Goal: Transaction & Acquisition: Register for event/course

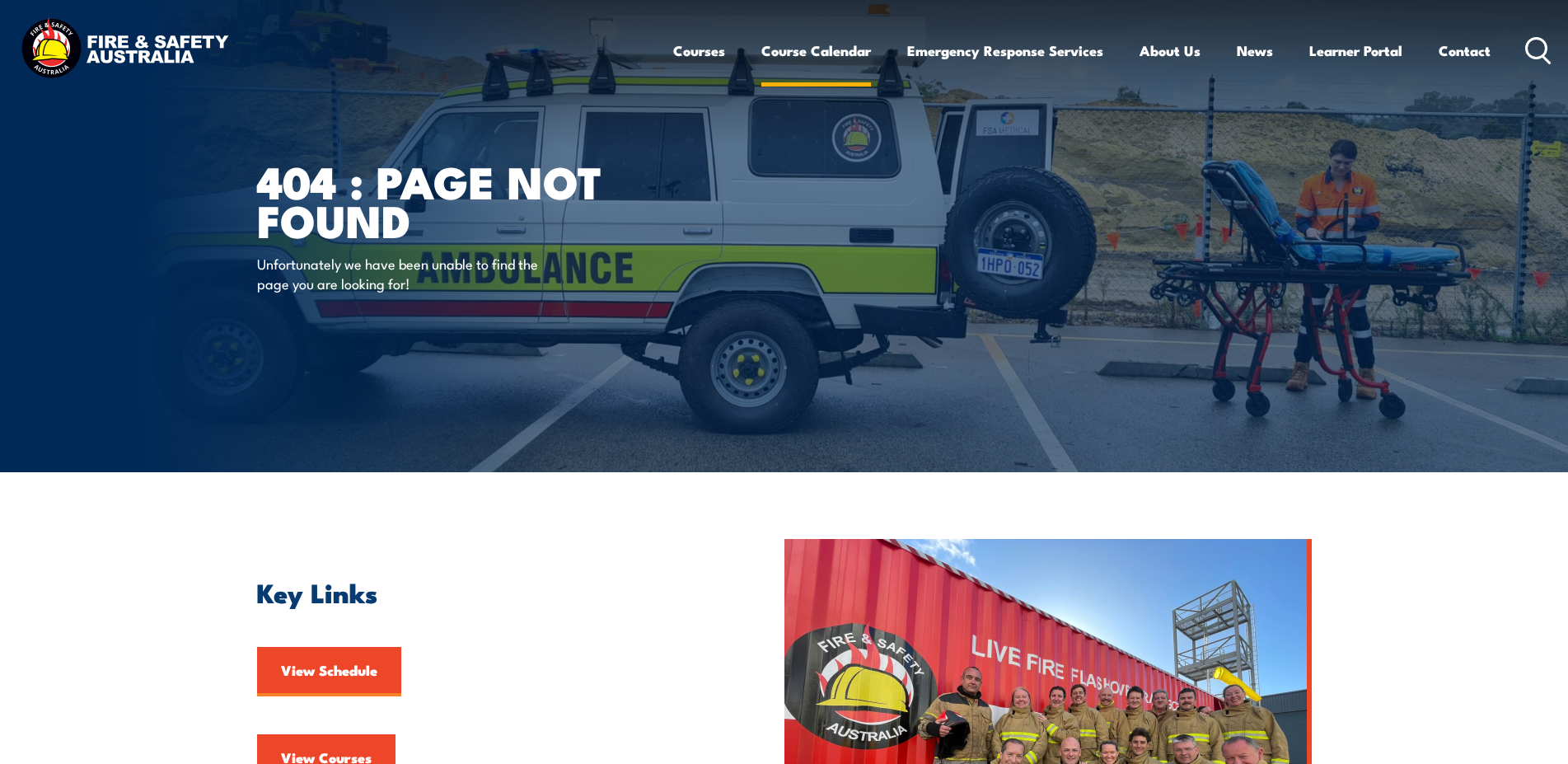
click at [814, 56] on link "Course Calendar" at bounding box center [816, 51] width 109 height 44
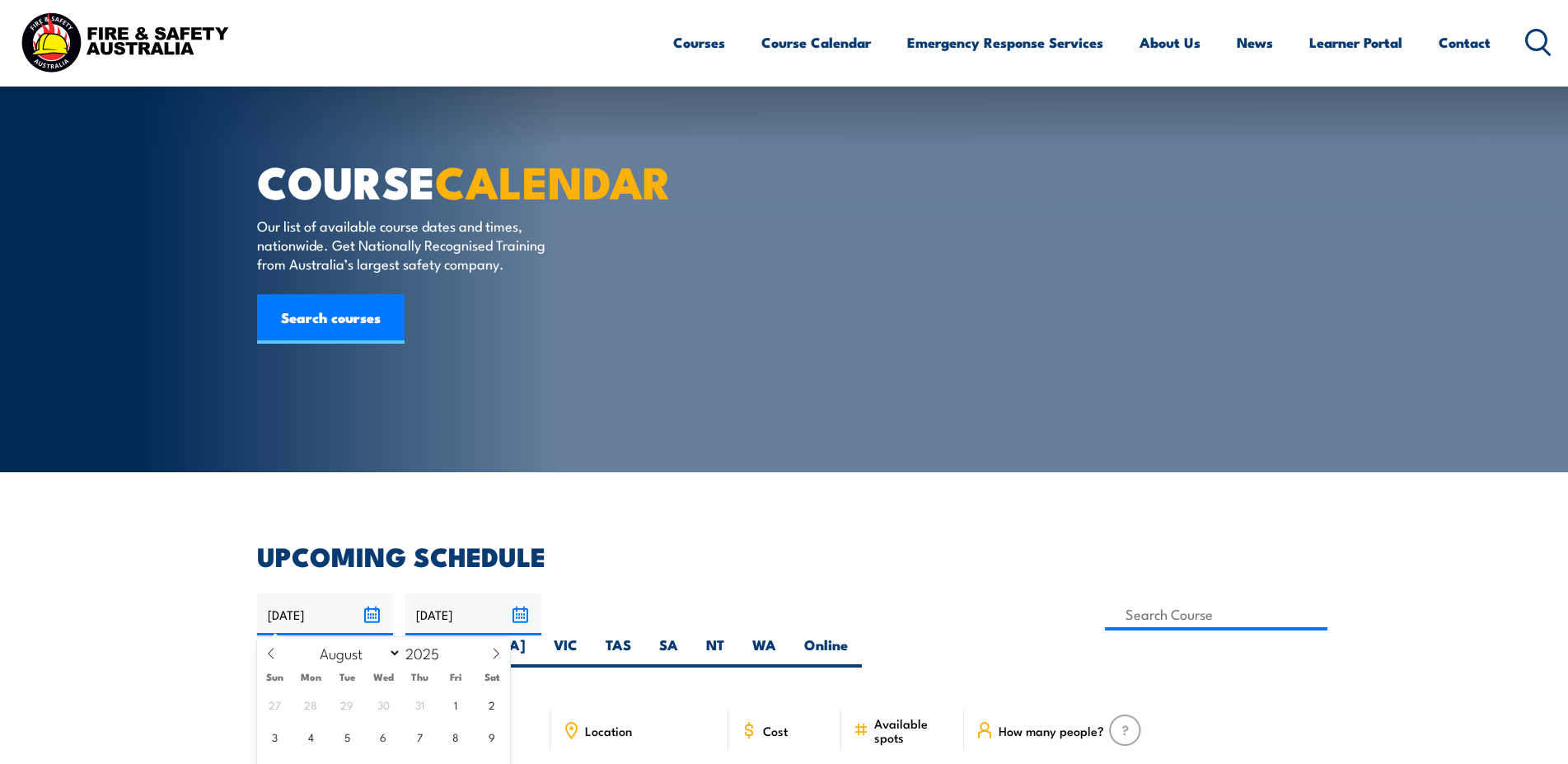
select select "7"
select select "9"
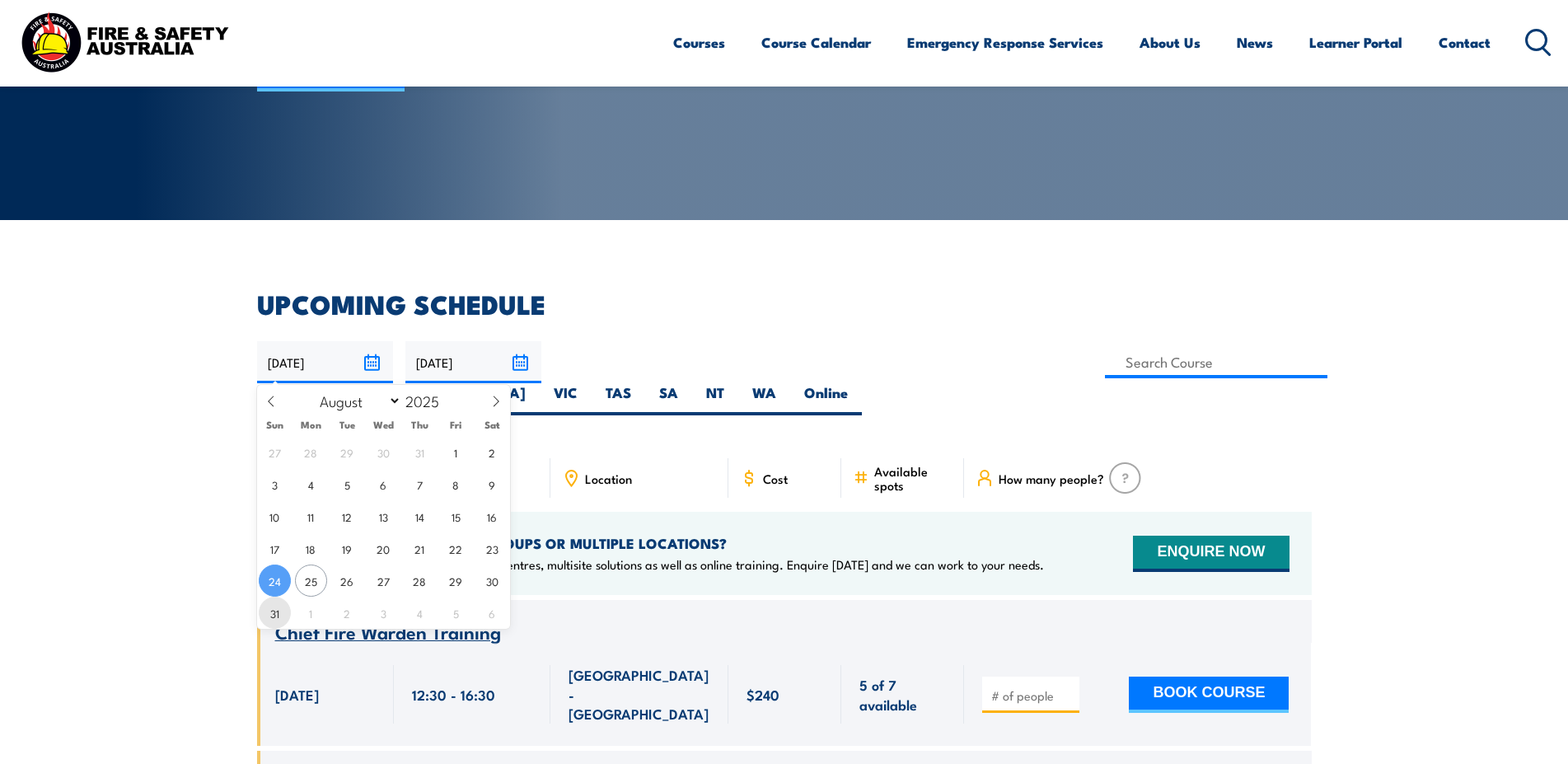
click at [277, 611] on span "31" at bounding box center [274, 612] width 32 height 32
type input "[DATE]"
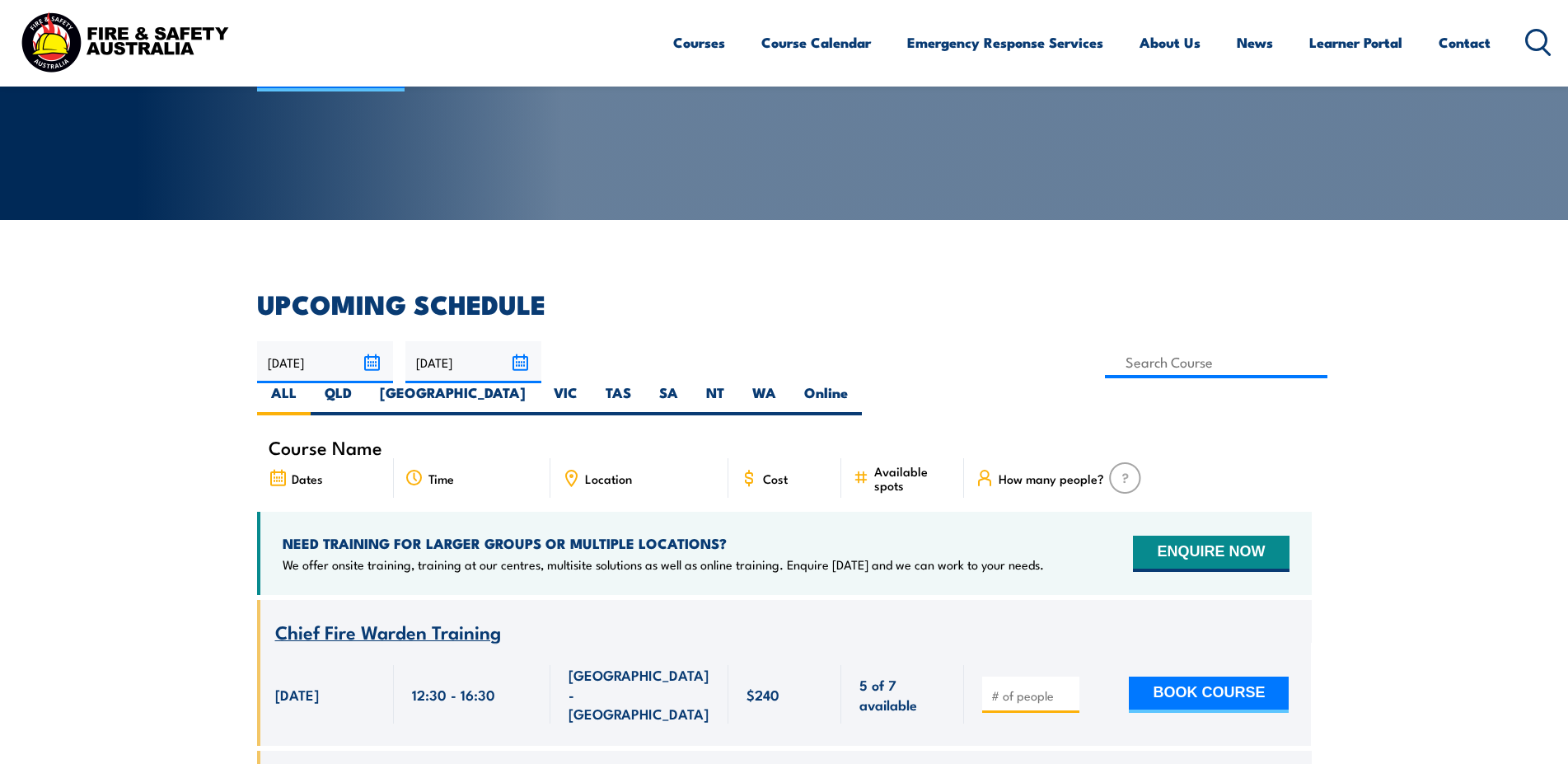
scroll to position [253, 0]
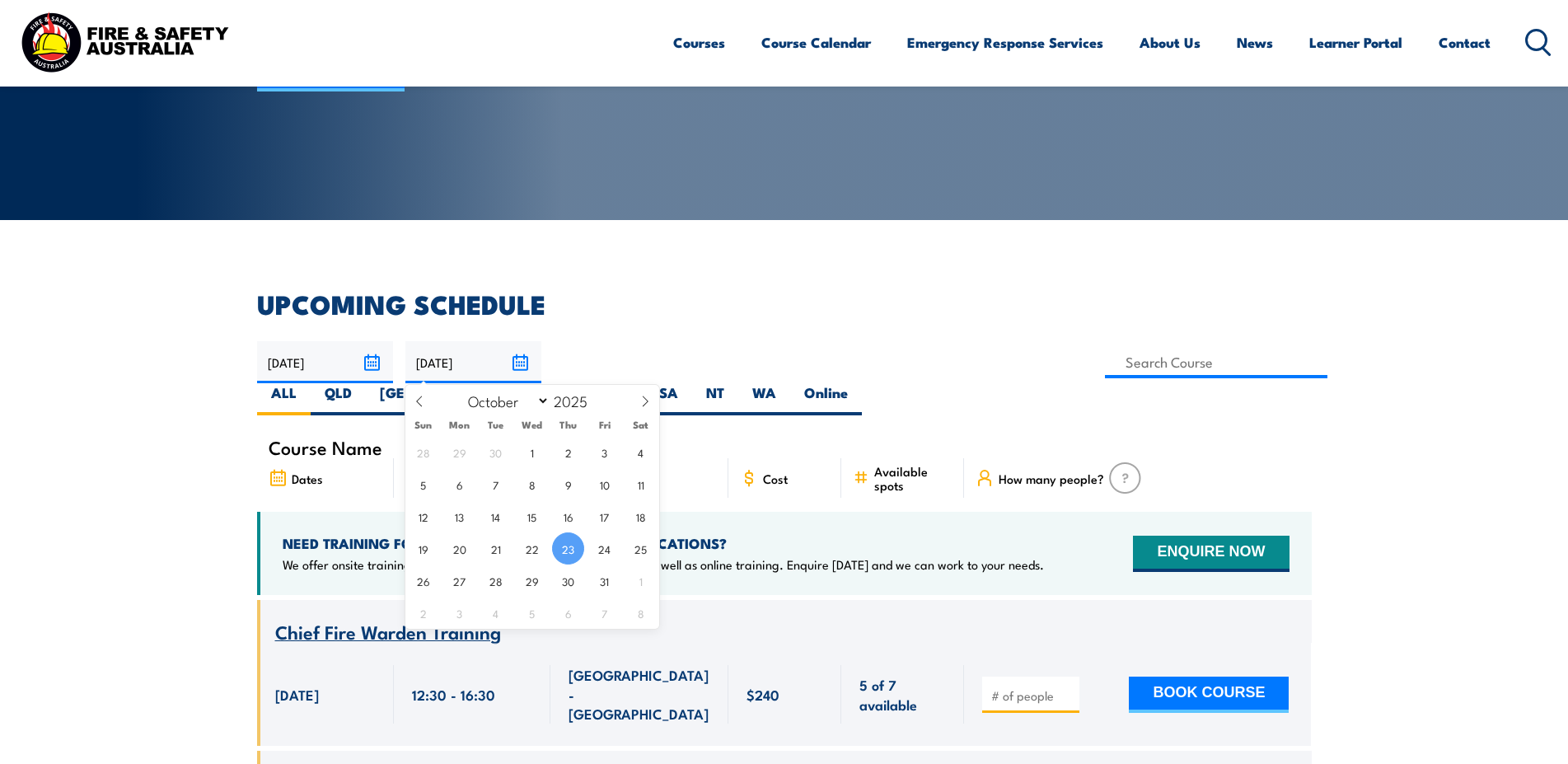
click at [521, 356] on input "23/10/2025" at bounding box center [473, 362] width 136 height 42
click at [419, 408] on icon at bounding box center [419, 401] width 12 height 12
select select "8"
click at [499, 513] on span "16" at bounding box center [495, 516] width 32 height 32
type input "16/09/2025"
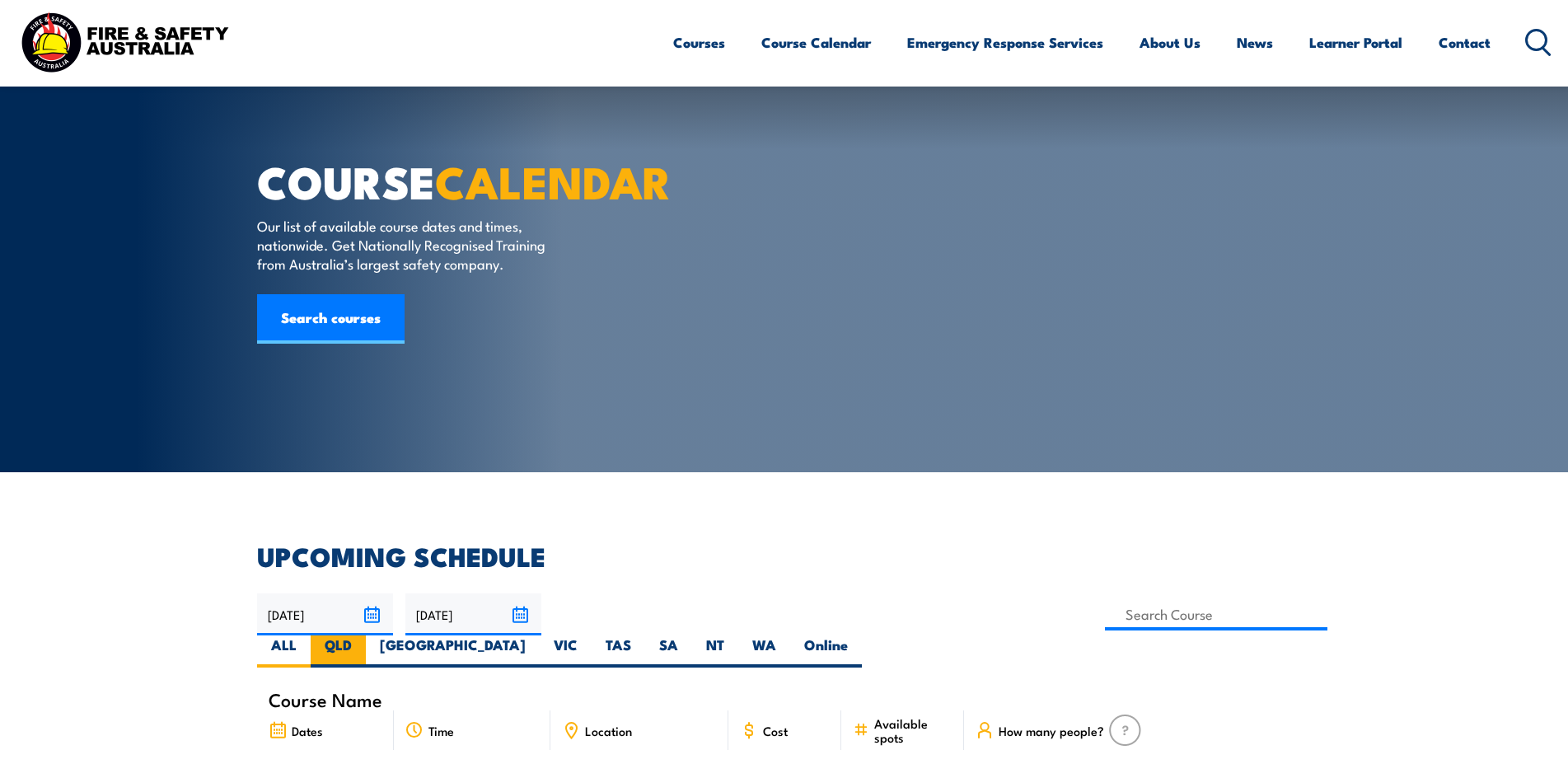
click at [366, 635] on label "QLD" at bounding box center [338, 651] width 56 height 32
click at [363, 635] on input "QLD" at bounding box center [357, 641] width 11 height 11
radio input "true"
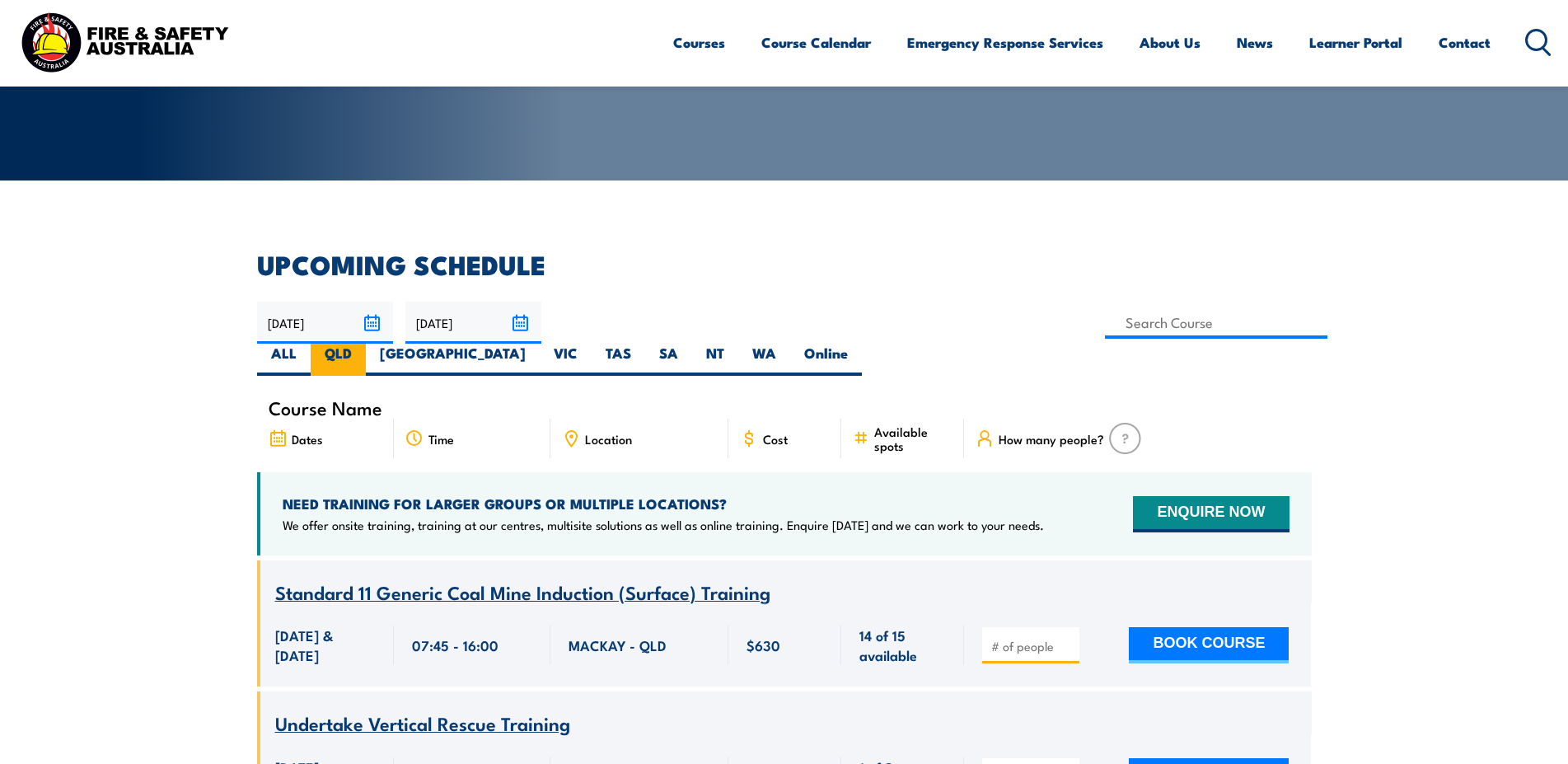
scroll to position [292, 0]
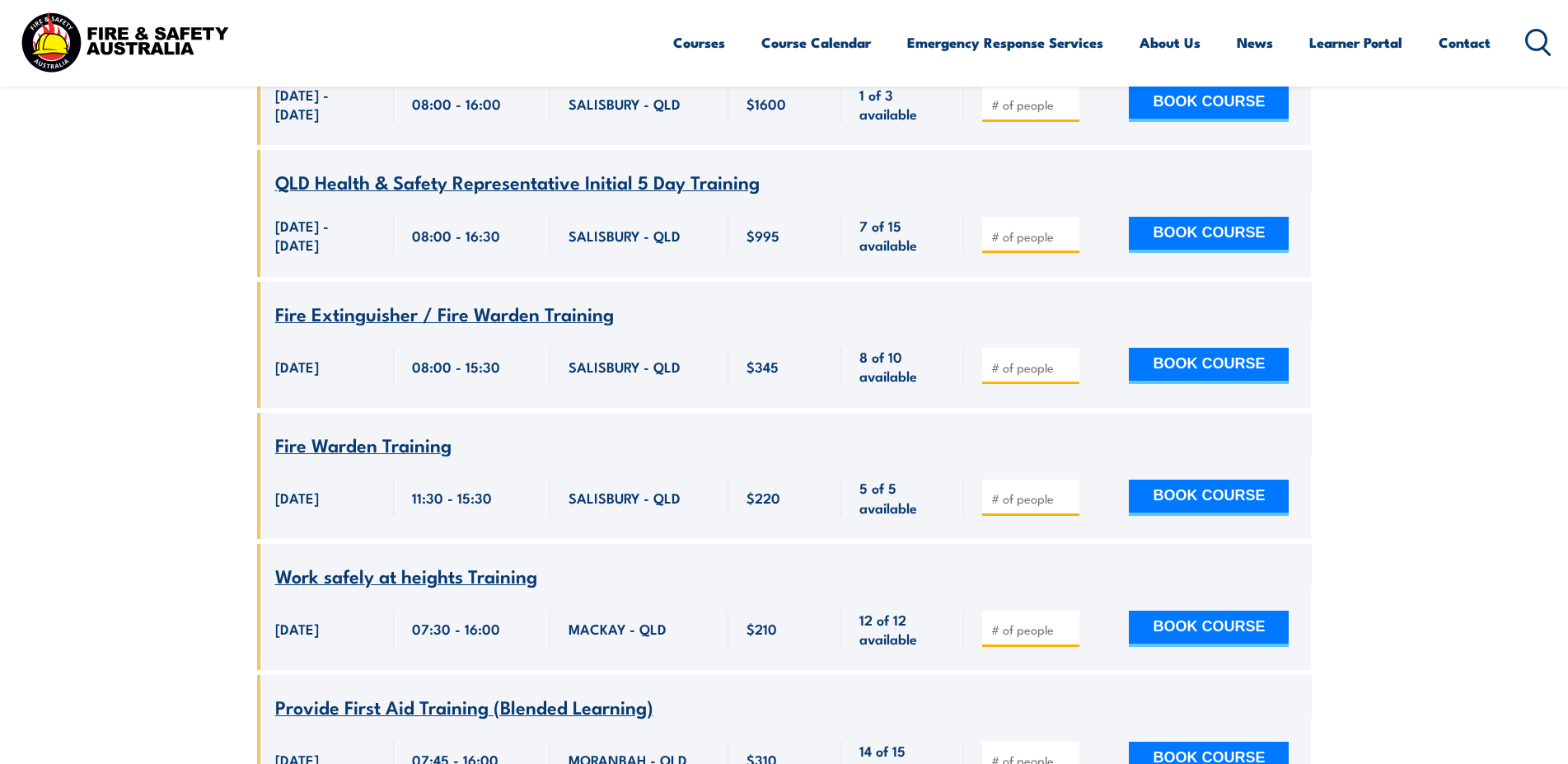
scroll to position [1216, 0]
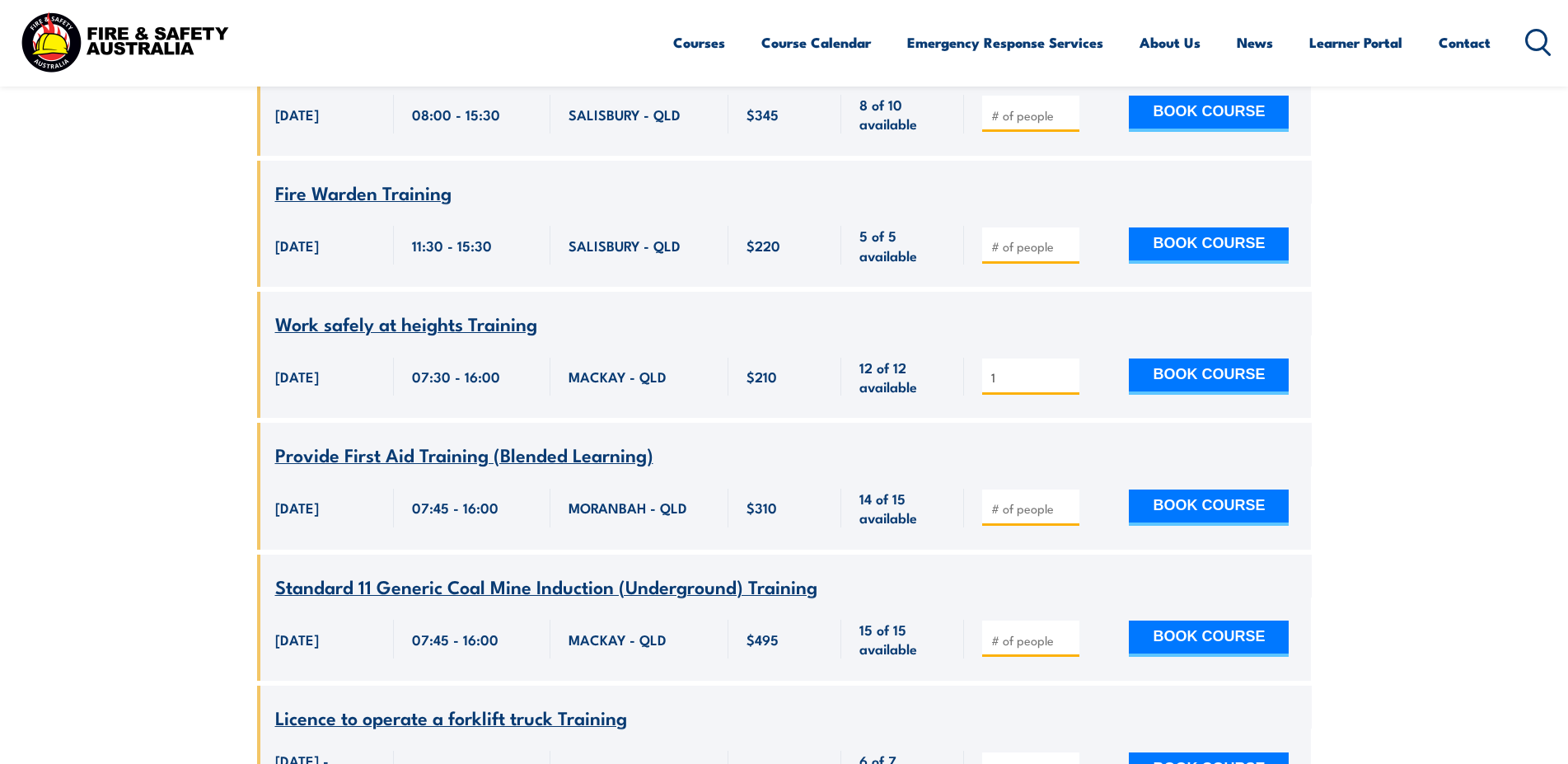
type input "1"
click at [1068, 369] on input "1" at bounding box center [1032, 377] width 82 height 16
click at [1181, 361] on button "BOOK COURSE" at bounding box center [1208, 377] width 160 height 36
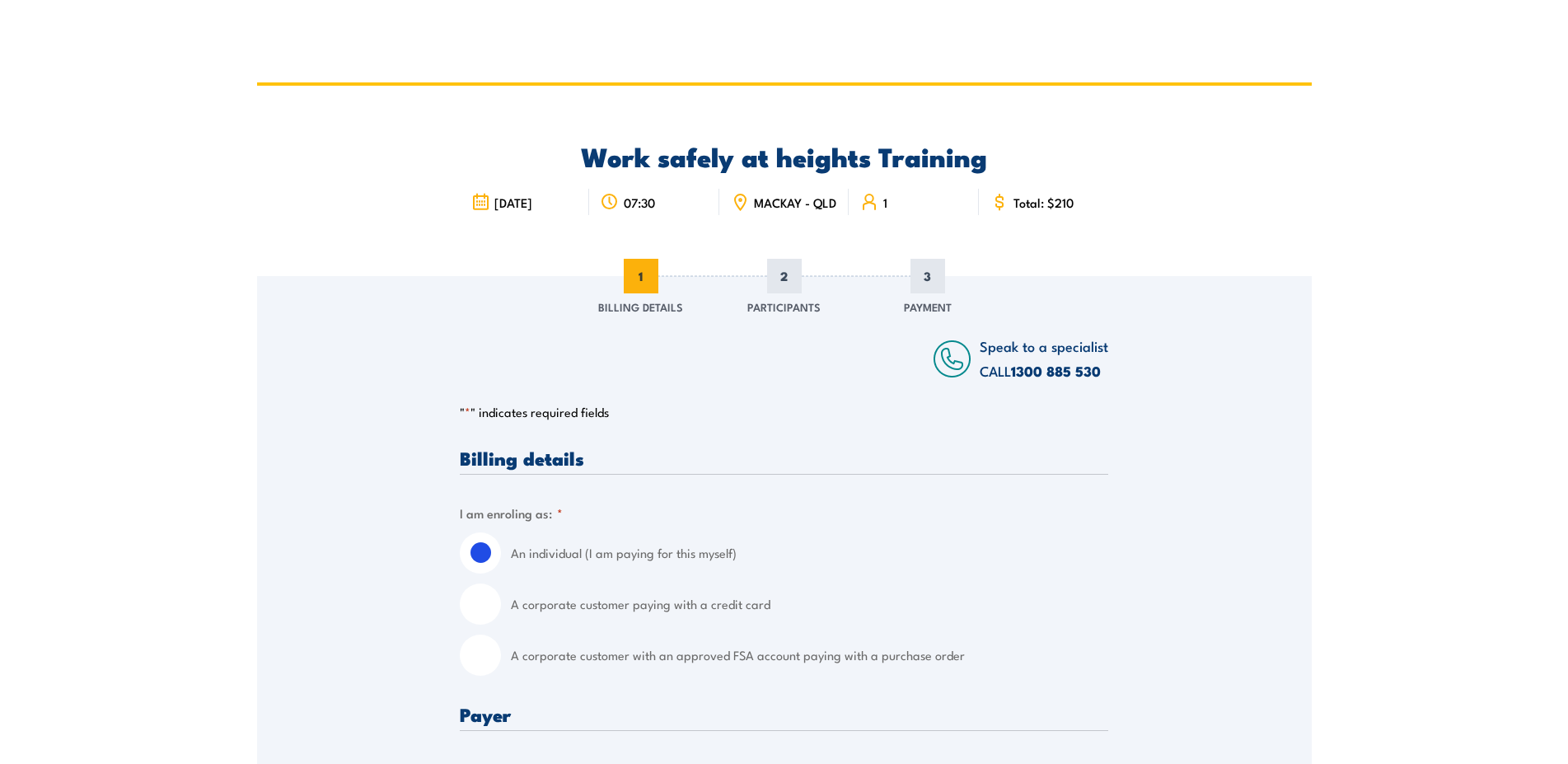
scroll to position [253, 0]
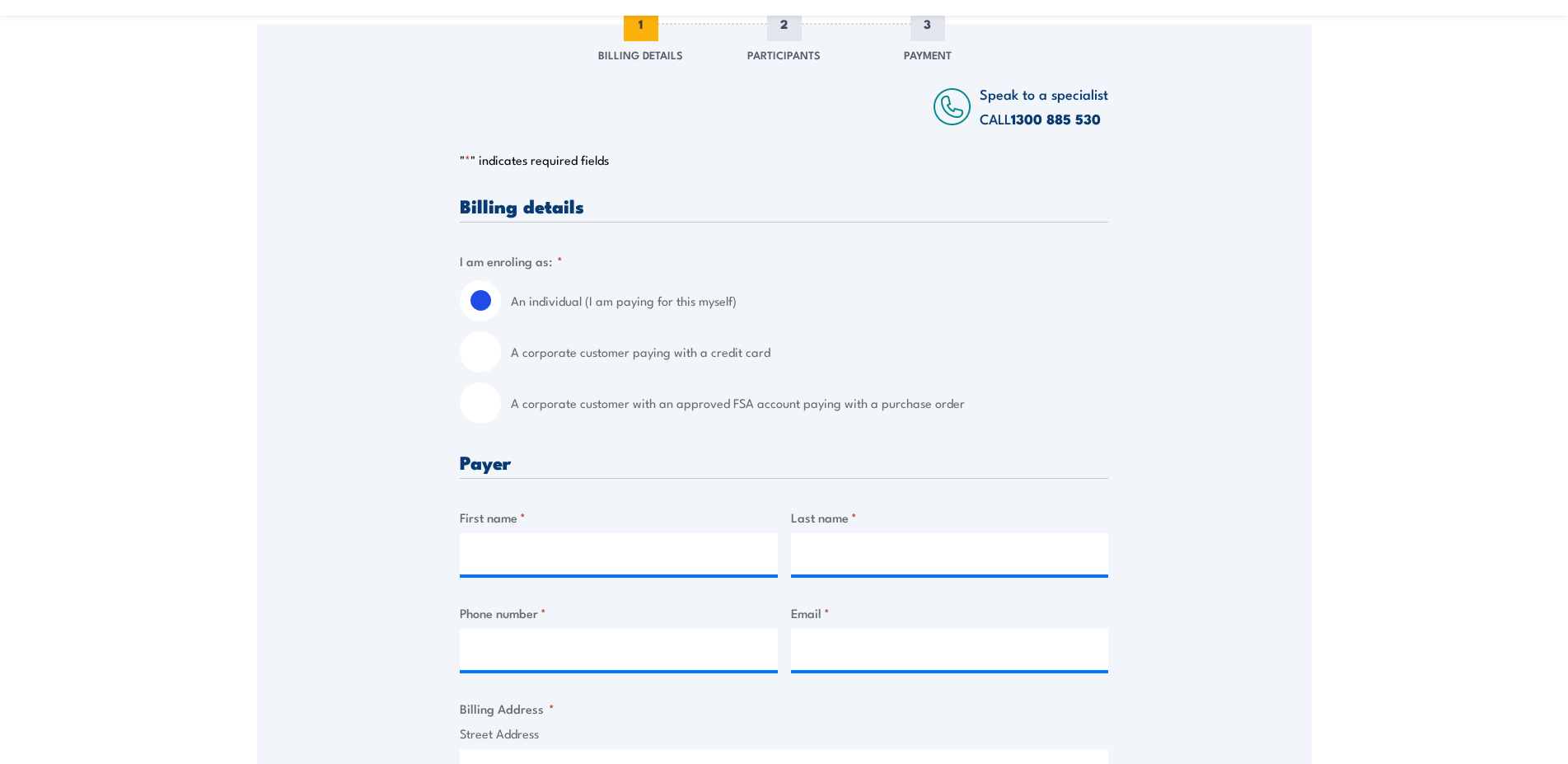
click at [480, 418] on input "A corporate customer with an approved FSA account paying with a purchase order" at bounding box center [480, 402] width 41 height 41
radio input "true"
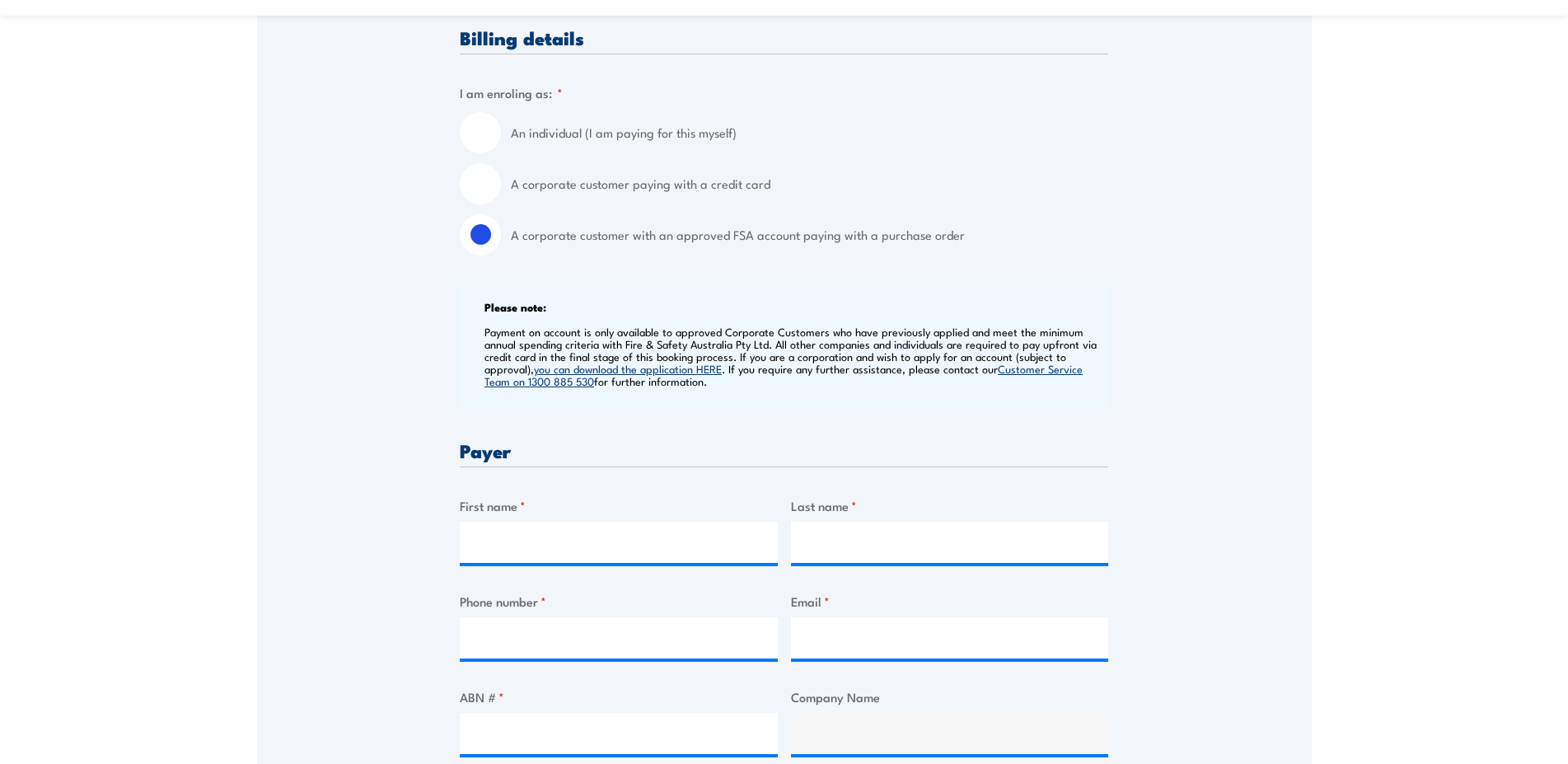
scroll to position [504, 0]
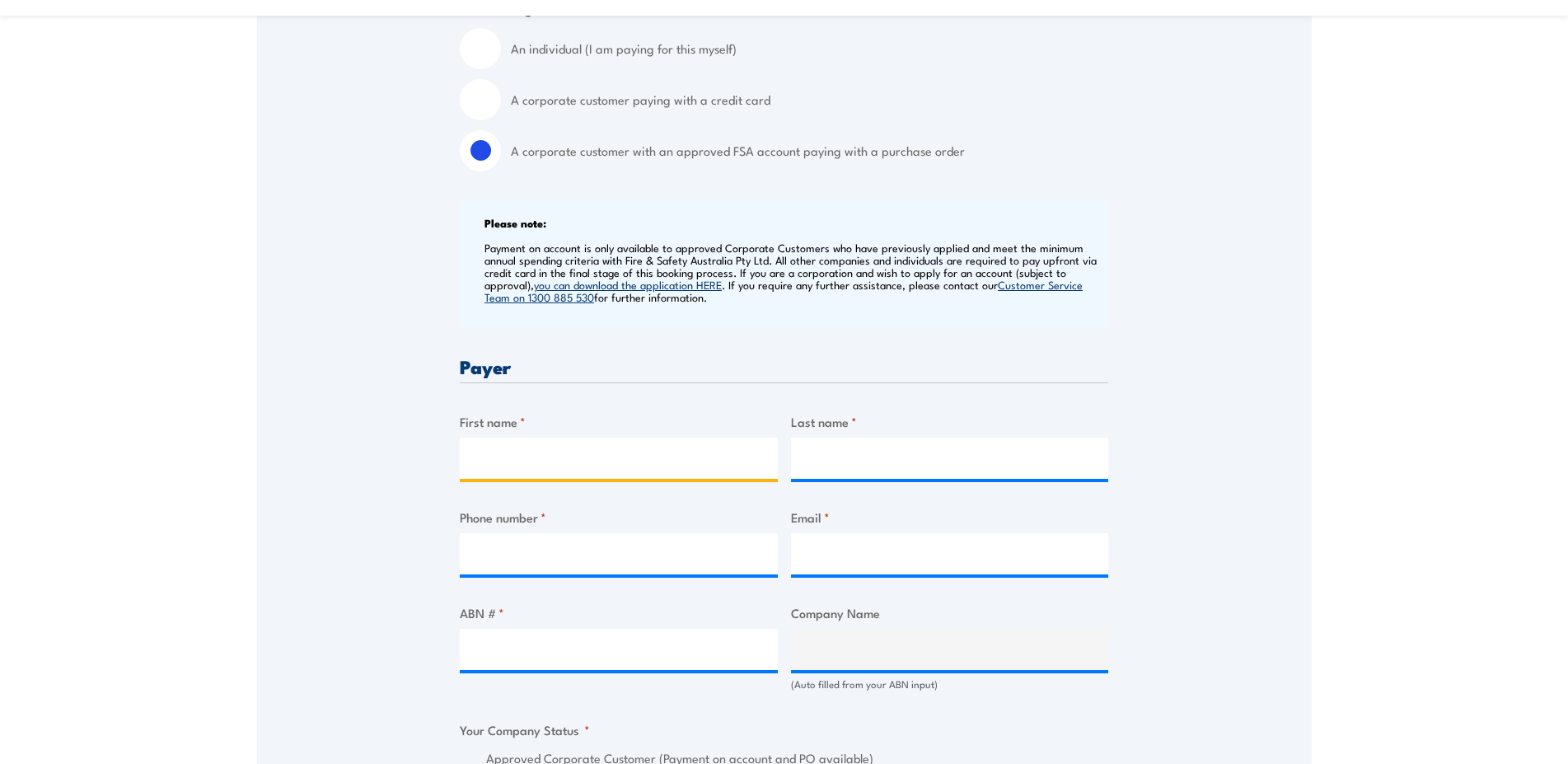
click at [601, 477] on input "First name *" at bounding box center [618, 458] width 318 height 41
type input "Lydia"
type input "McKenzie"
click at [593, 561] on input "07" at bounding box center [618, 553] width 318 height 41
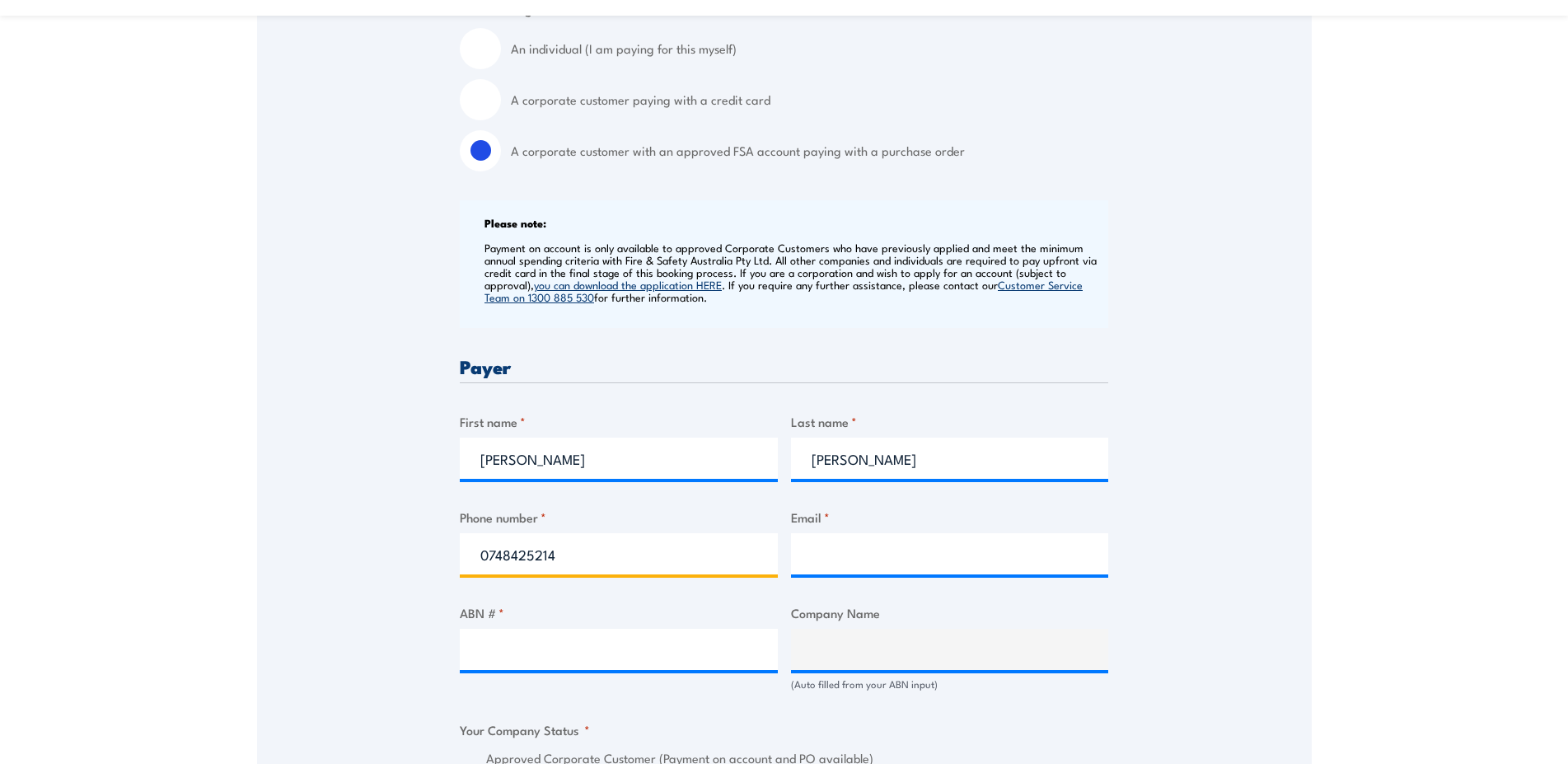
type input "0748425214"
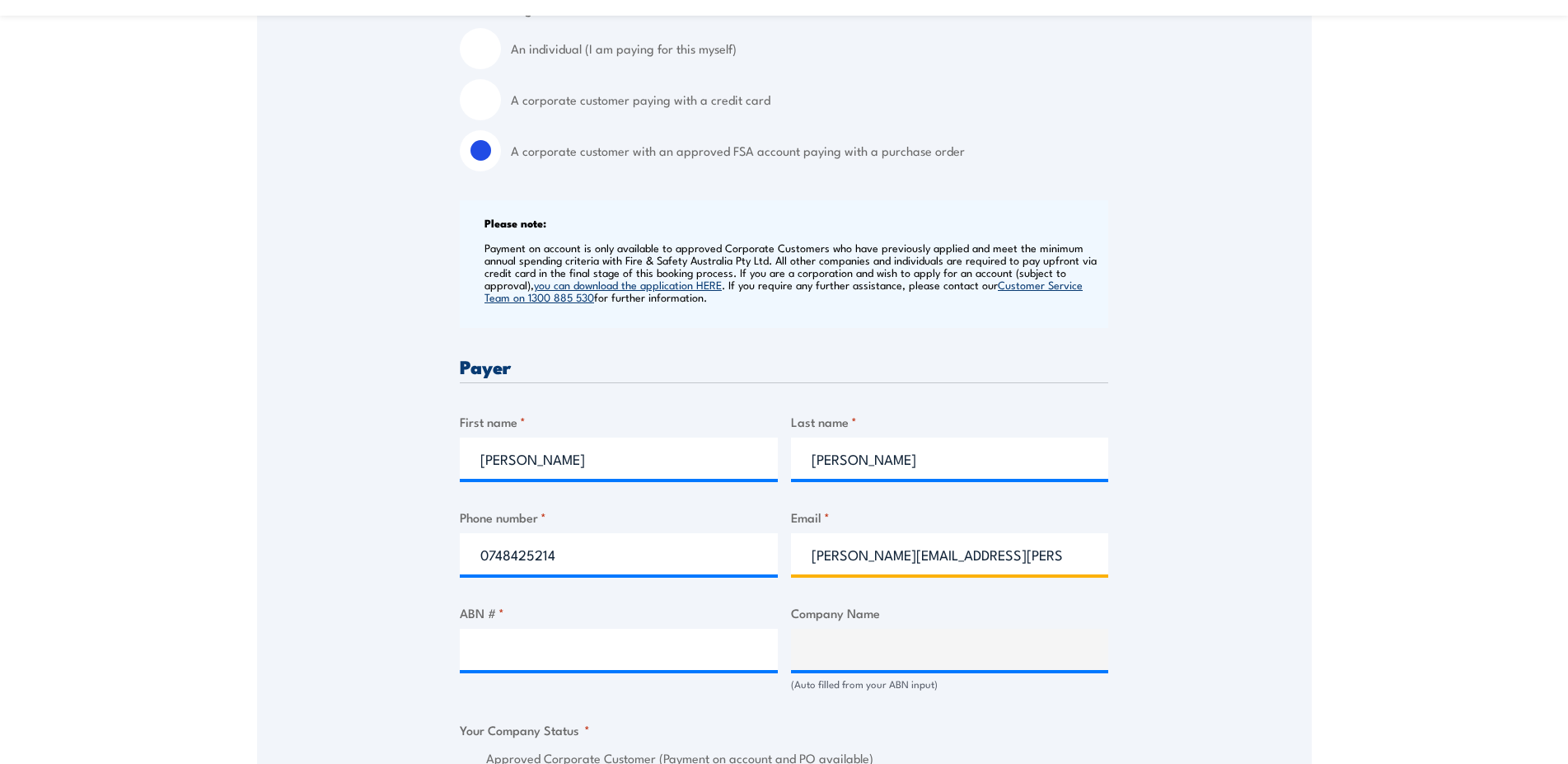
type input "lydia.mckenzie@emecogroup.com"
click at [596, 666] on input "ABN # *" at bounding box center [618, 649] width 318 height 41
type input "51078624281"
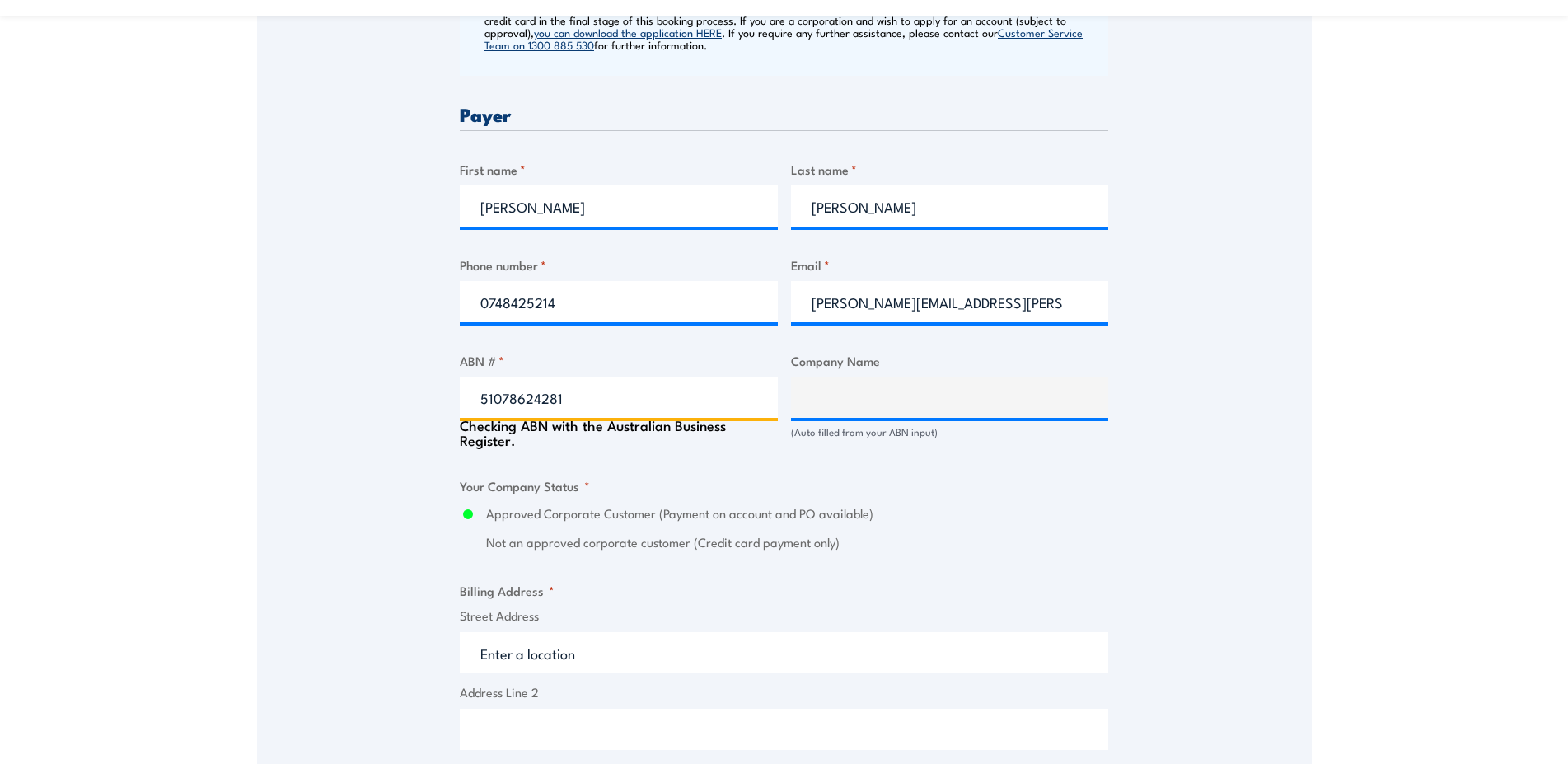
type input "EMECO INTERNATIONAL PTY LIMITED"
radio input "true"
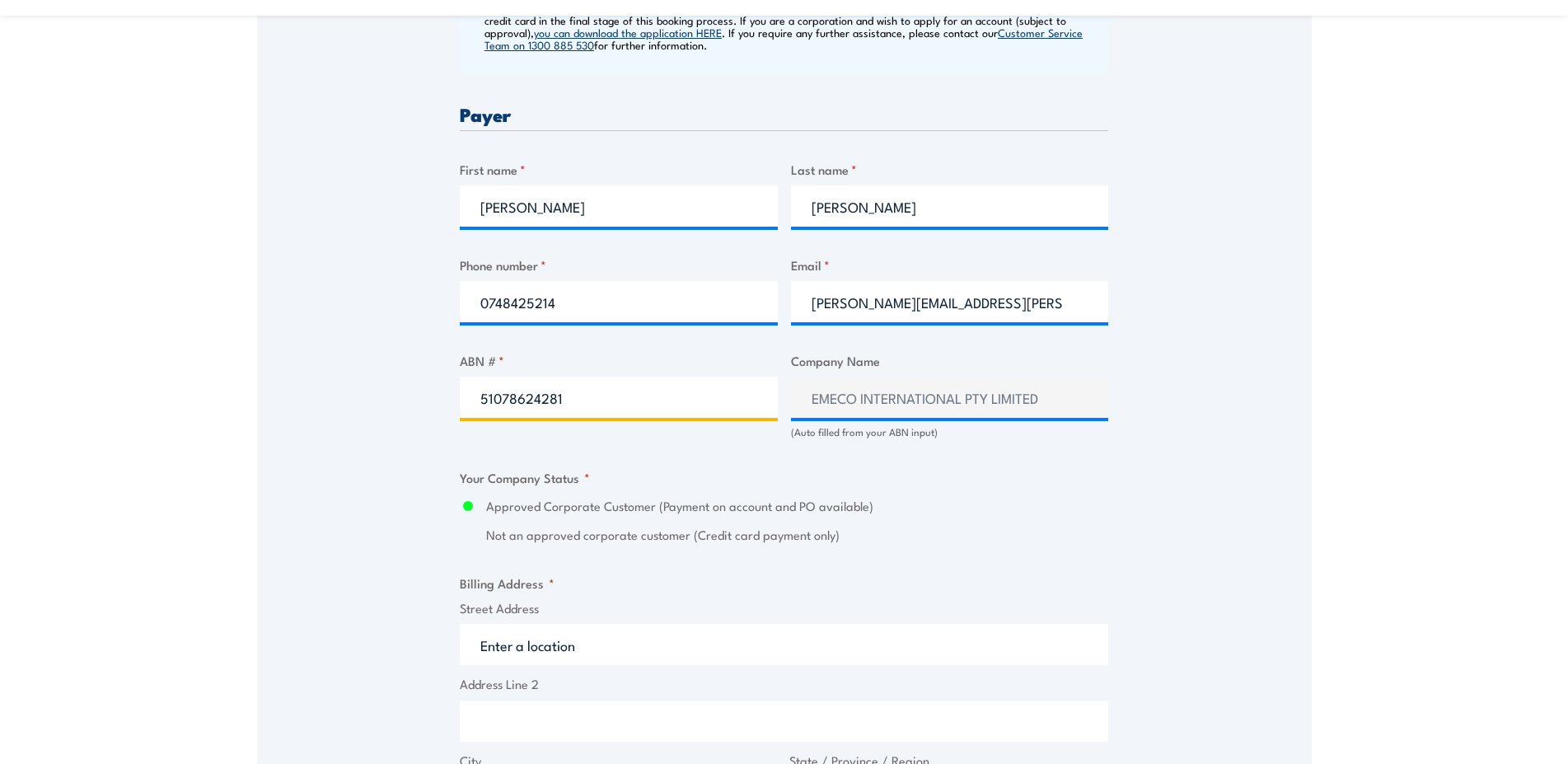
scroll to position [924, 0]
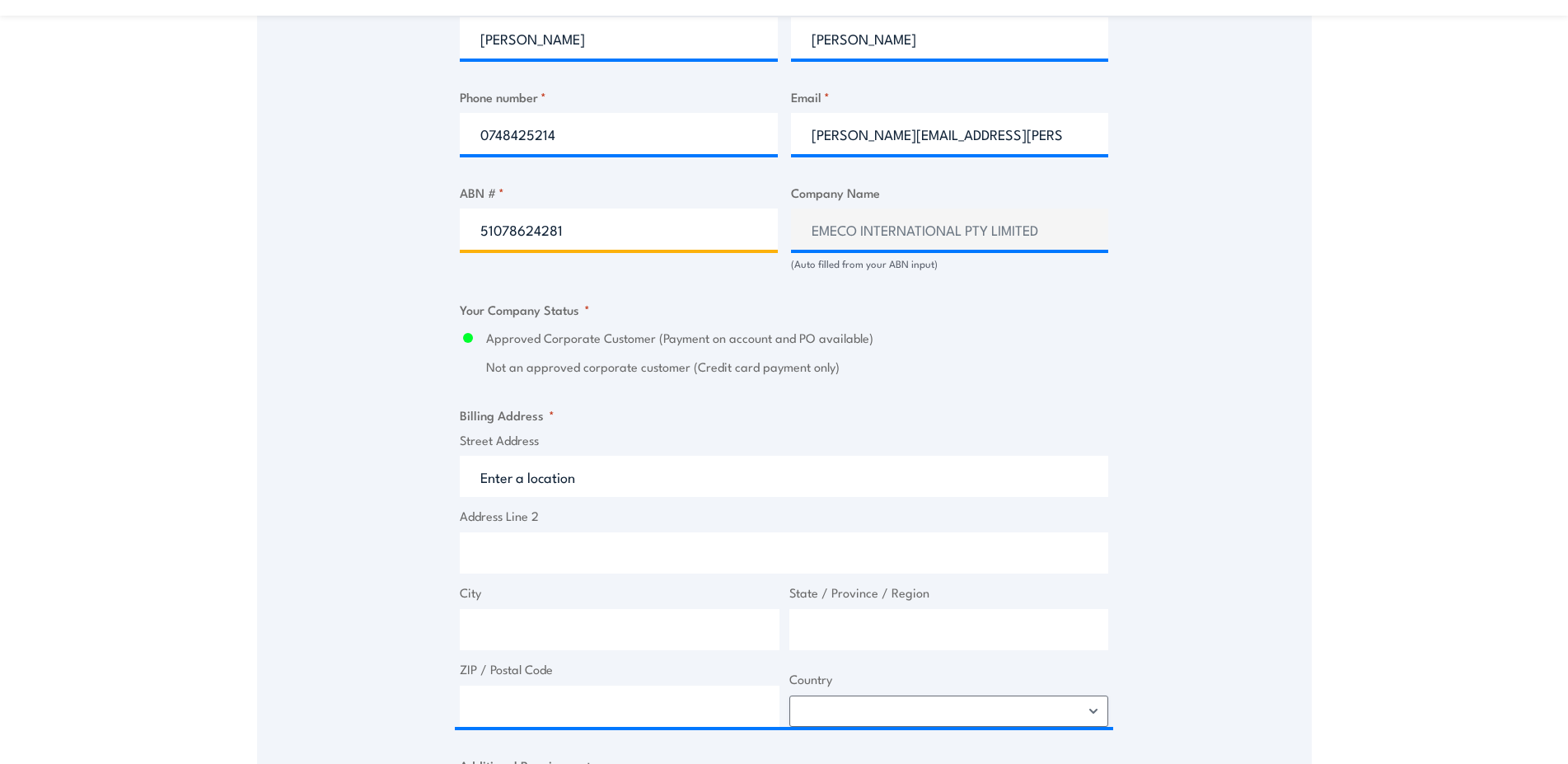
type input "51078624281"
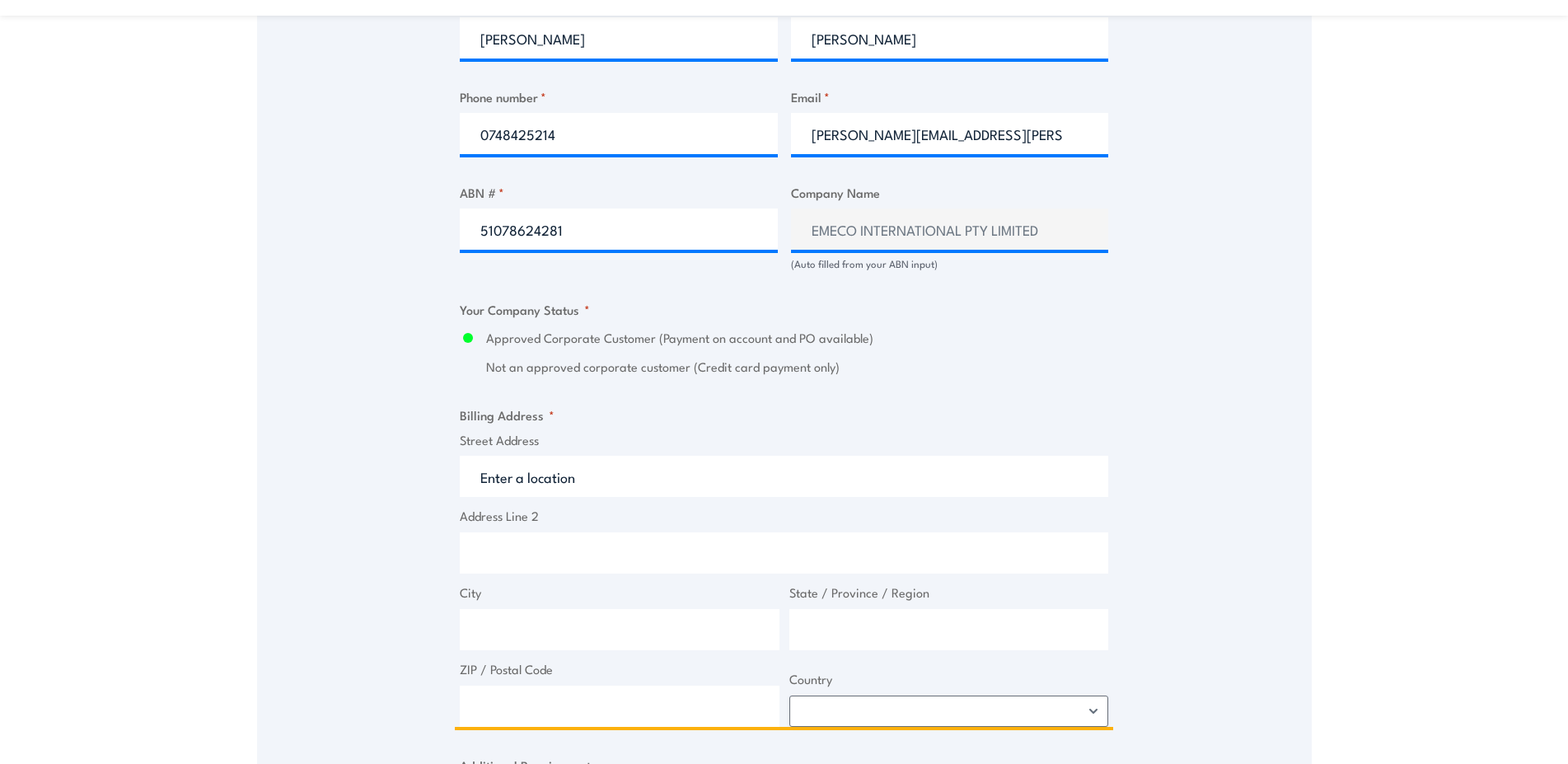
click at [485, 571] on input "Address Line 2" at bounding box center [783, 552] width 648 height 41
type input "PO Box 1341 Osborne Park DC WA 6916"
click at [570, 639] on input "City" at bounding box center [619, 629] width 320 height 41
type input "Osborne Park"
type input "WA"
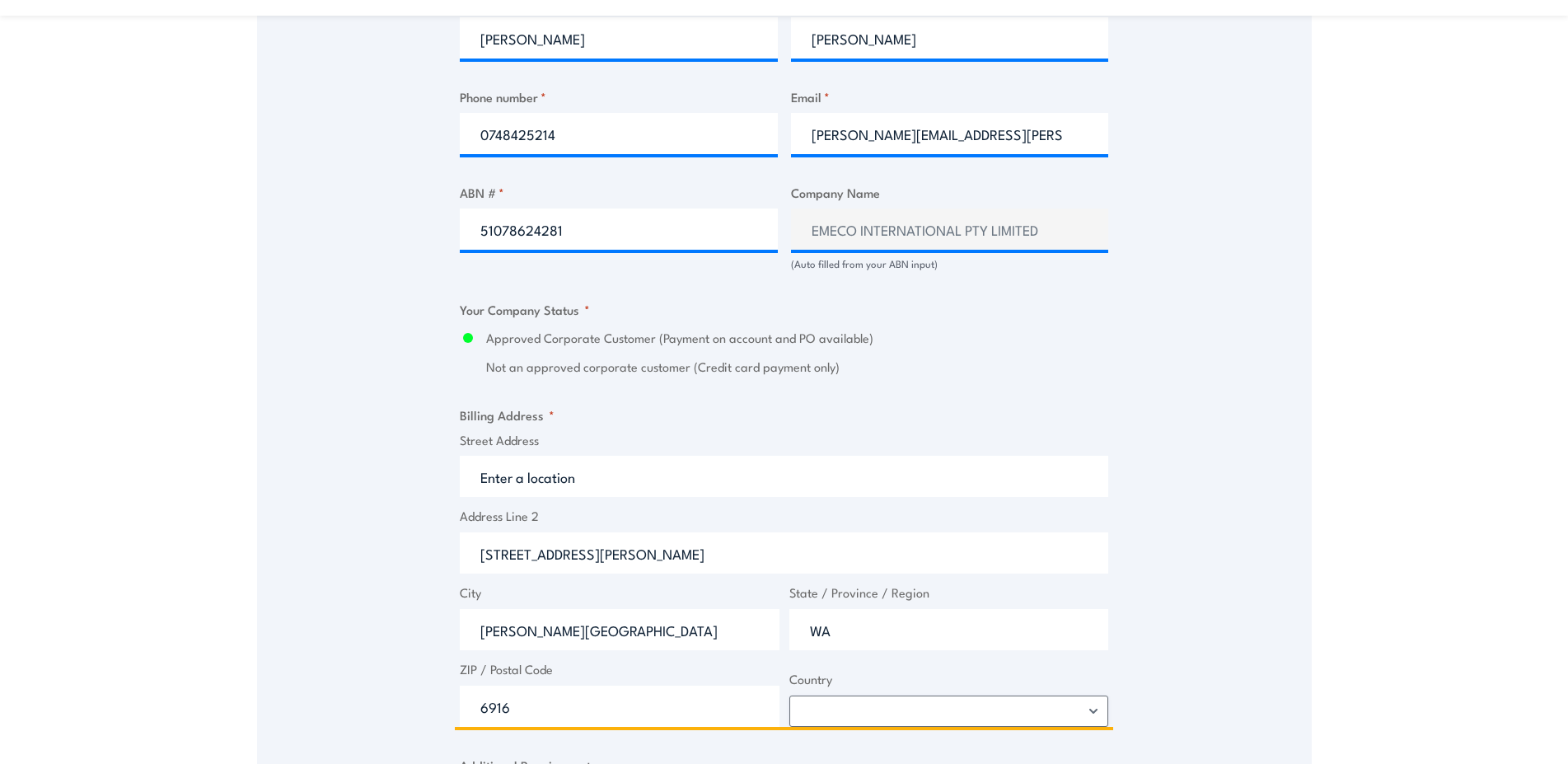
type input "6916"
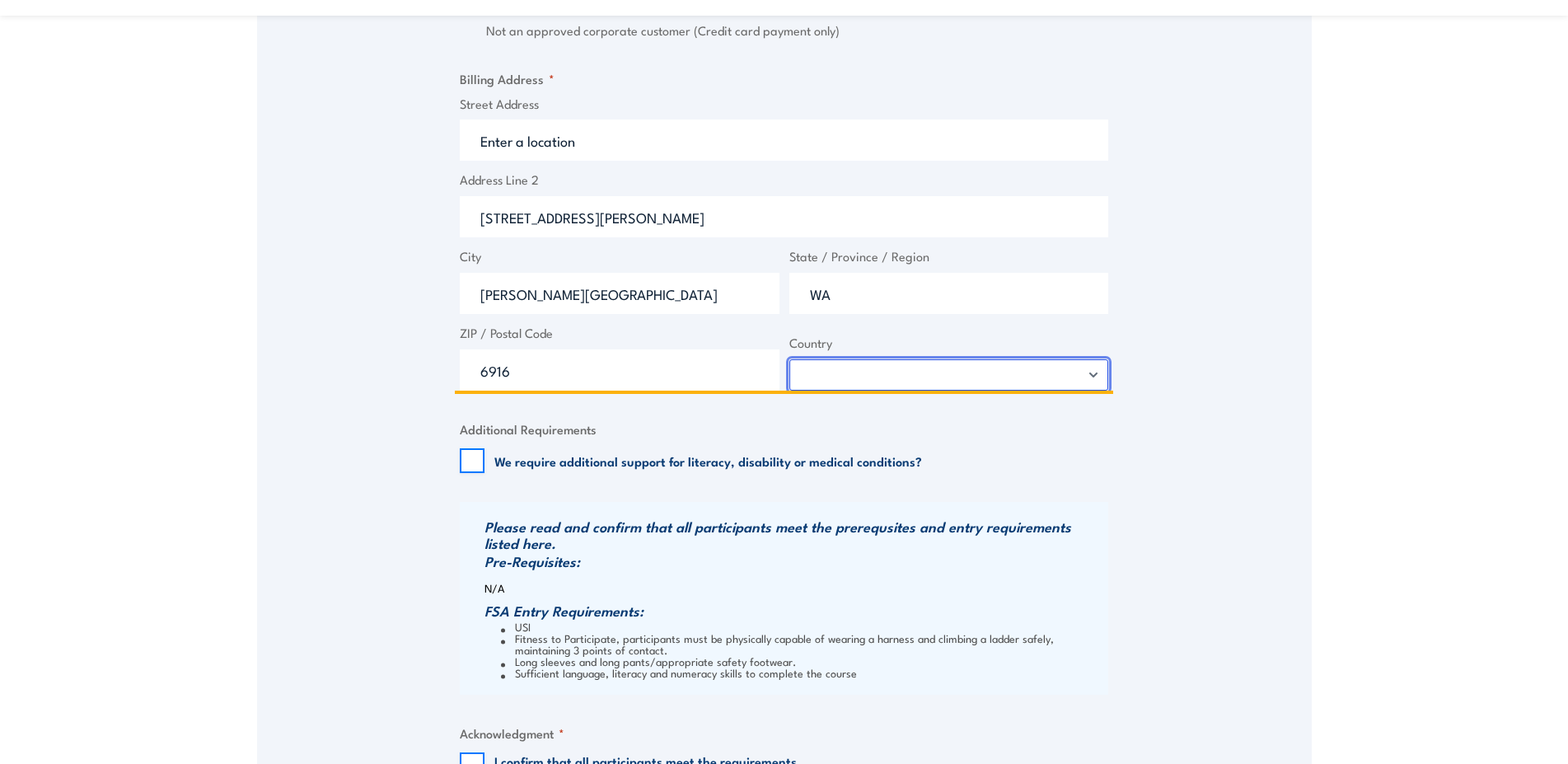
select select "Australia"
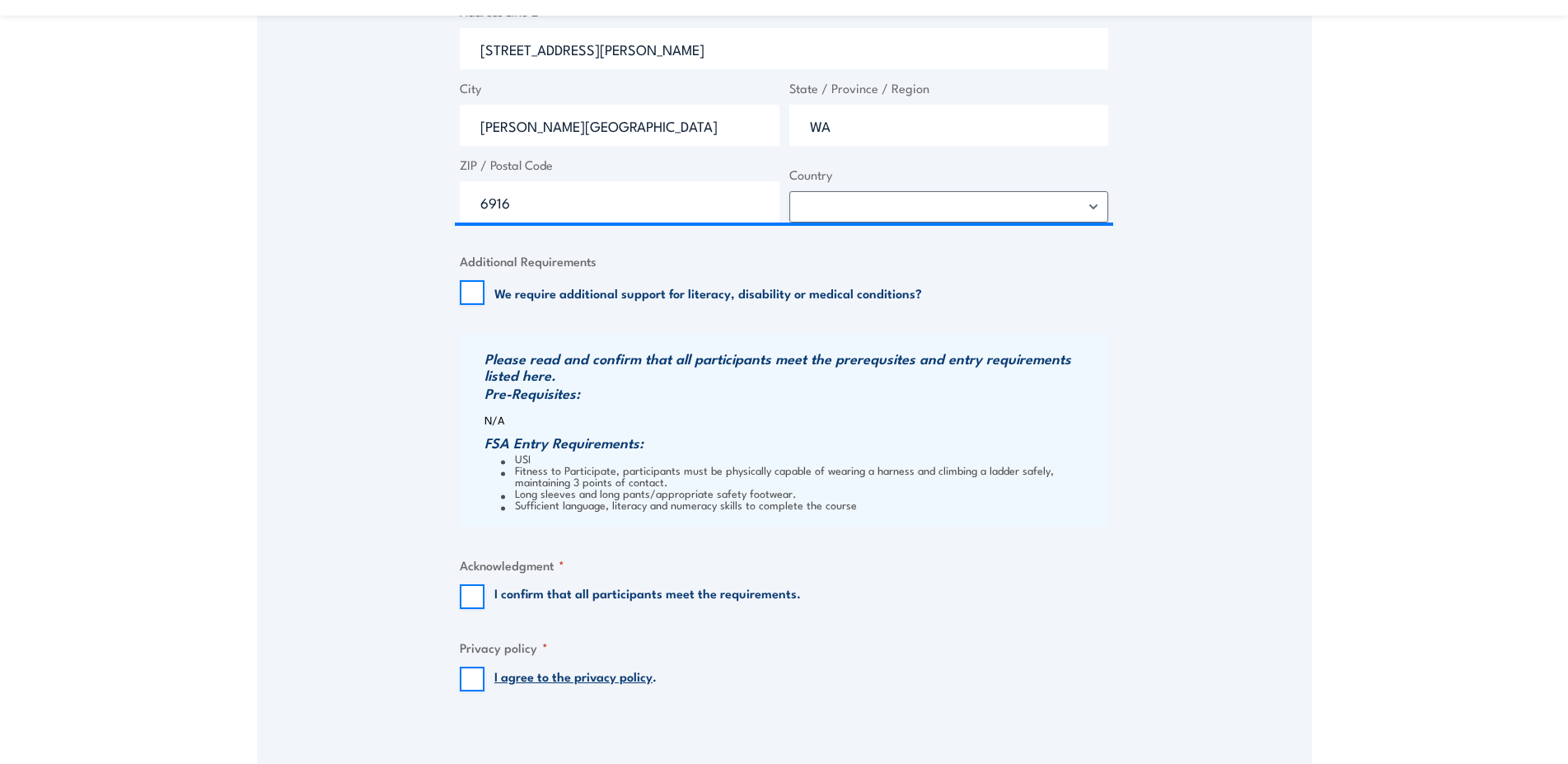
click at [469, 609] on input "I confirm that all participants meet the requirements." at bounding box center [471, 596] width 25 height 25
checkbox input "true"
click at [466, 691] on input "I agree to the privacy policy ." at bounding box center [471, 678] width 25 height 25
checkbox input "true"
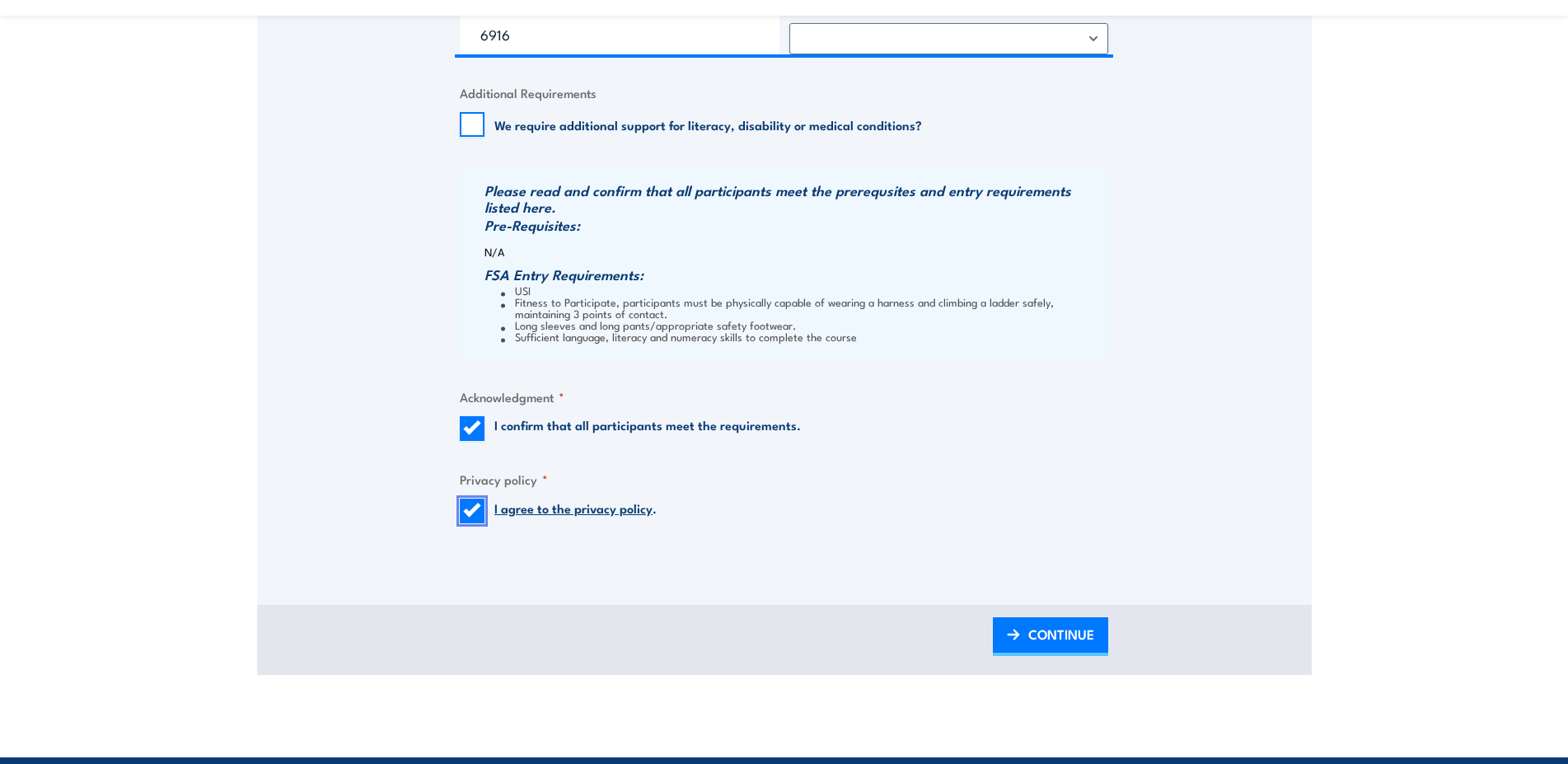
scroll to position [1681, 0]
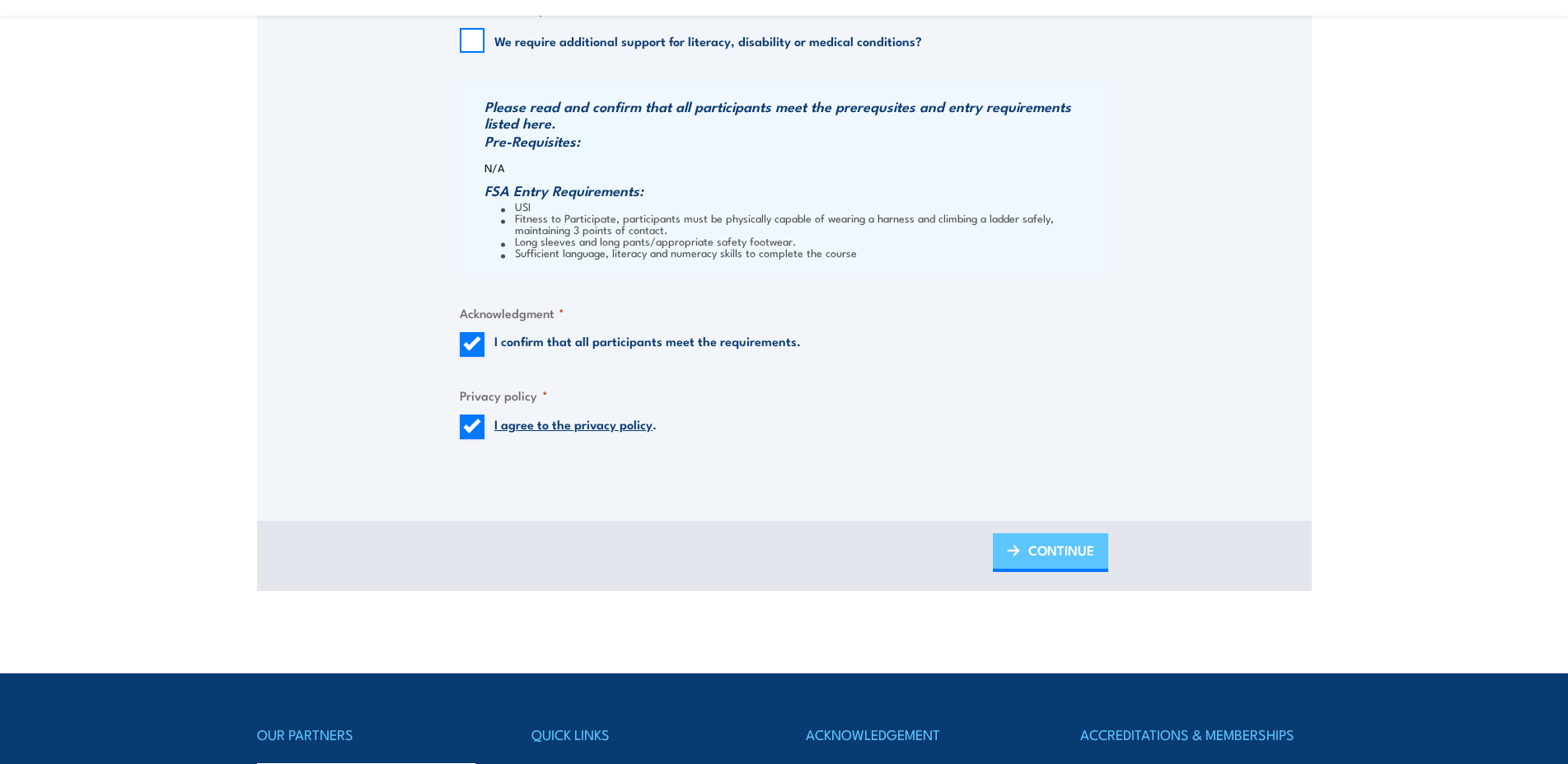
click at [1034, 553] on span "CONTINUE" at bounding box center [1061, 550] width 66 height 44
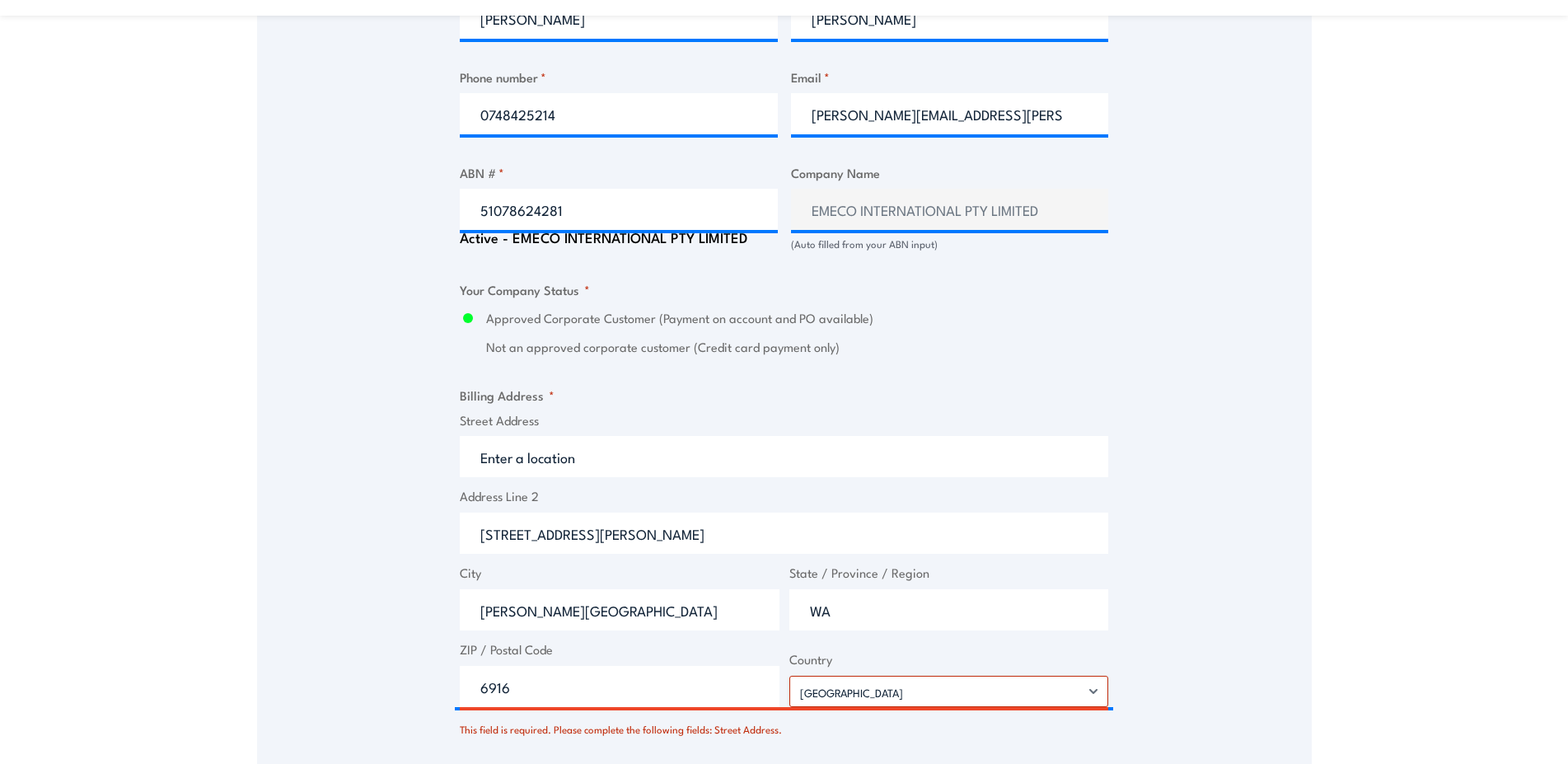
scroll to position [1177, 0]
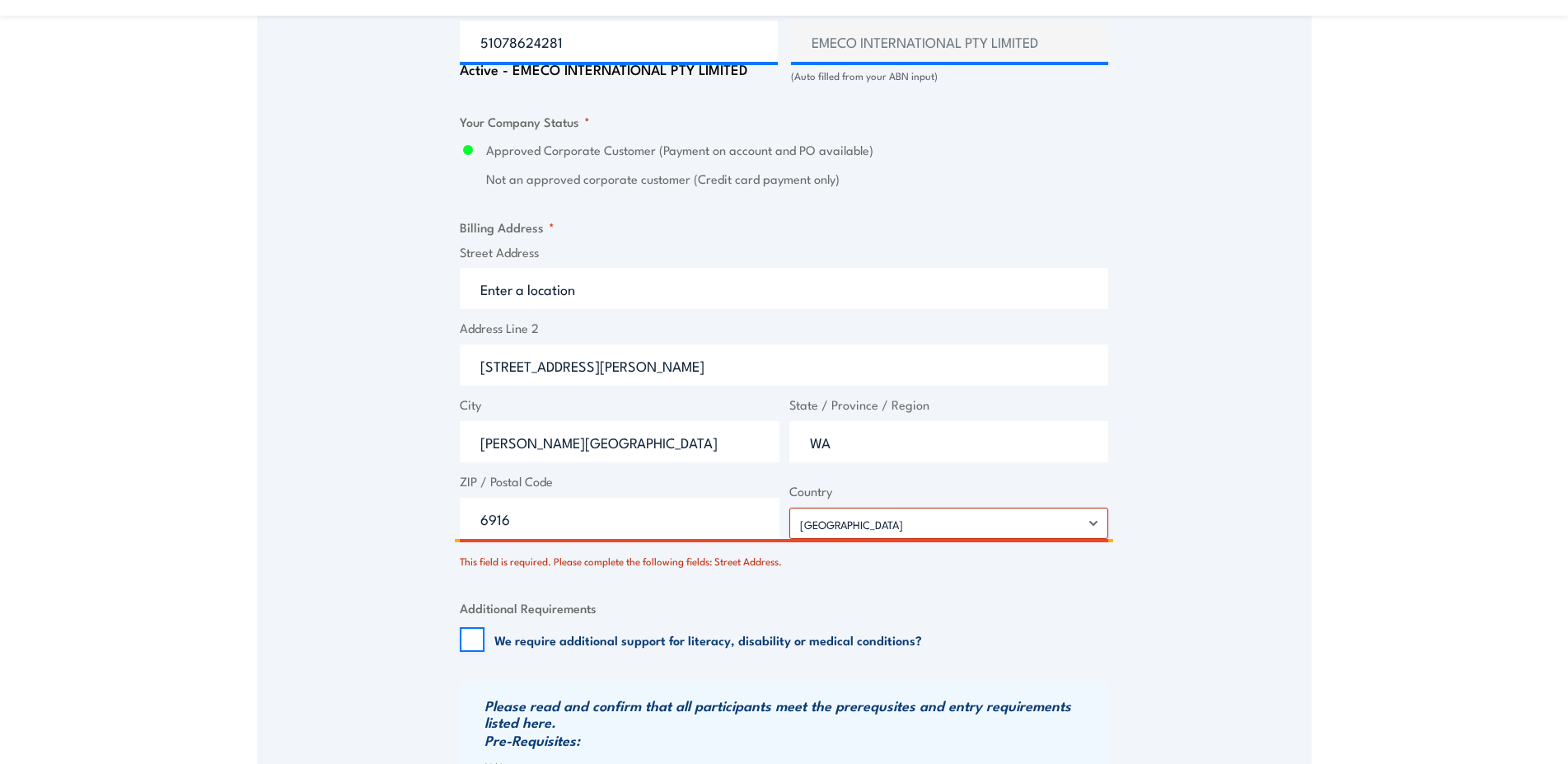
click at [480, 532] on input "6916" at bounding box center [619, 518] width 320 height 41
click option "[GEOGRAPHIC_DATA]" at bounding box center [0, 0] width 0 height 0
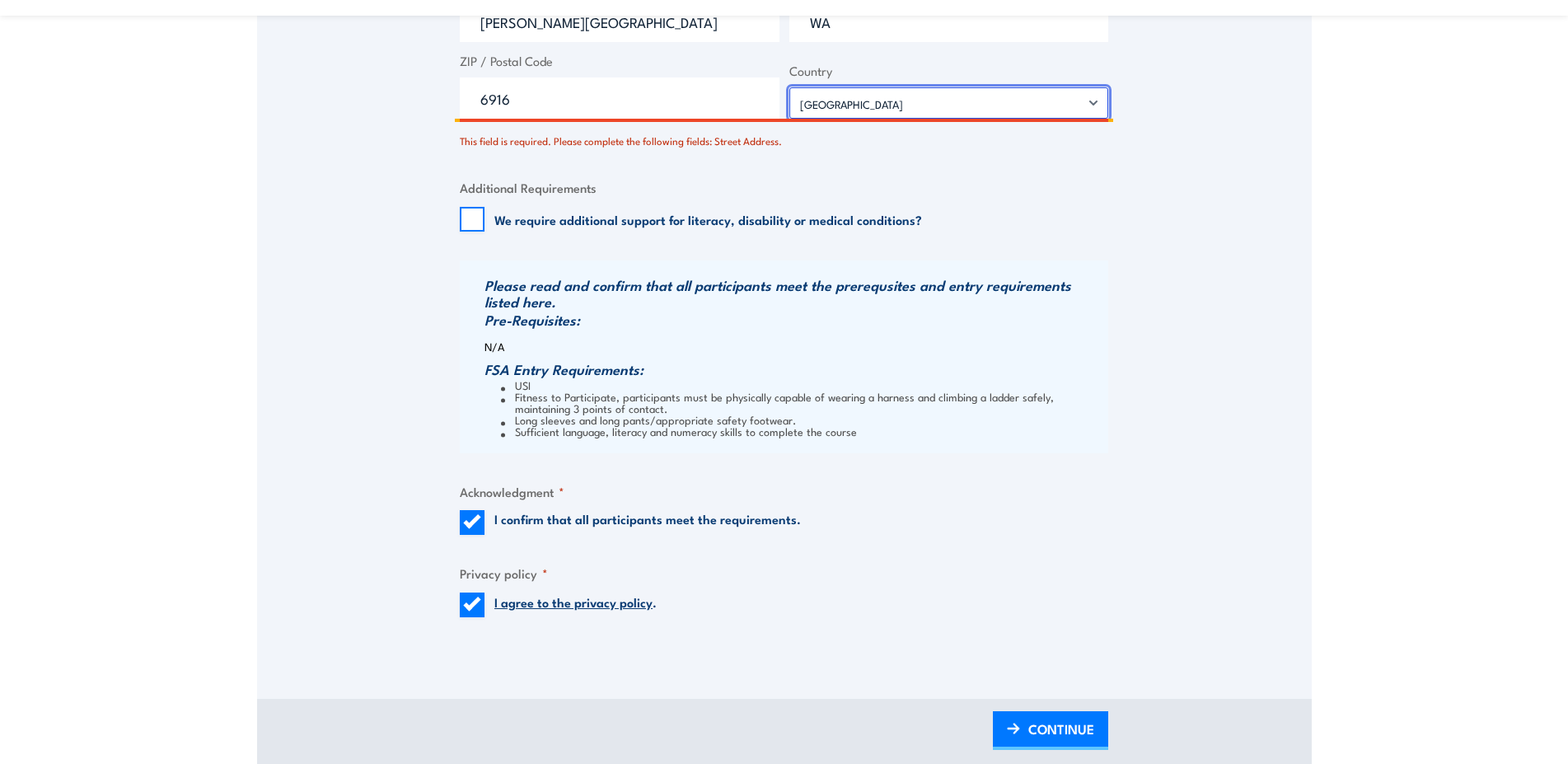
scroll to position [1261, 0]
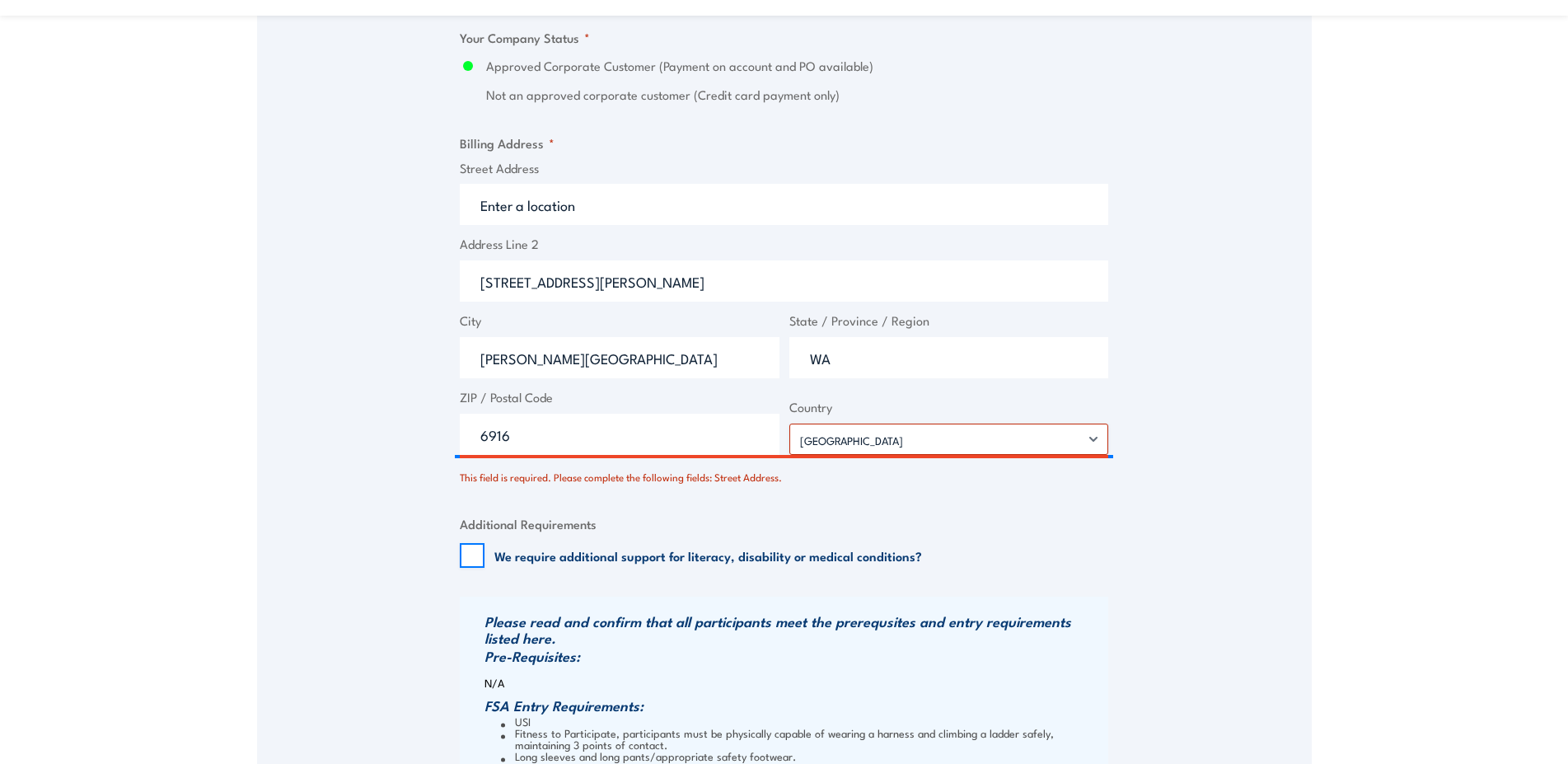
drag, startPoint x: 477, startPoint y: 468, endPoint x: 530, endPoint y: 466, distance: 53.0
click at [530, 466] on div "This field is required. Please complete the following fields: Street Address." at bounding box center [783, 473] width 648 height 24
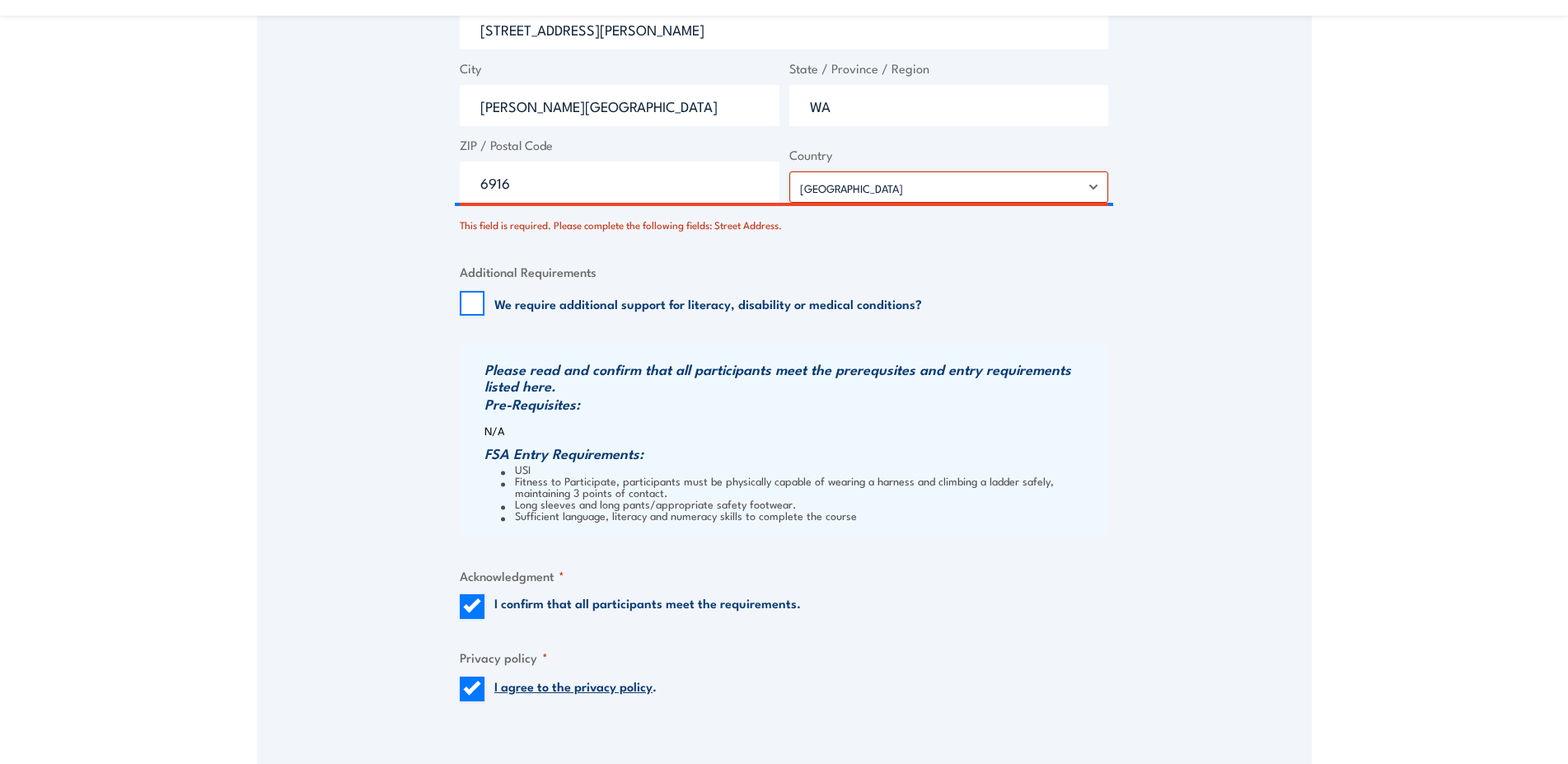
scroll to position [1597, 0]
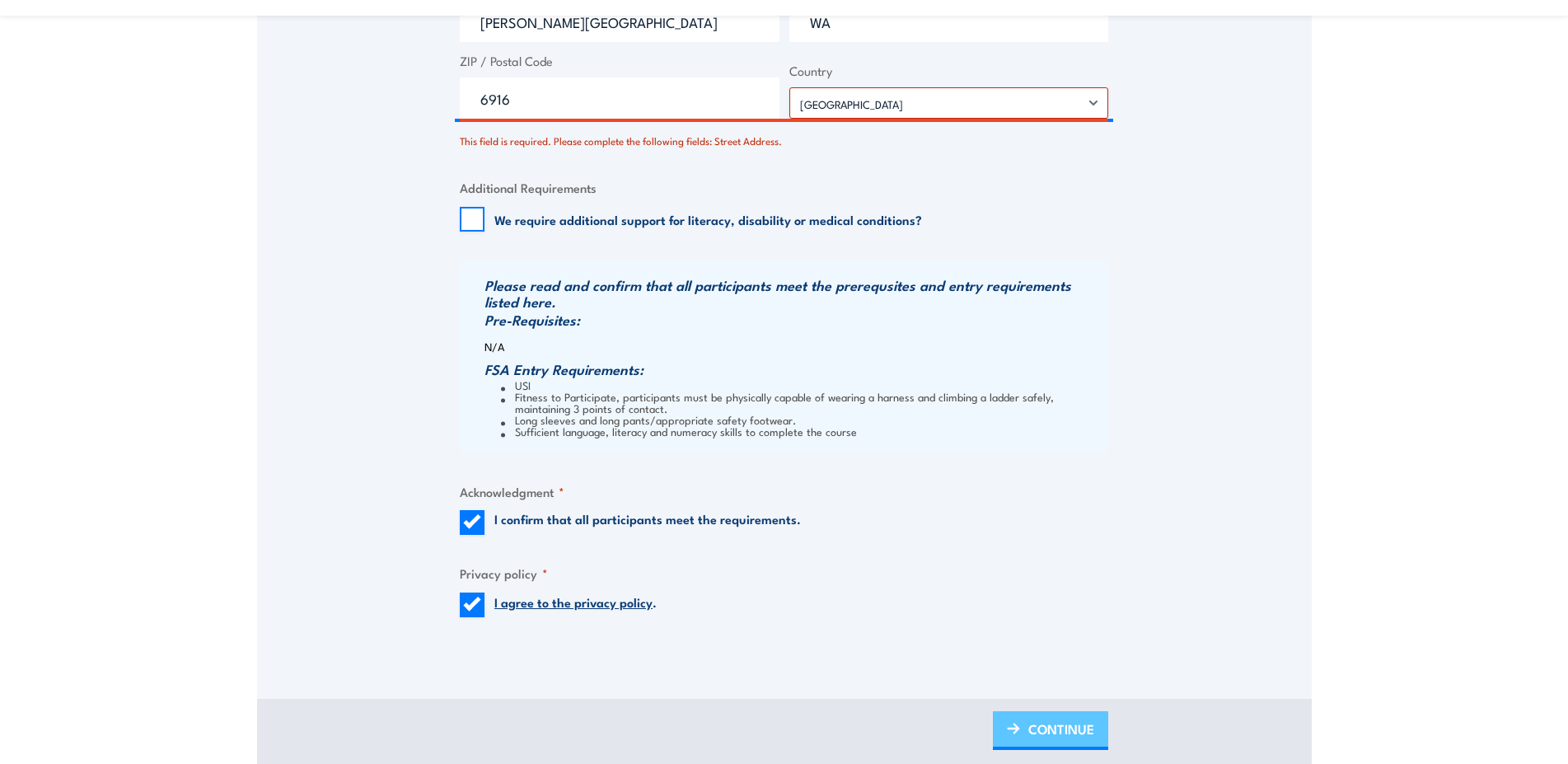
click at [1074, 745] on span "CONTINUE" at bounding box center [1061, 729] width 66 height 44
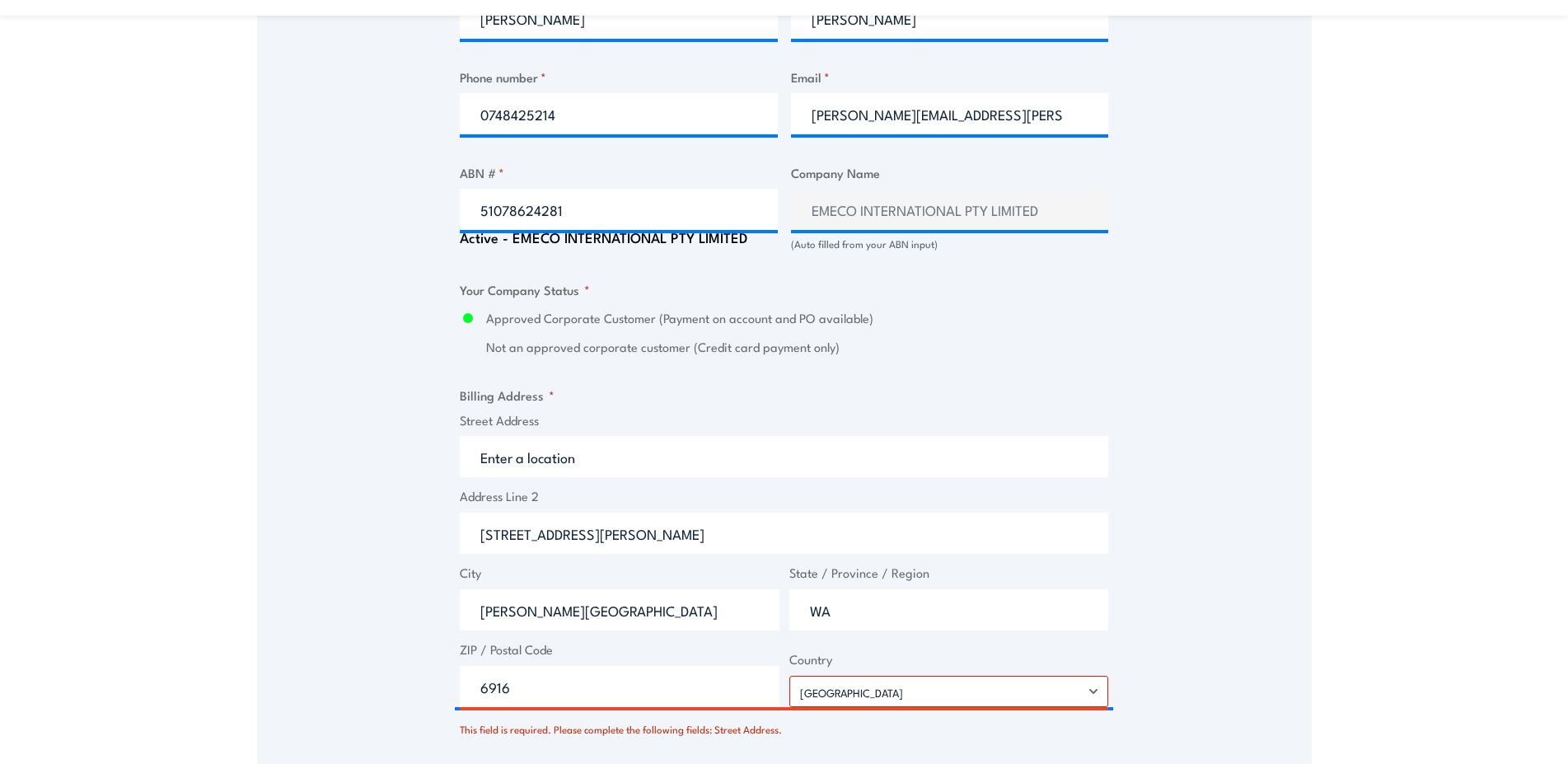
scroll to position [1261, 0]
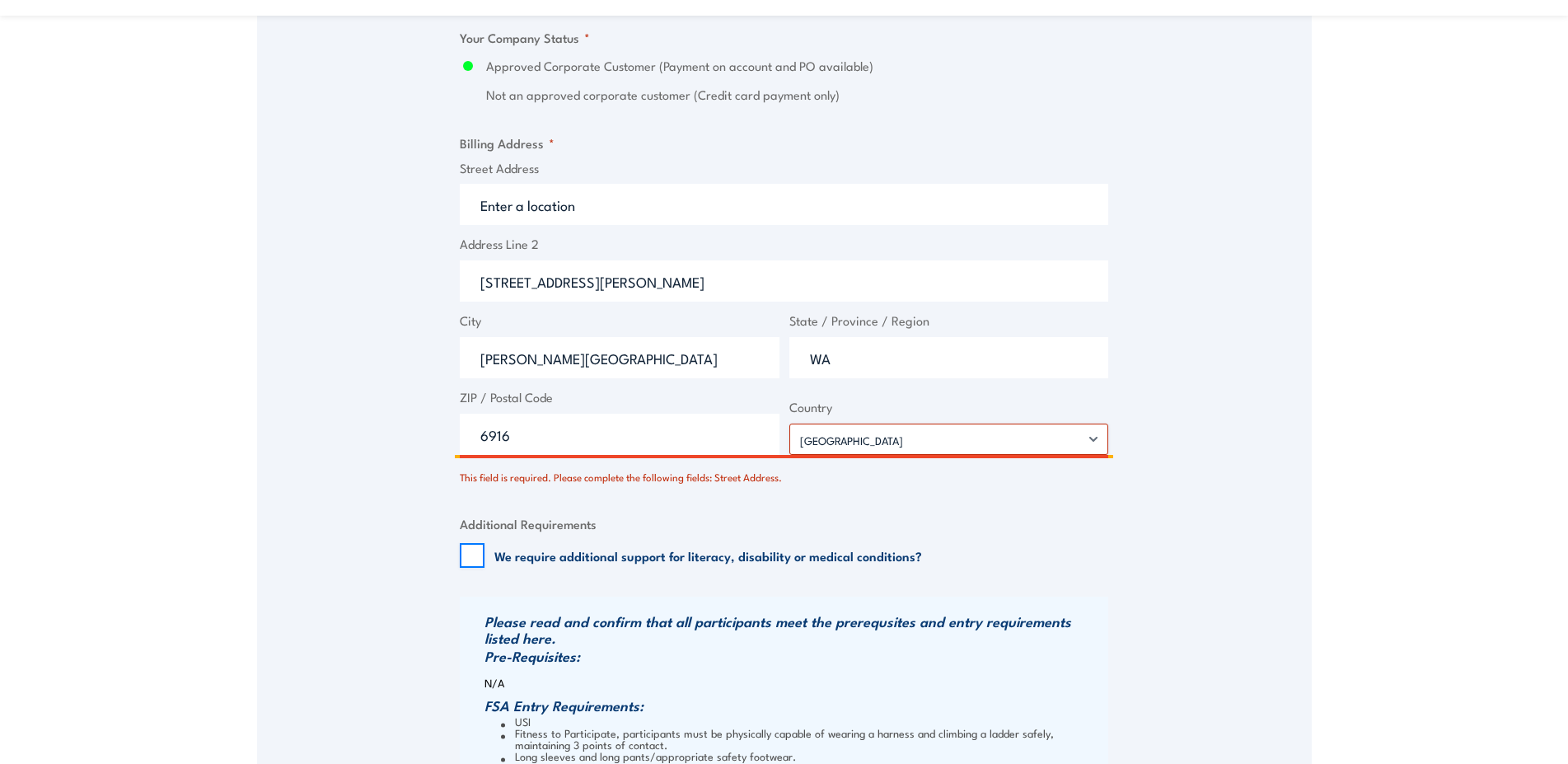
click at [552, 453] on input "6916" at bounding box center [619, 434] width 320 height 41
type input "6"
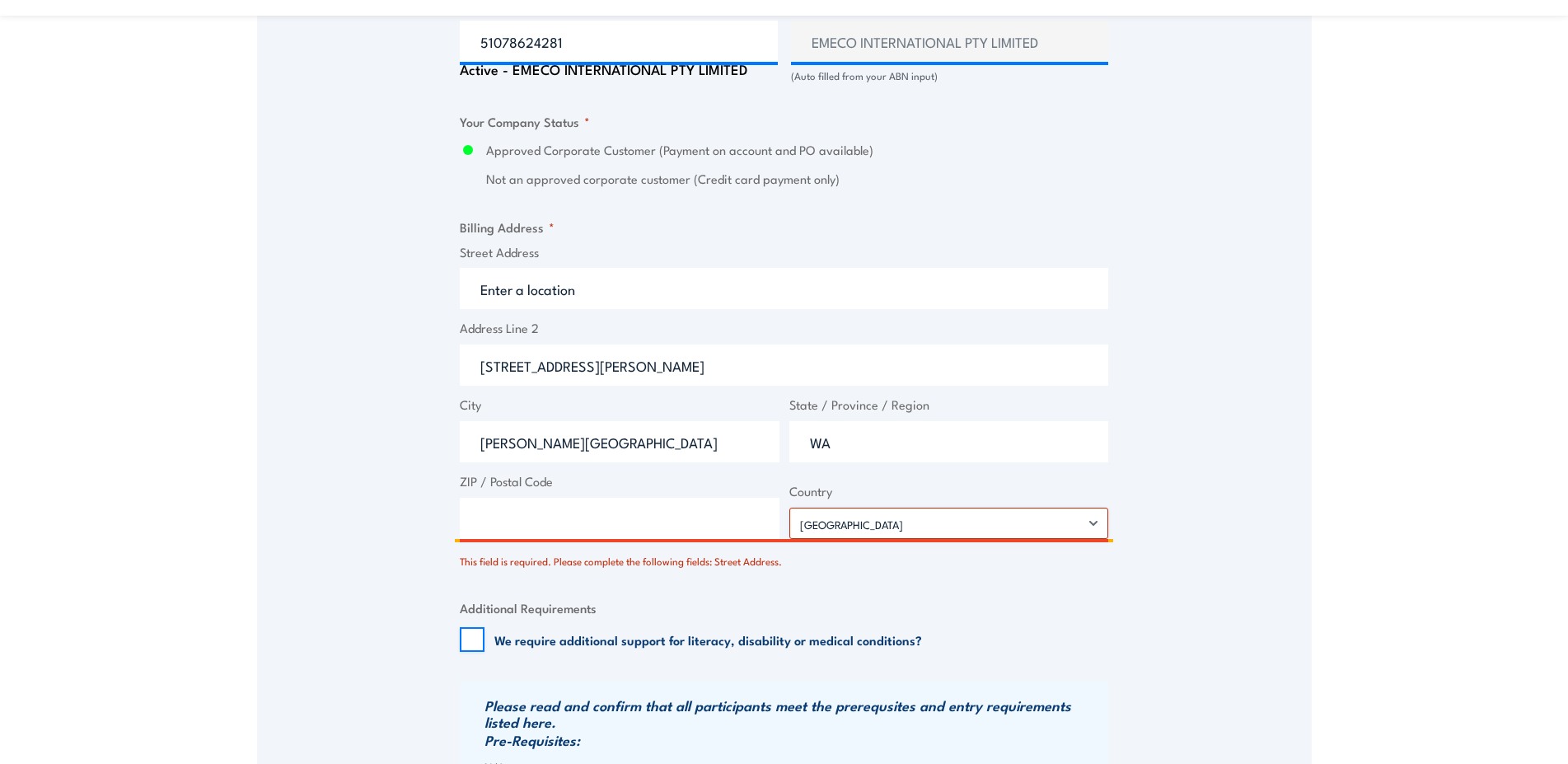
scroll to position [1093, 0]
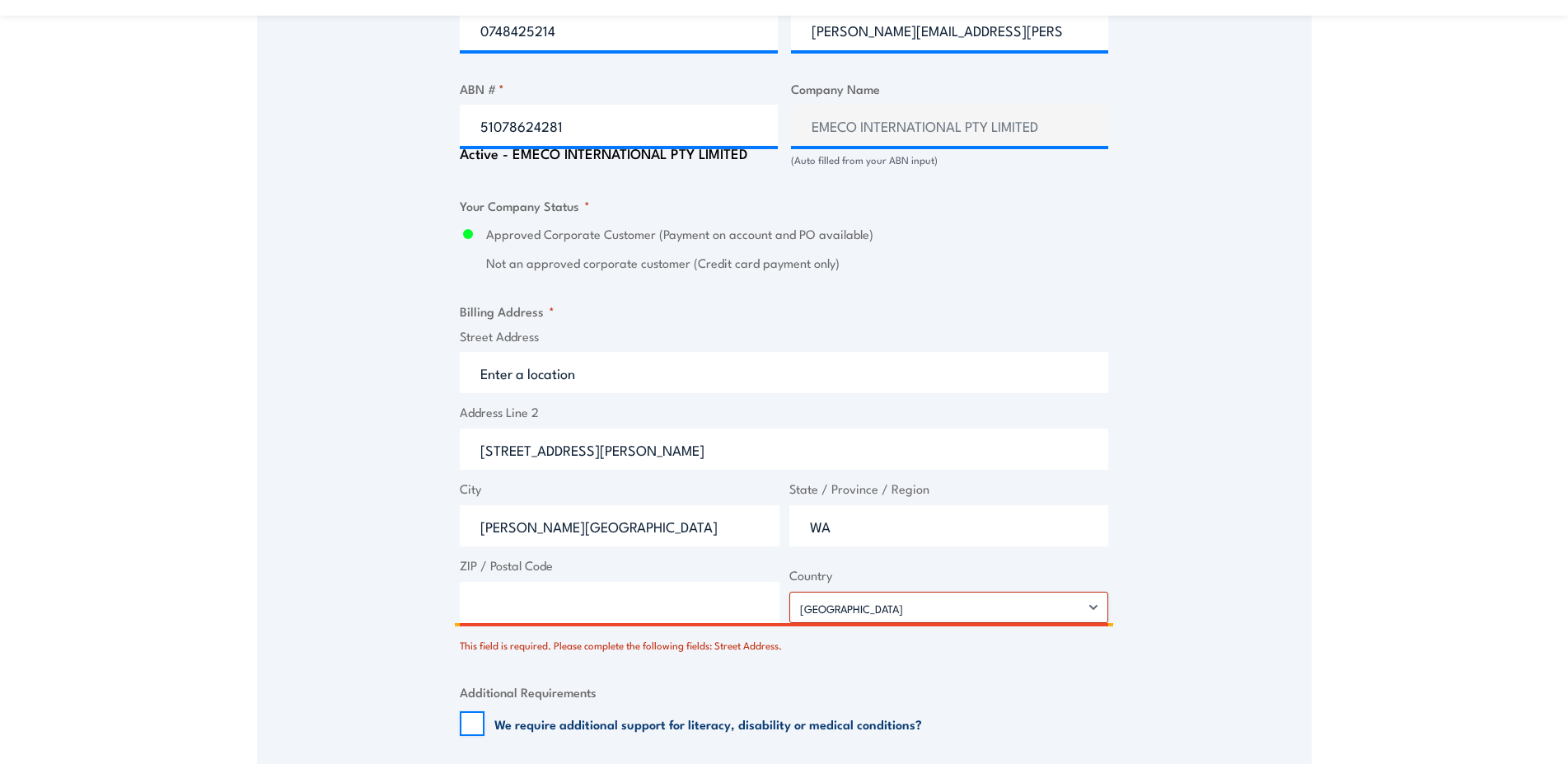
click at [633, 381] on input "Street Address" at bounding box center [783, 372] width 648 height 41
click at [623, 614] on input "ZIP / Postal Code" at bounding box center [619, 602] width 320 height 41
type input "6916"
click at [511, 390] on input "Street Address" at bounding box center [783, 372] width 648 height 41
click at [744, 465] on input "[STREET_ADDRESS][PERSON_NAME]" at bounding box center [783, 449] width 648 height 41
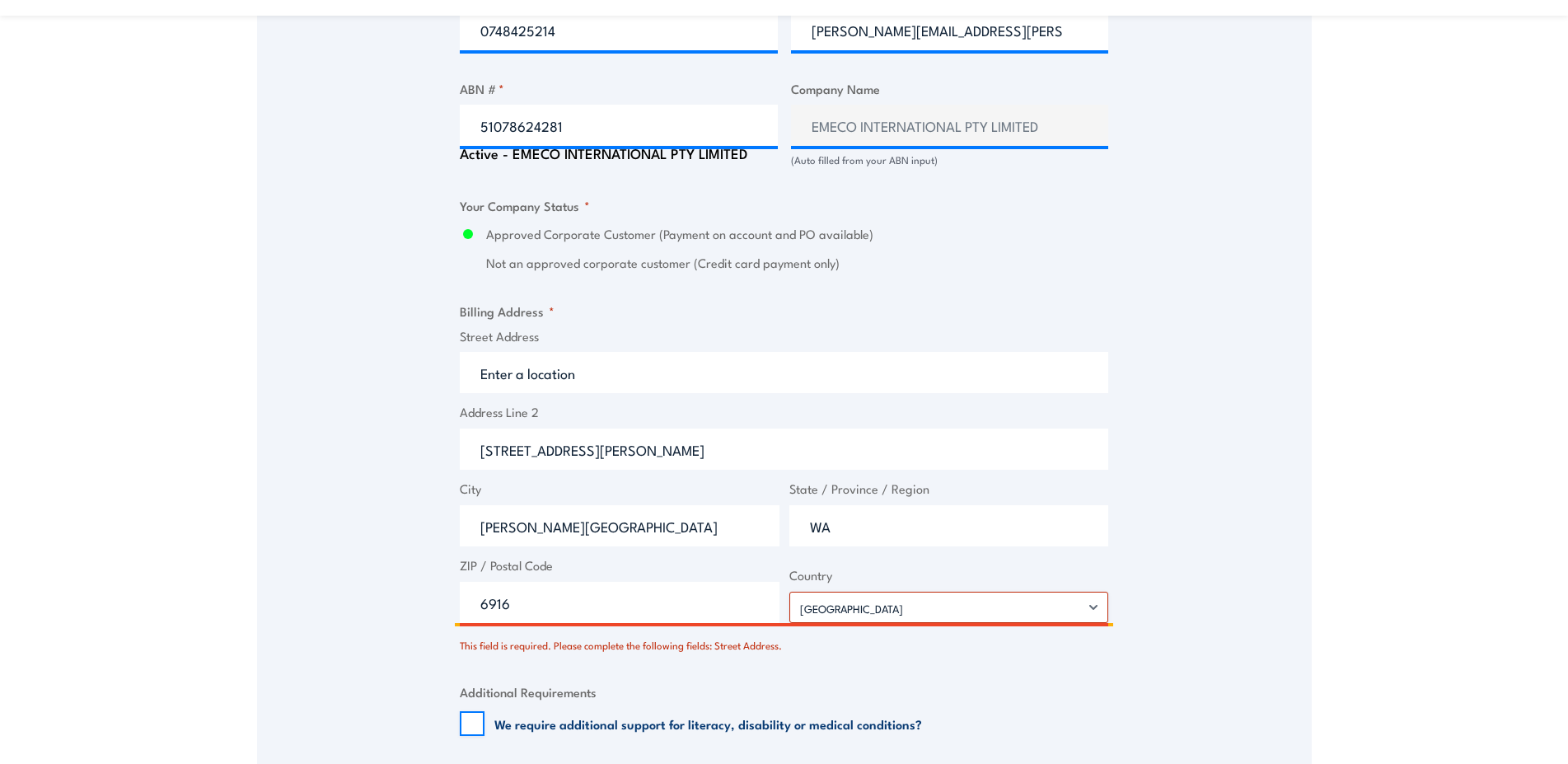
click at [662, 392] on input "Street Address" at bounding box center [783, 372] width 648 height 41
paste input "[STREET_ADDRESS][PERSON_NAME]"
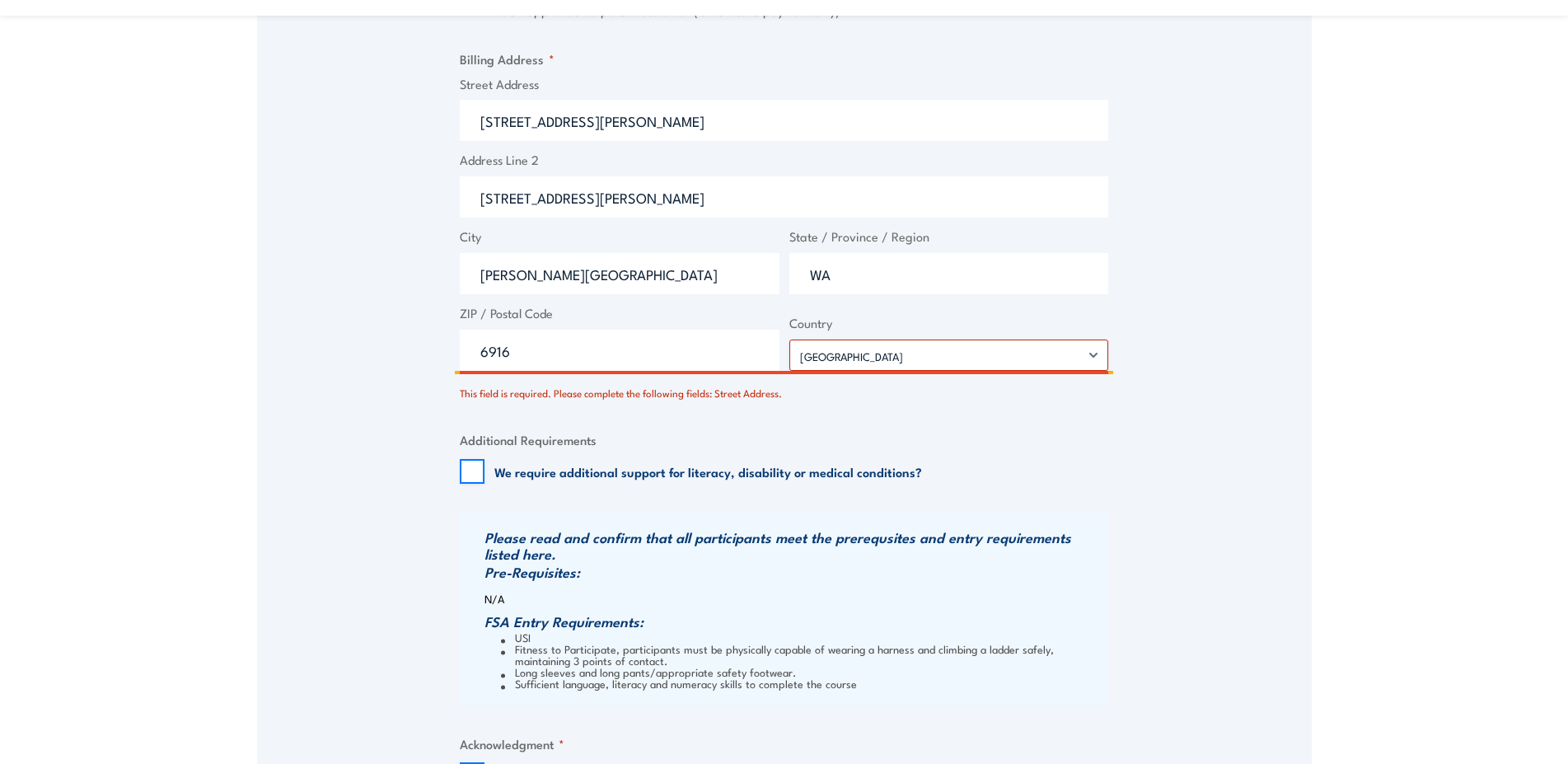
scroll to position [1597, 0]
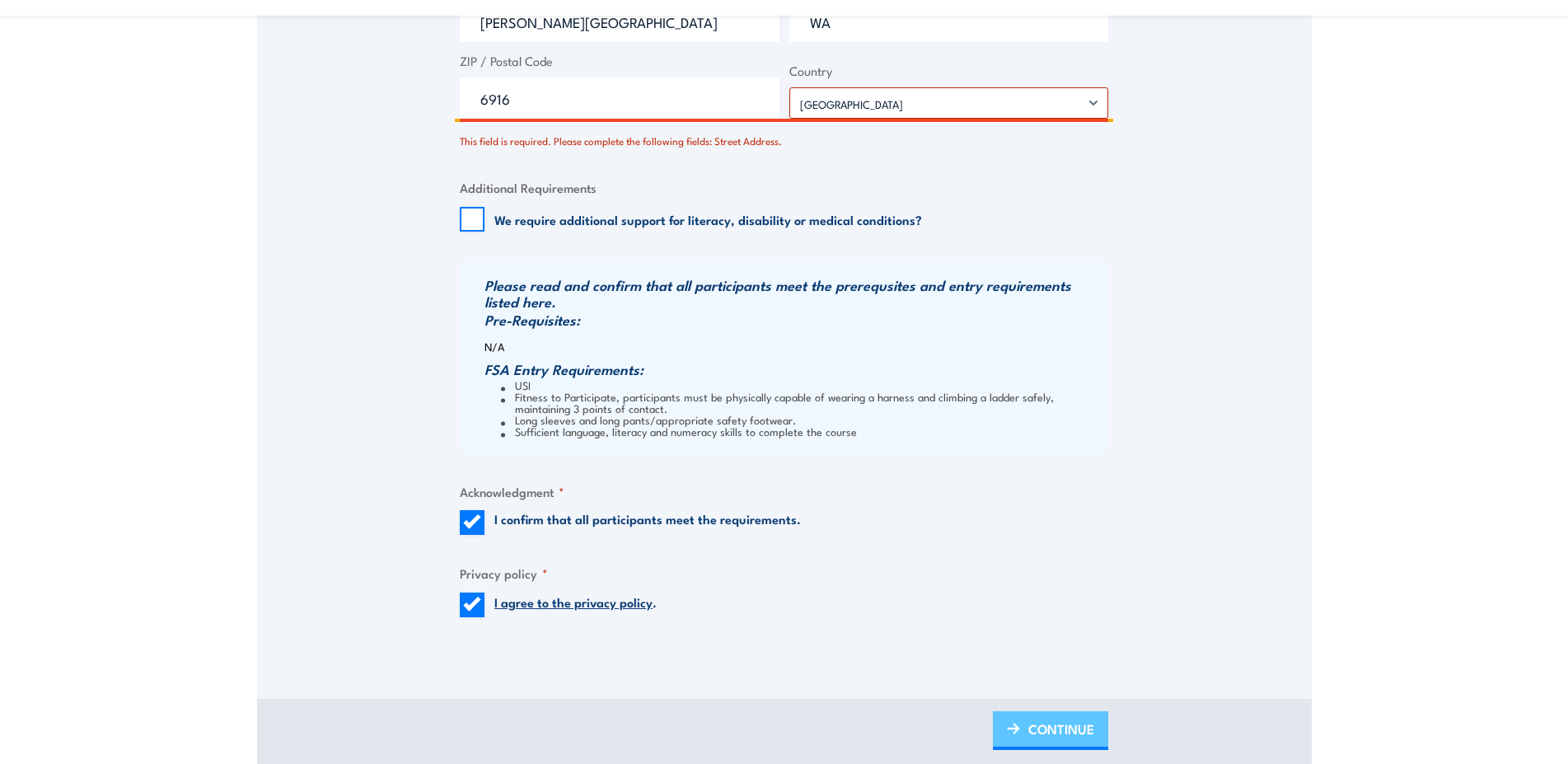
type input "[STREET_ADDRESS][PERSON_NAME]"
click at [1068, 750] on span "CONTINUE" at bounding box center [1061, 729] width 66 height 44
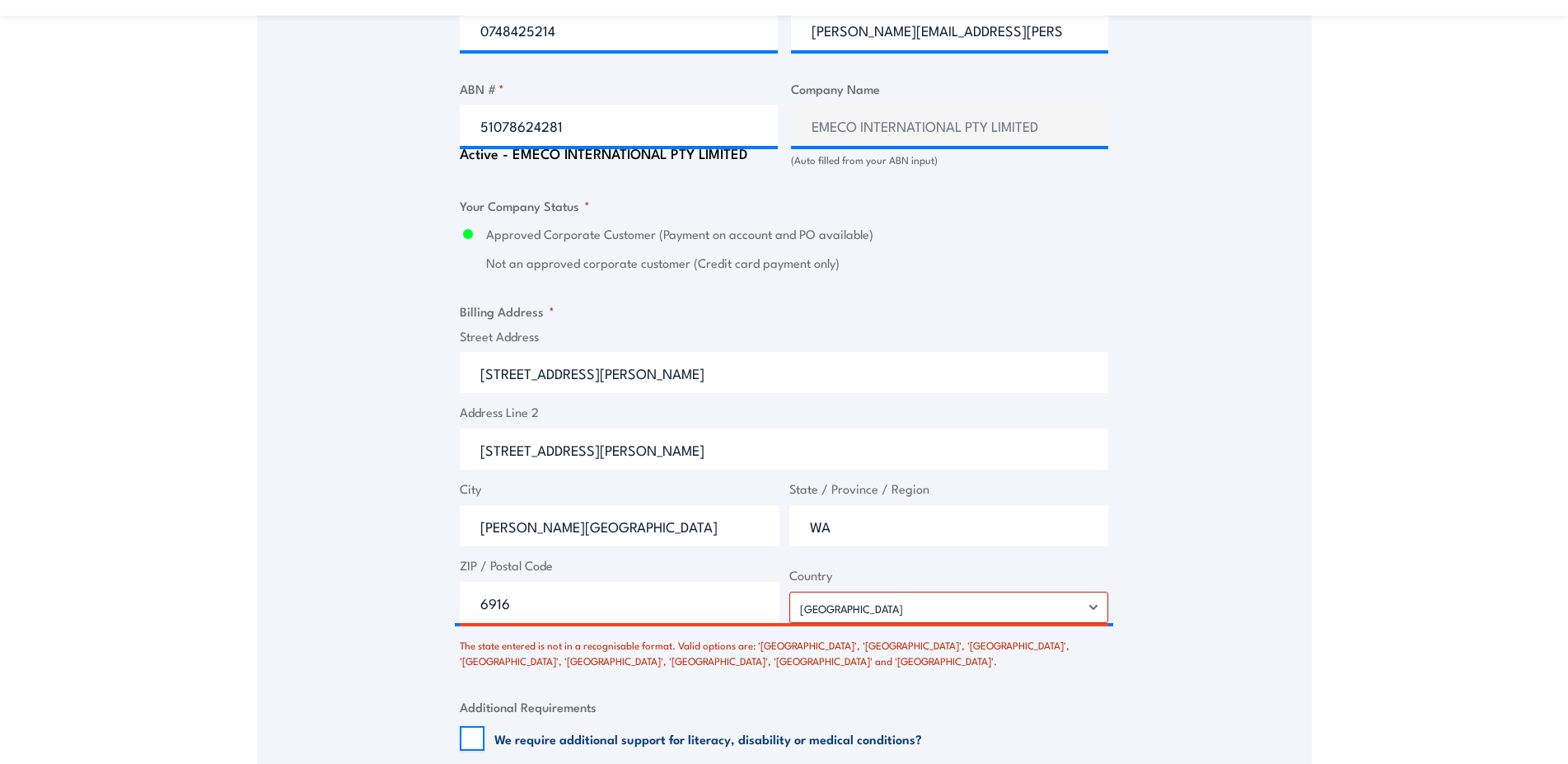
scroll to position [1177, 0]
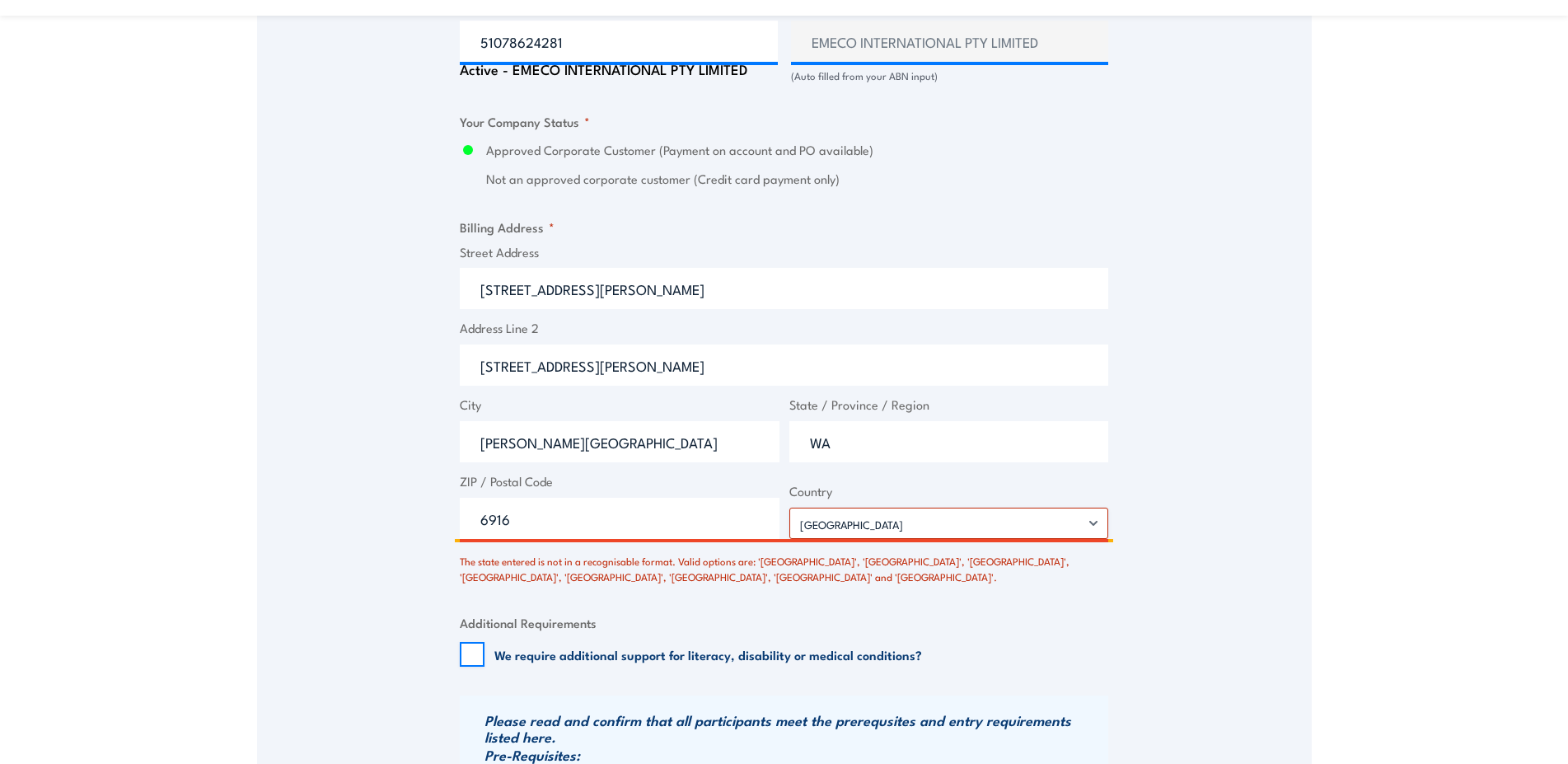
click at [839, 456] on input "WA" at bounding box center [949, 441] width 320 height 41
drag, startPoint x: 839, startPoint y: 456, endPoint x: 776, endPoint y: 449, distance: 63.4
click at [789, 449] on input "WA" at bounding box center [949, 441] width 320 height 41
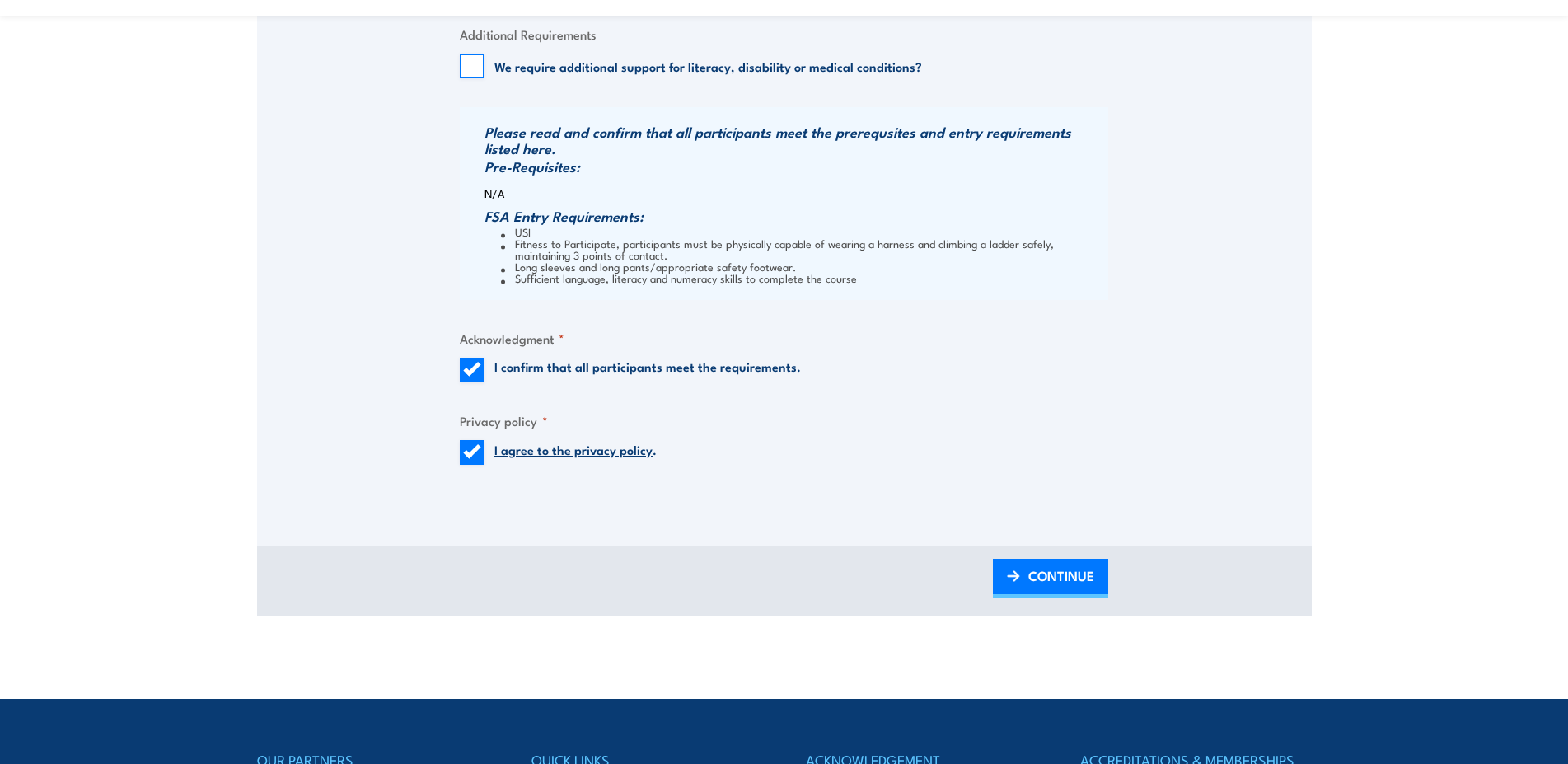
scroll to position [1850, 0]
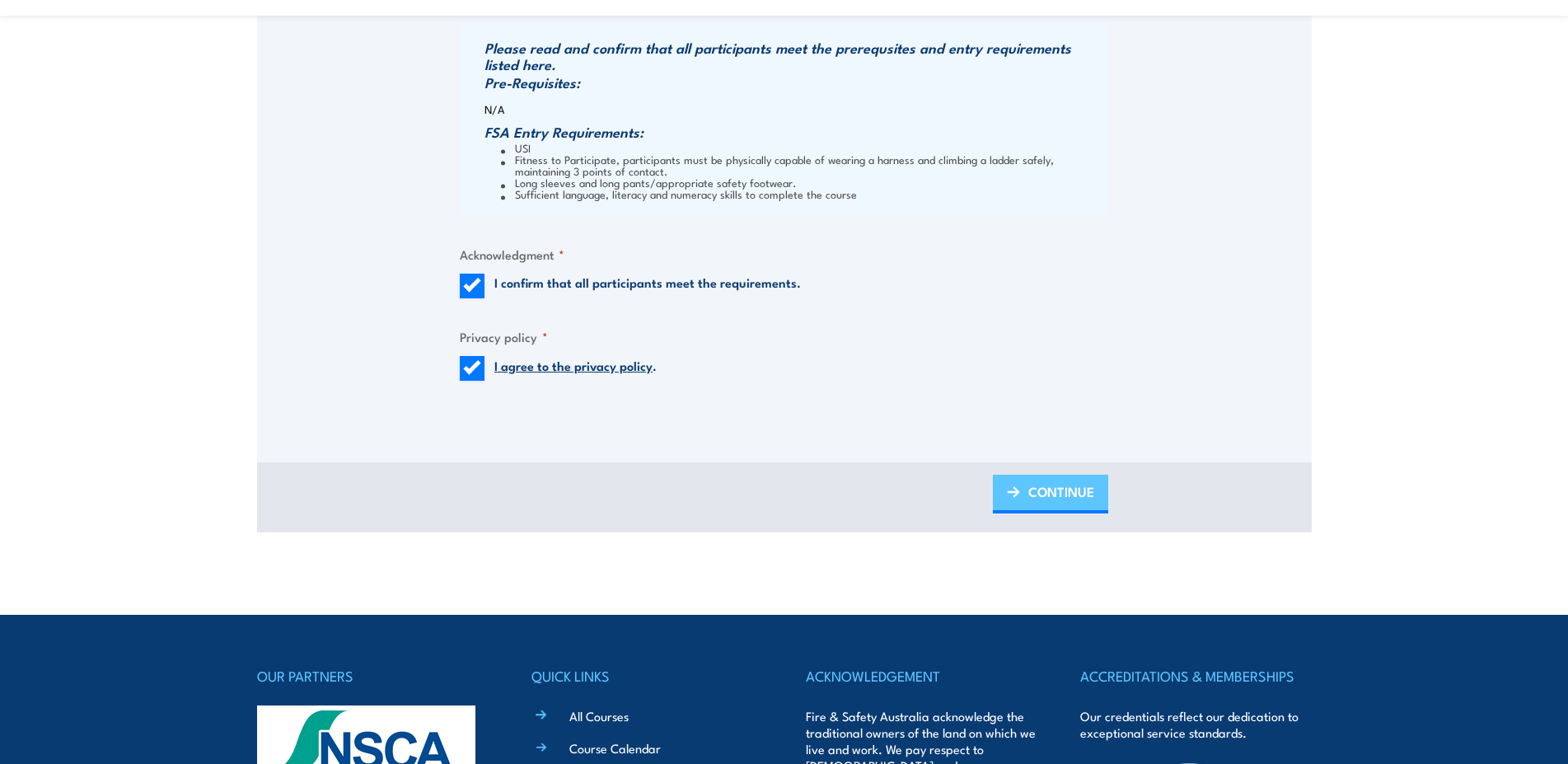
type input "Western Australia"
click at [1068, 509] on span "CONTINUE" at bounding box center [1061, 491] width 66 height 44
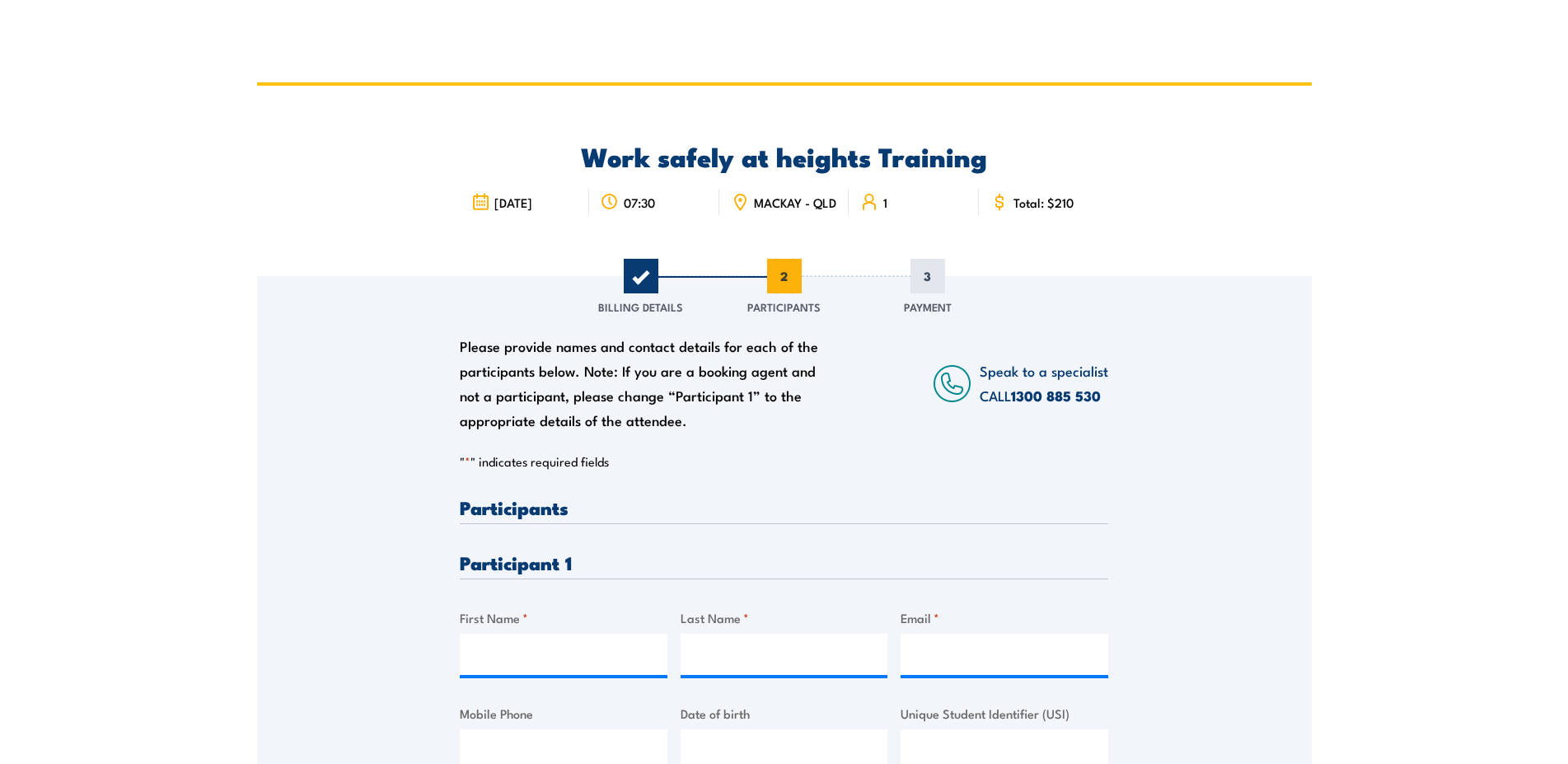
scroll to position [168, 0]
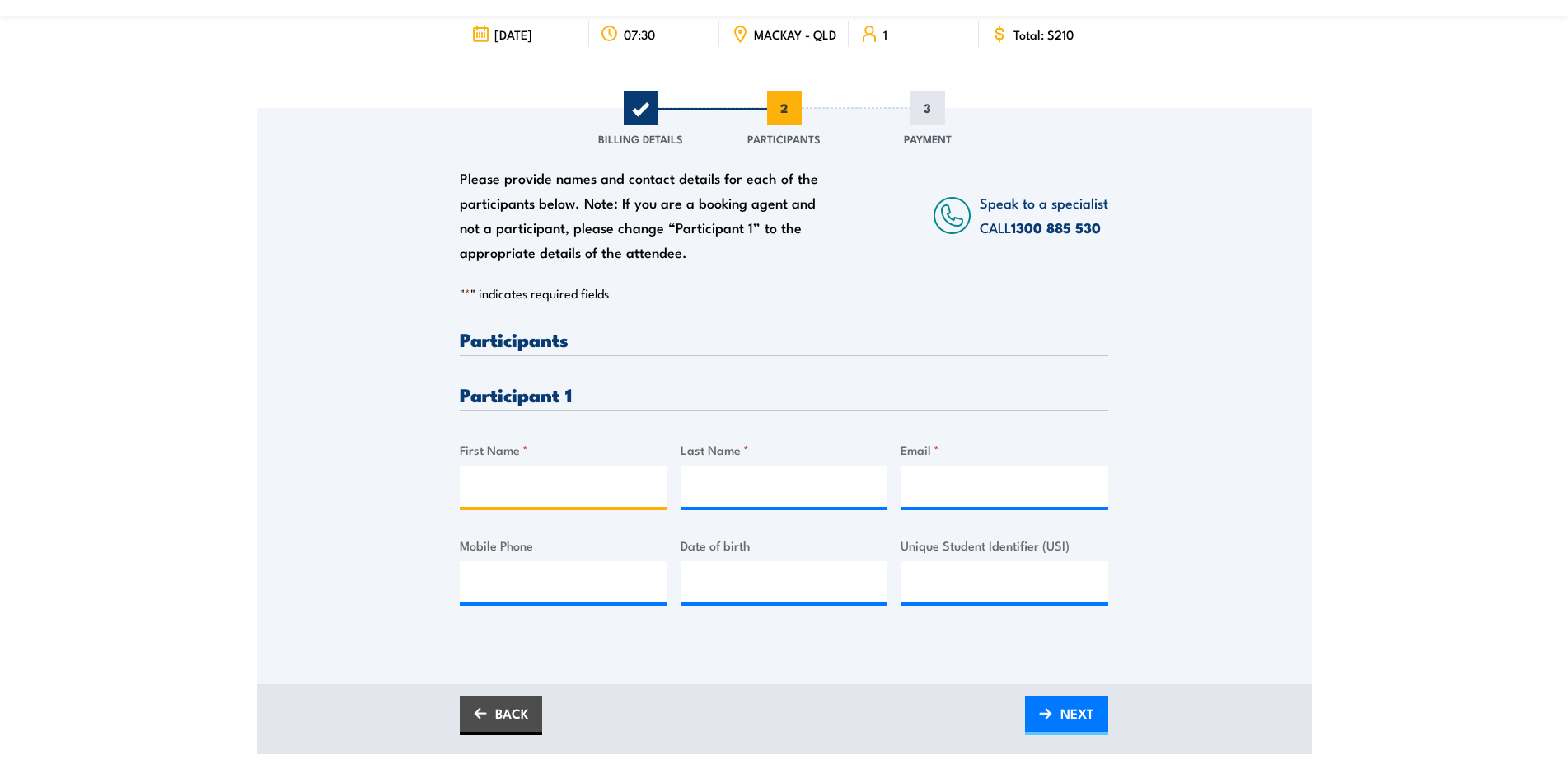
click at [559, 490] on input "First Name *" at bounding box center [563, 486] width 208 height 41
type input "Marc"
type input "Sauvage"
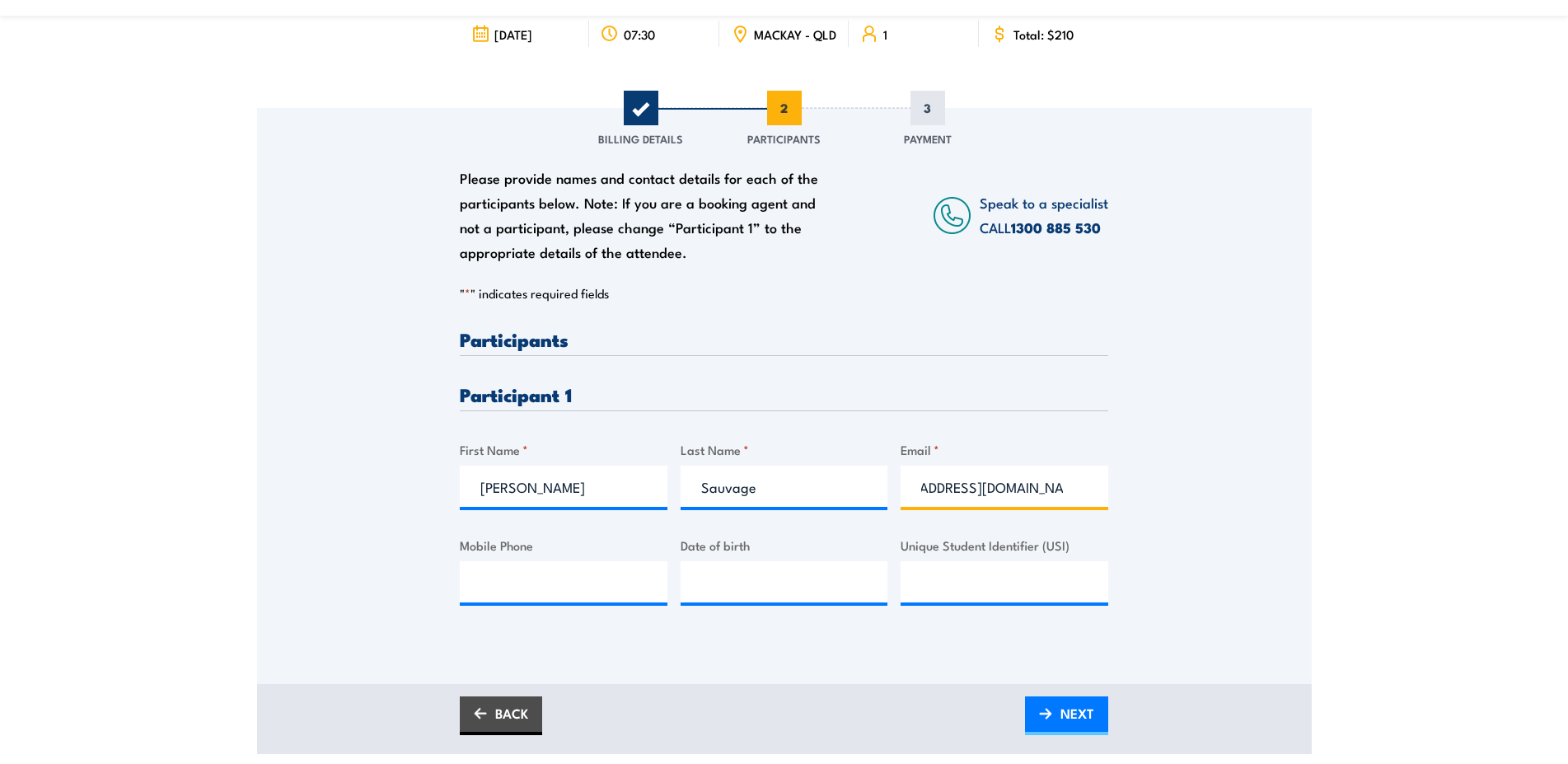
scroll to position [0, 61]
type input "marc.sauvage@emecogroup.com"
click at [573, 585] on input "Mobile Phone" at bounding box center [563, 582] width 208 height 41
click at [776, 586] on input "Date of birth" at bounding box center [785, 582] width 208 height 41
type input "27/05/____"
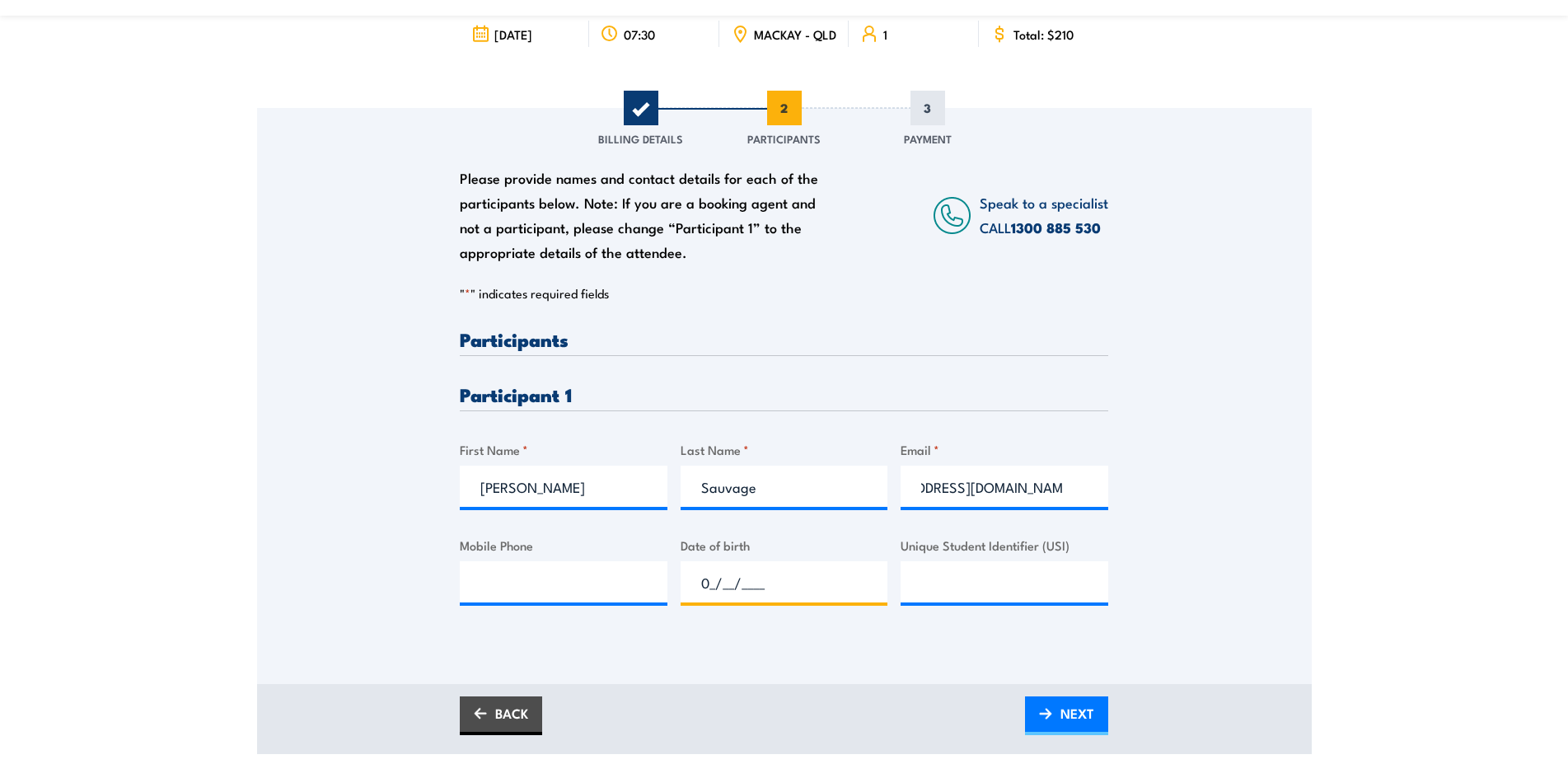
type input "__/__/____"
type input "27/05/1986"
click at [546, 590] on input "Mobile Phone" at bounding box center [563, 582] width 208 height 41
click at [588, 587] on input "Mobile Phone" at bounding box center [563, 582] width 208 height 41
type input "0456582141"
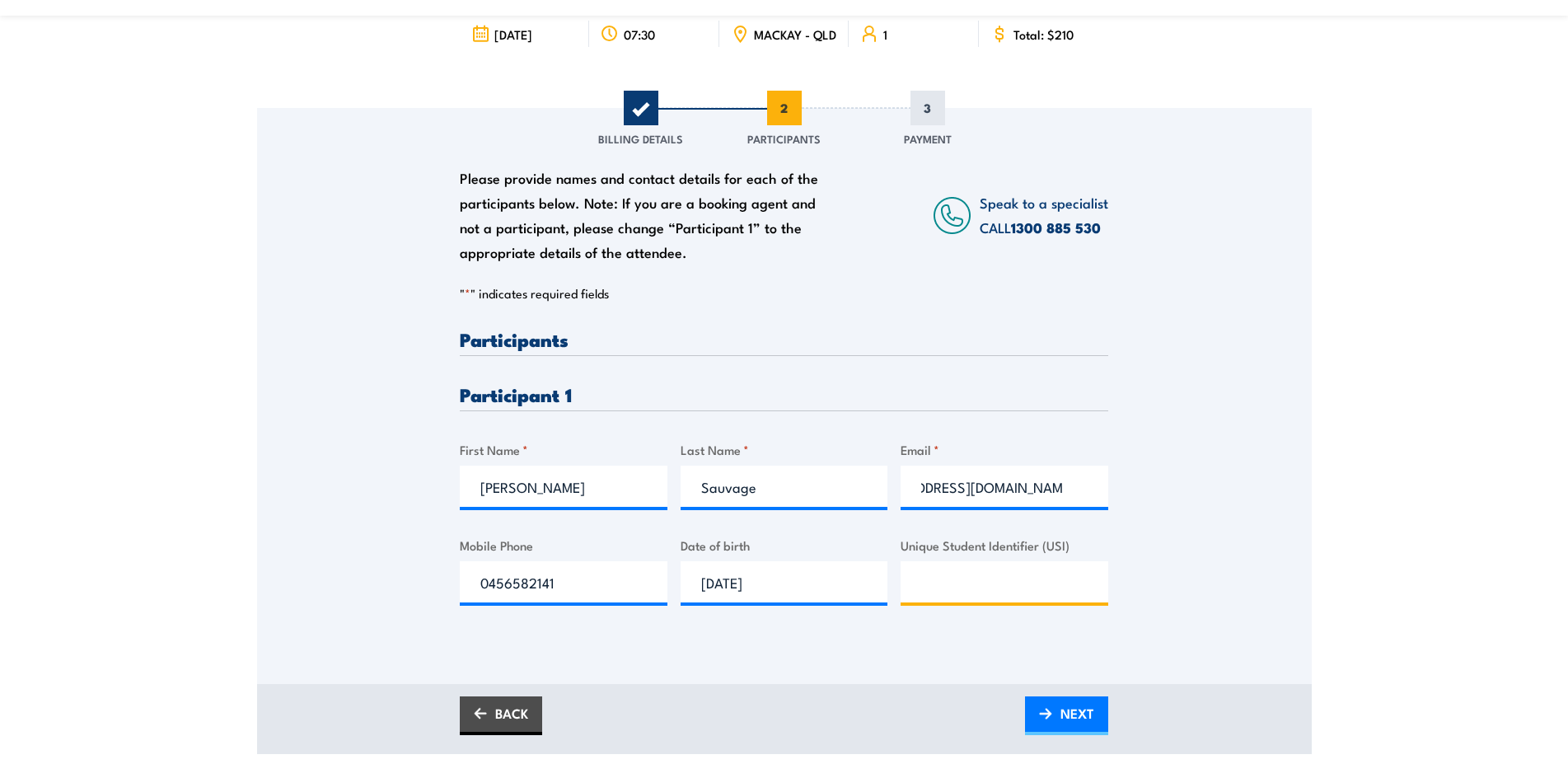
click at [1031, 582] on input "Unique Student Identifier (USI)" at bounding box center [1005, 582] width 208 height 41
click at [1057, 734] on link "NEXT" at bounding box center [1067, 716] width 83 height 38
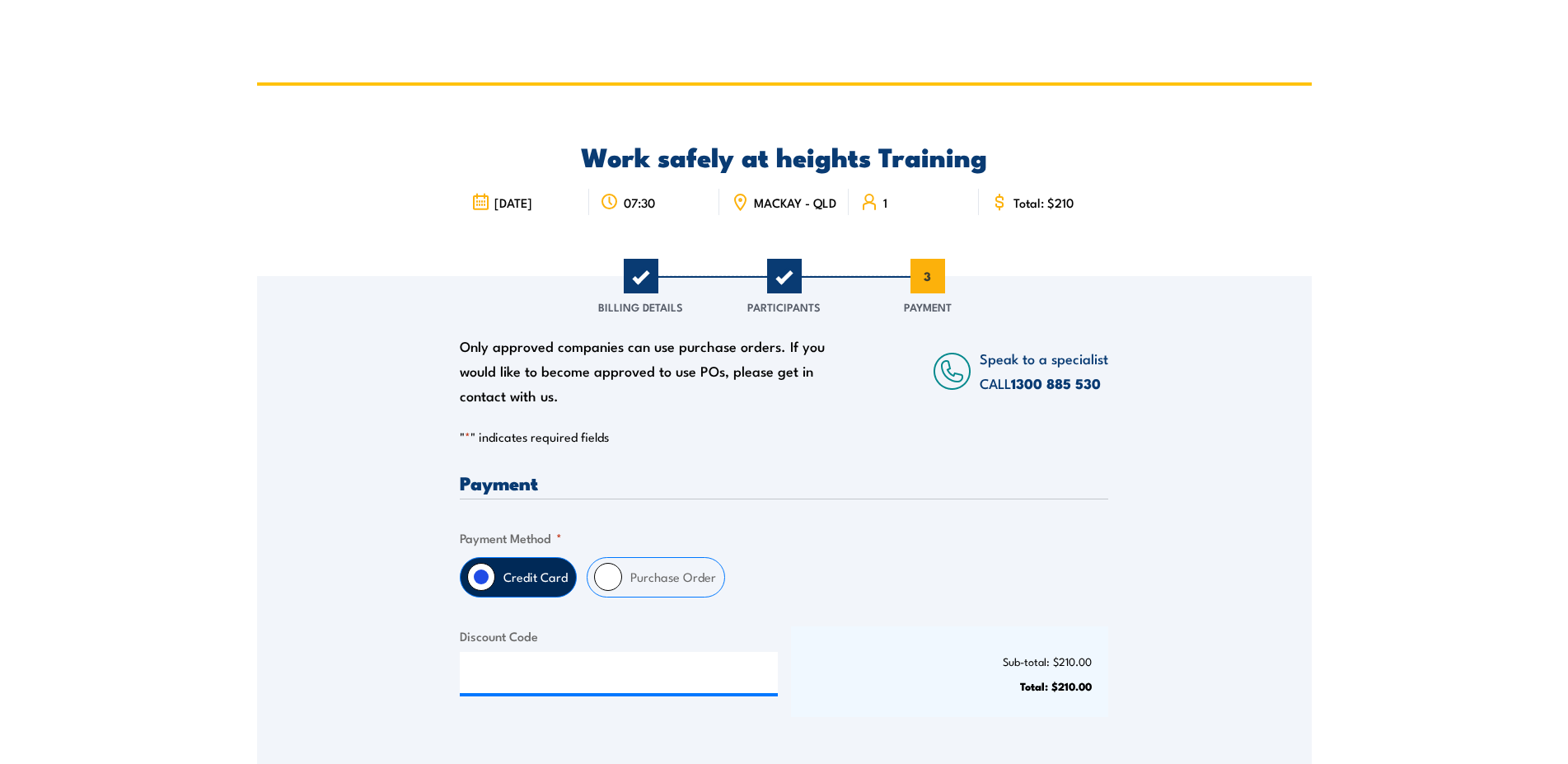
scroll to position [168, 0]
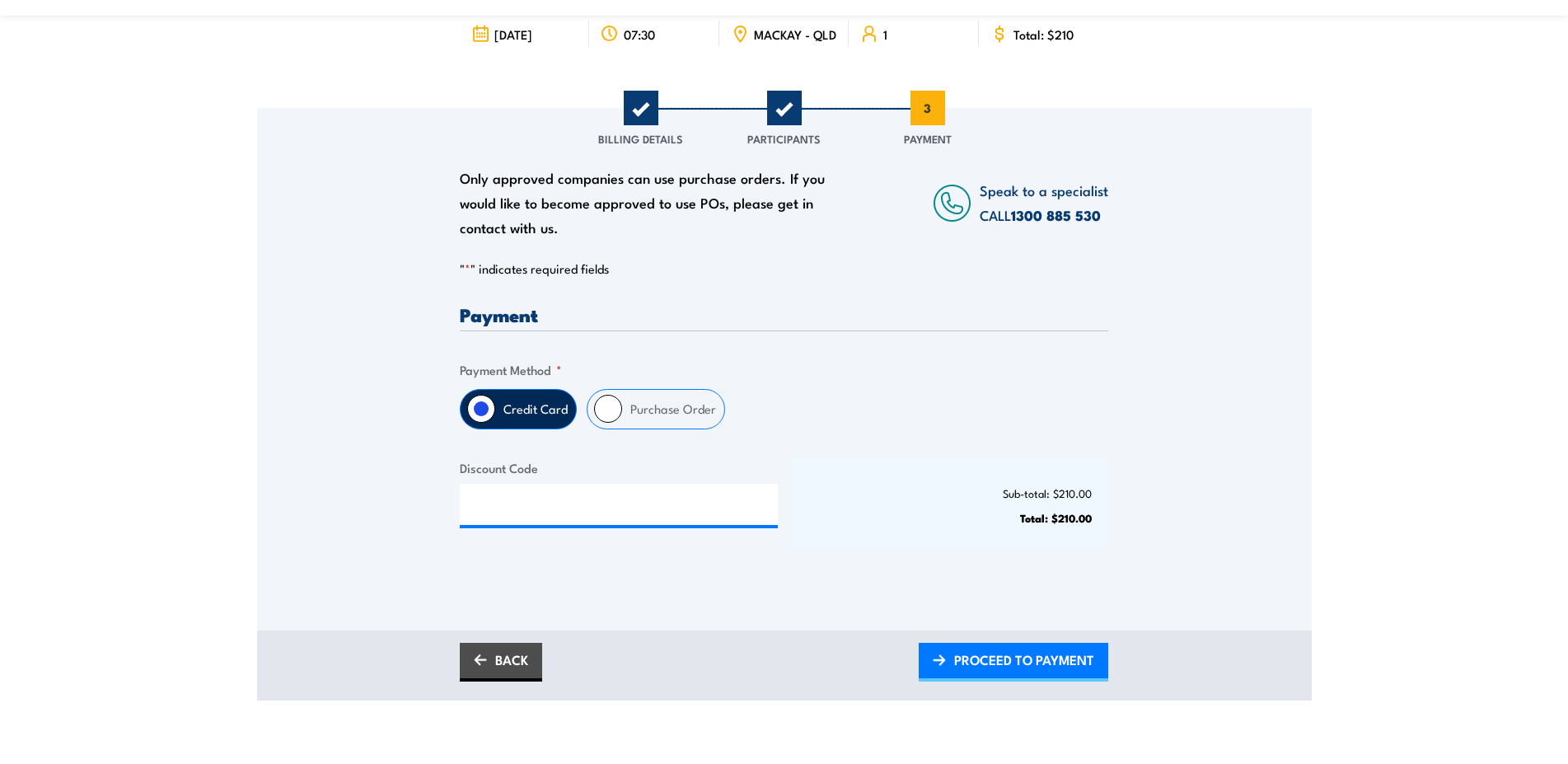
click at [618, 412] on input "Purchase Order" at bounding box center [608, 408] width 28 height 28
radio input "true"
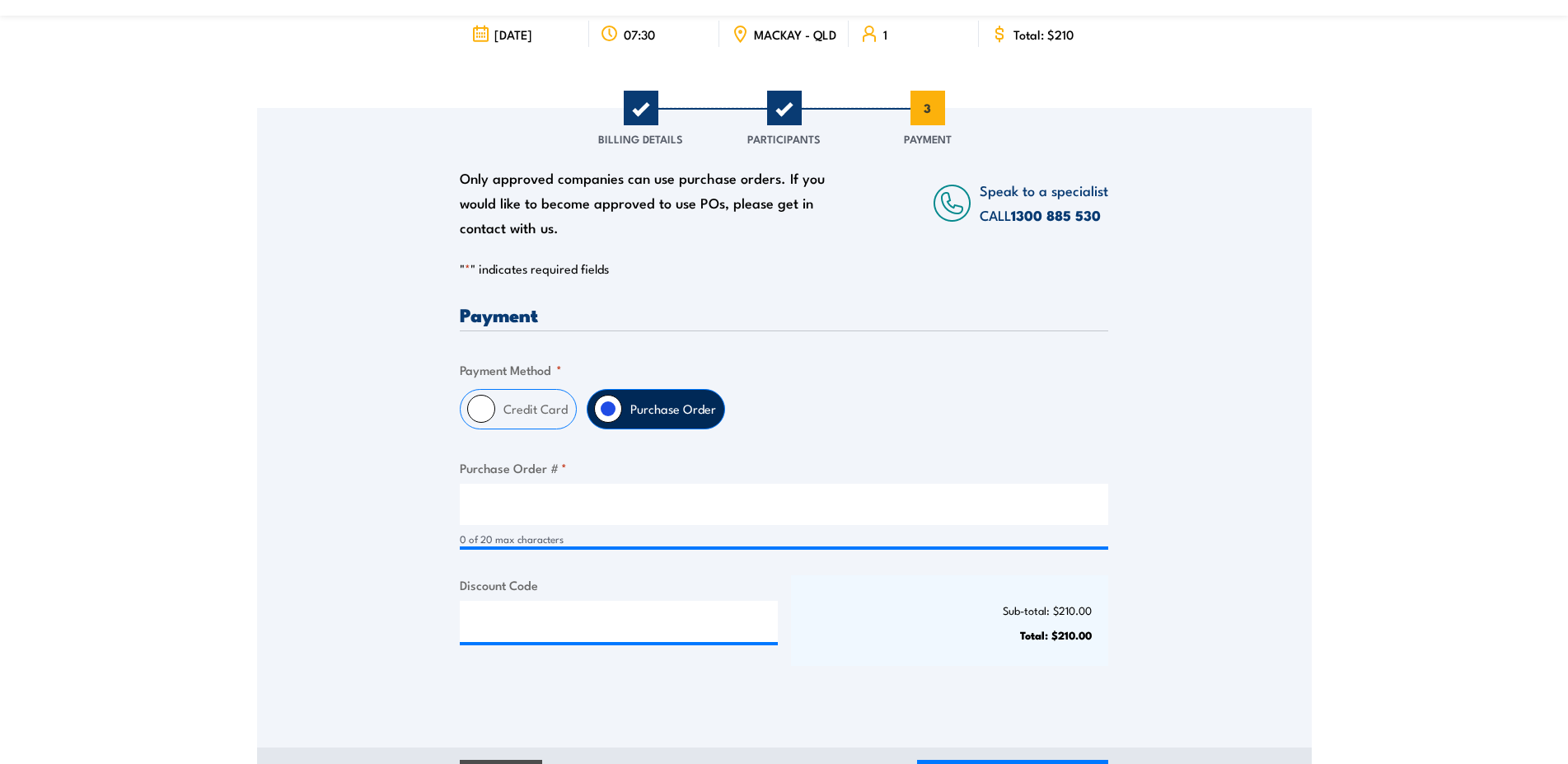
scroll to position [253, 0]
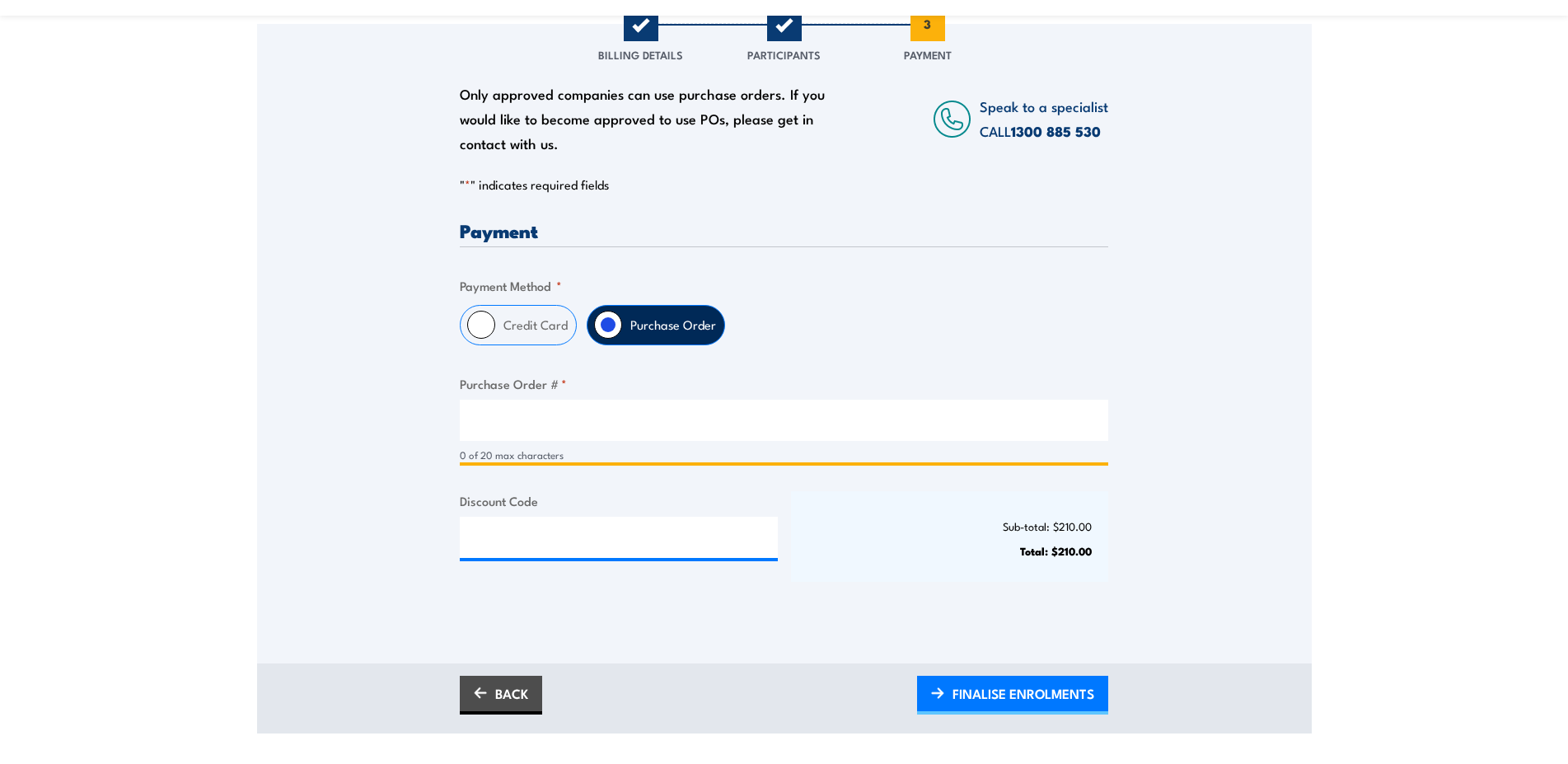
click at [586, 439] on input "Purchase Order # *" at bounding box center [783, 419] width 648 height 41
paste input "FOXLM953268"
type input "FOXLM953268"
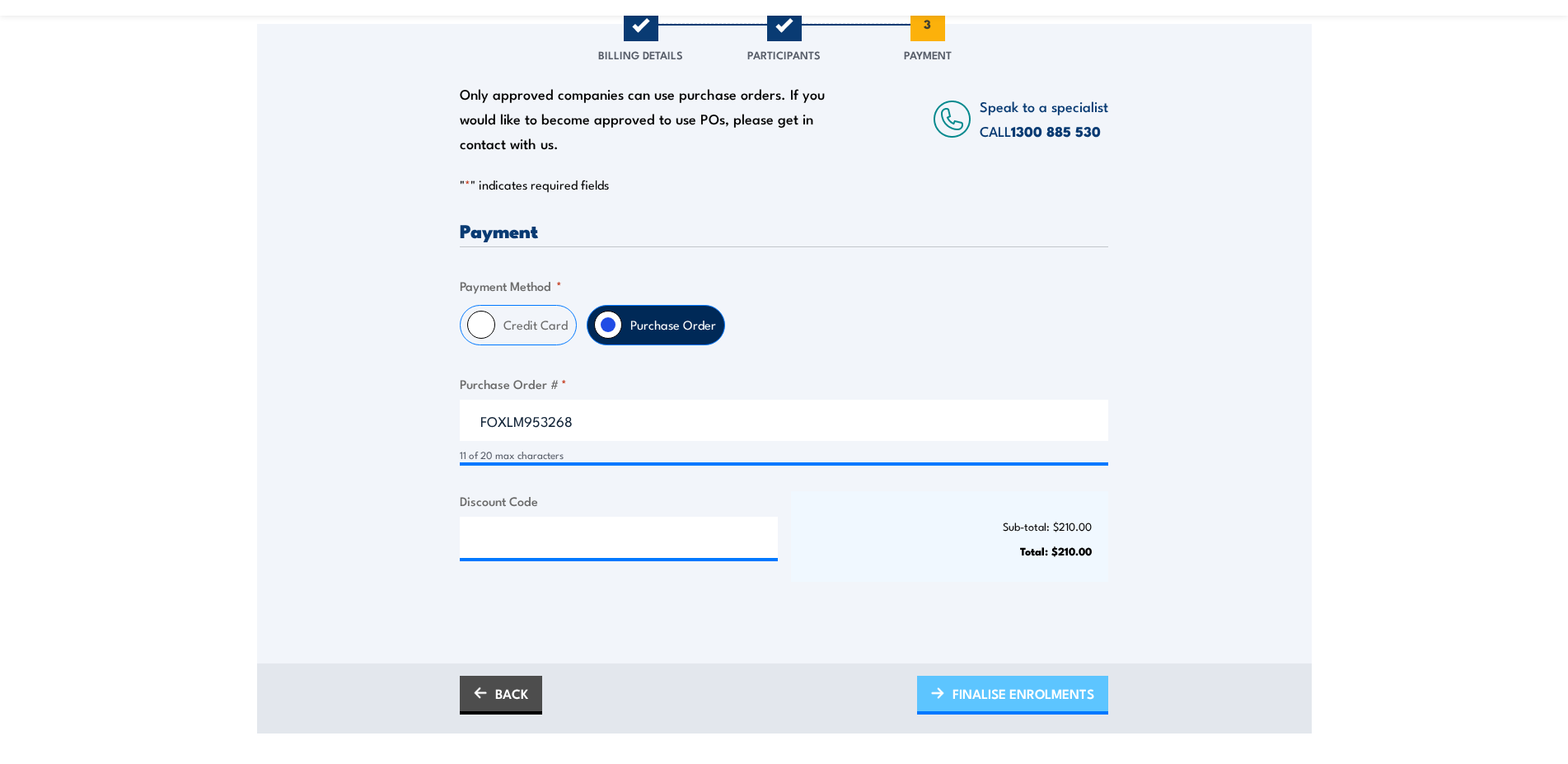
click at [1017, 710] on span "FINALISE ENROLMENTS" at bounding box center [1023, 694] width 141 height 44
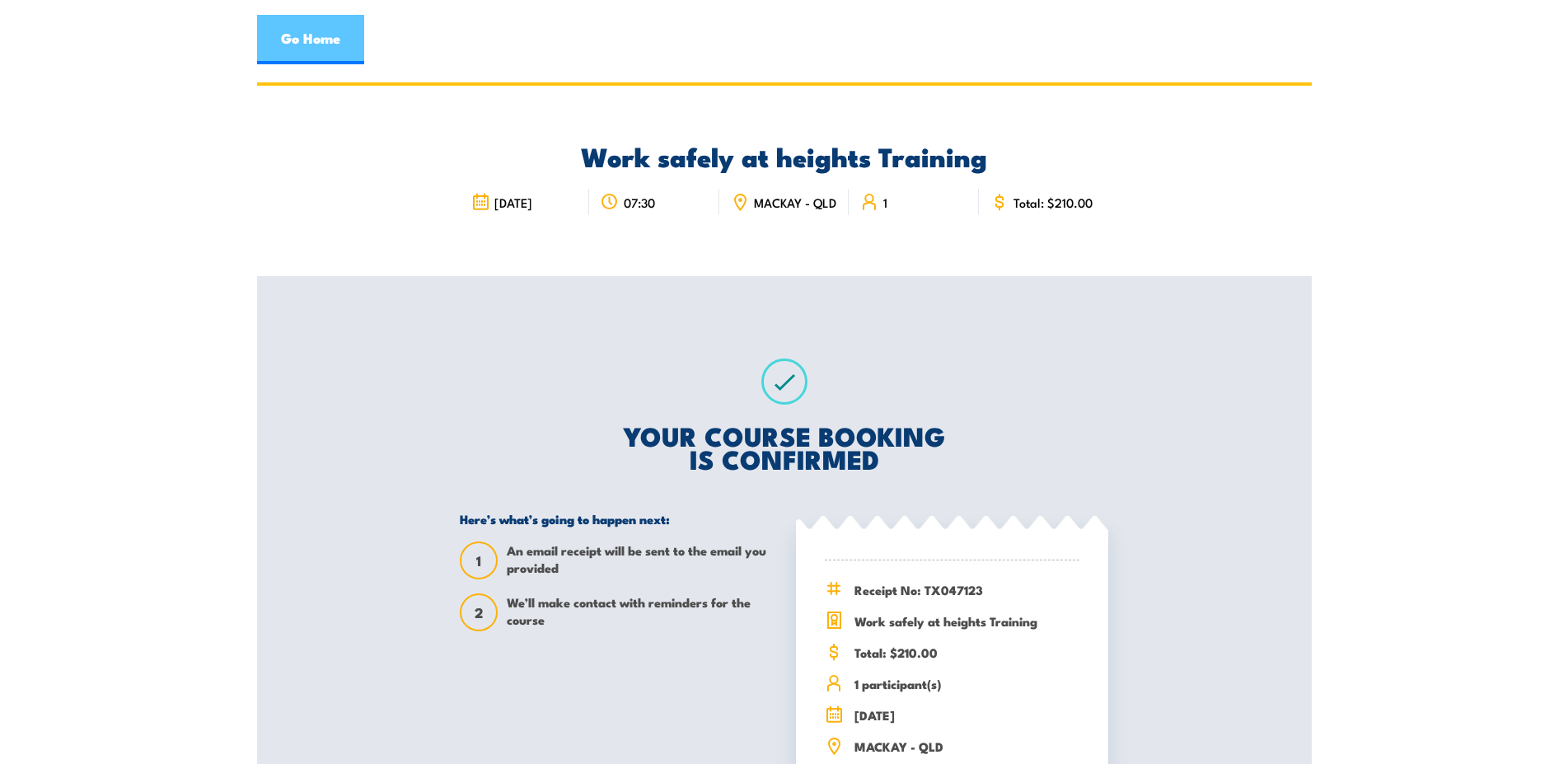
click at [291, 36] on link "Go Home" at bounding box center [311, 39] width 108 height 49
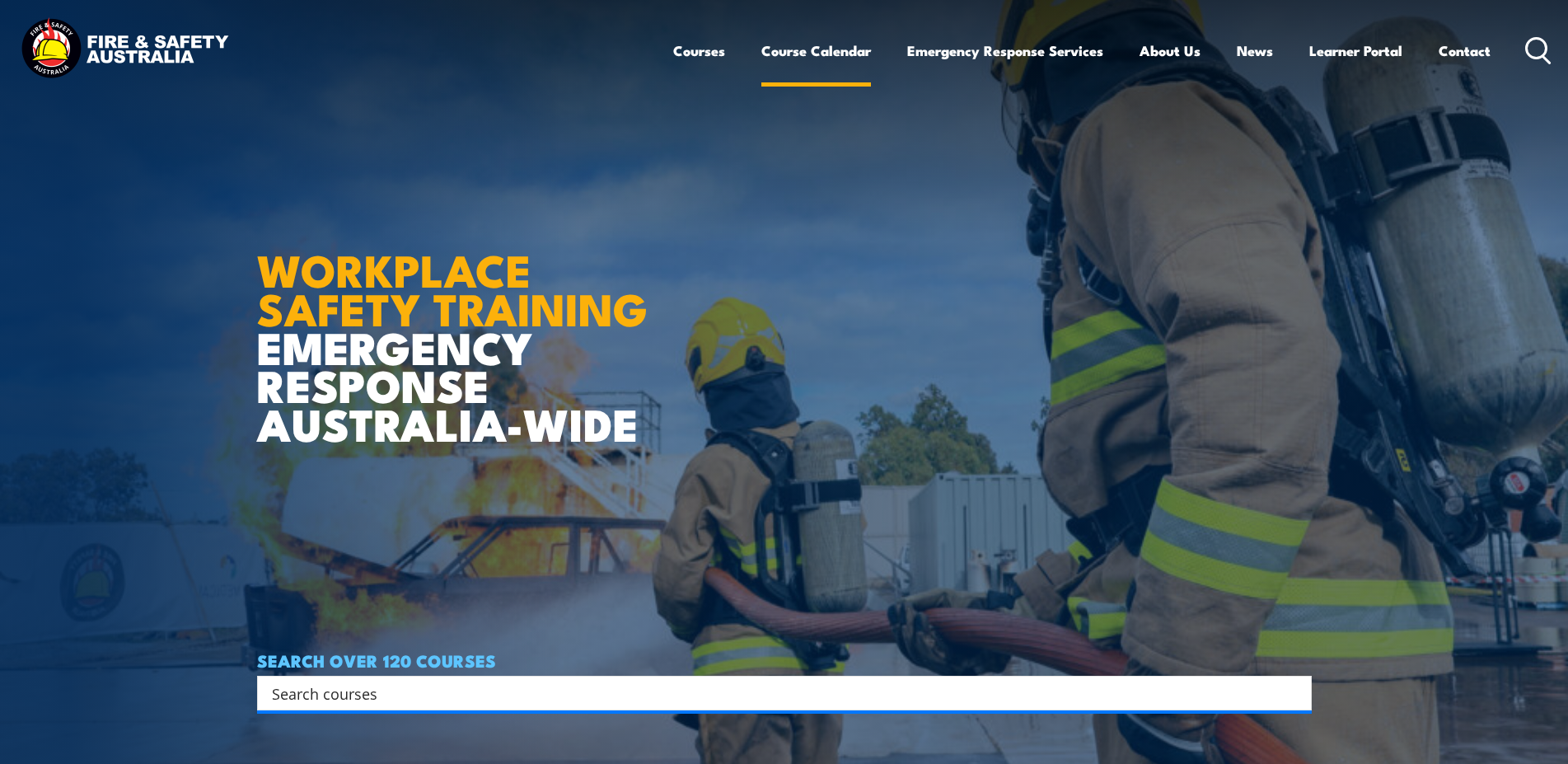
click at [814, 56] on link "Course Calendar" at bounding box center [816, 51] width 109 height 44
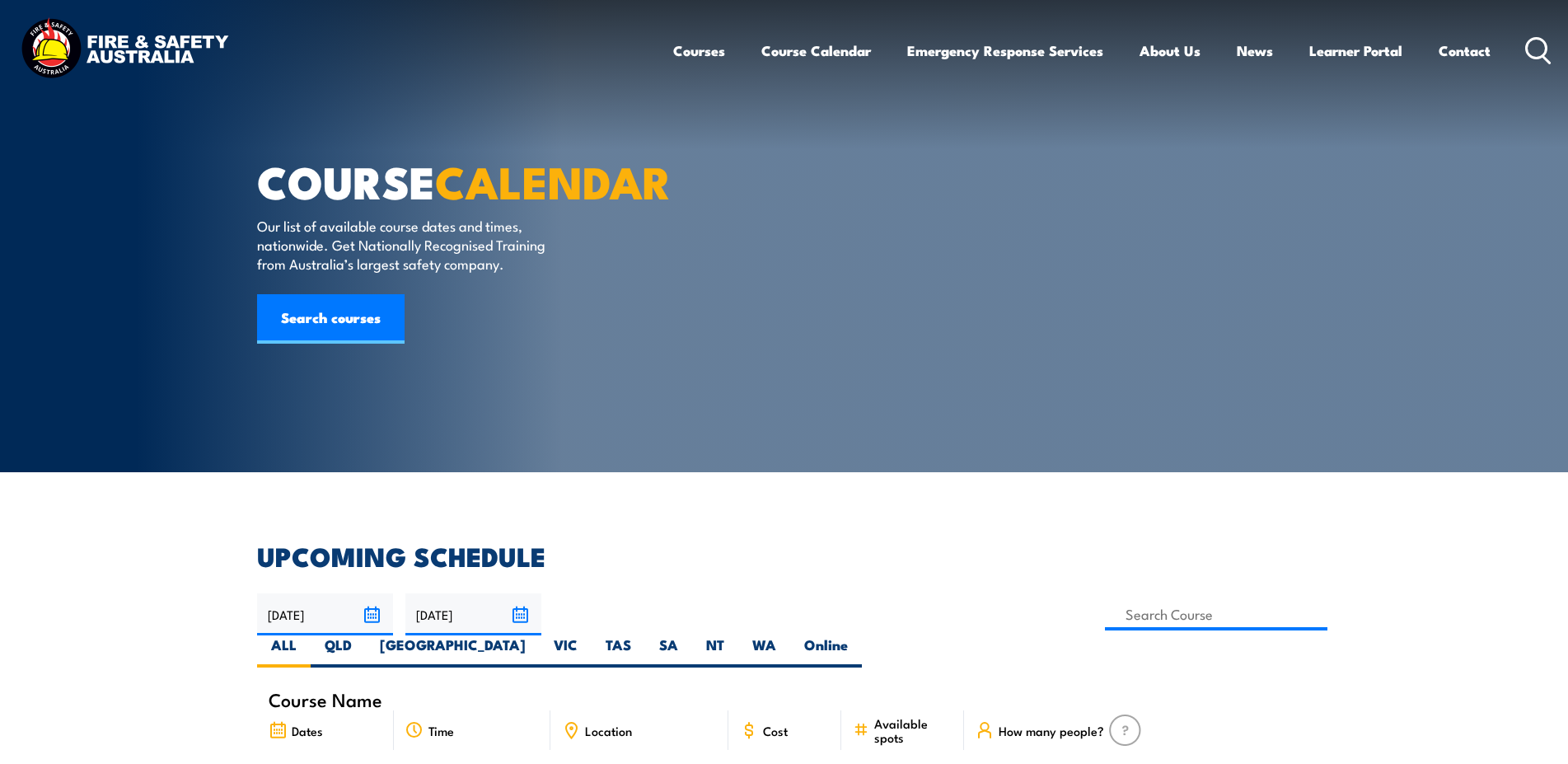
select select "7"
select select "9"
click at [374, 594] on input "24/08/2025" at bounding box center [325, 614] width 136 height 42
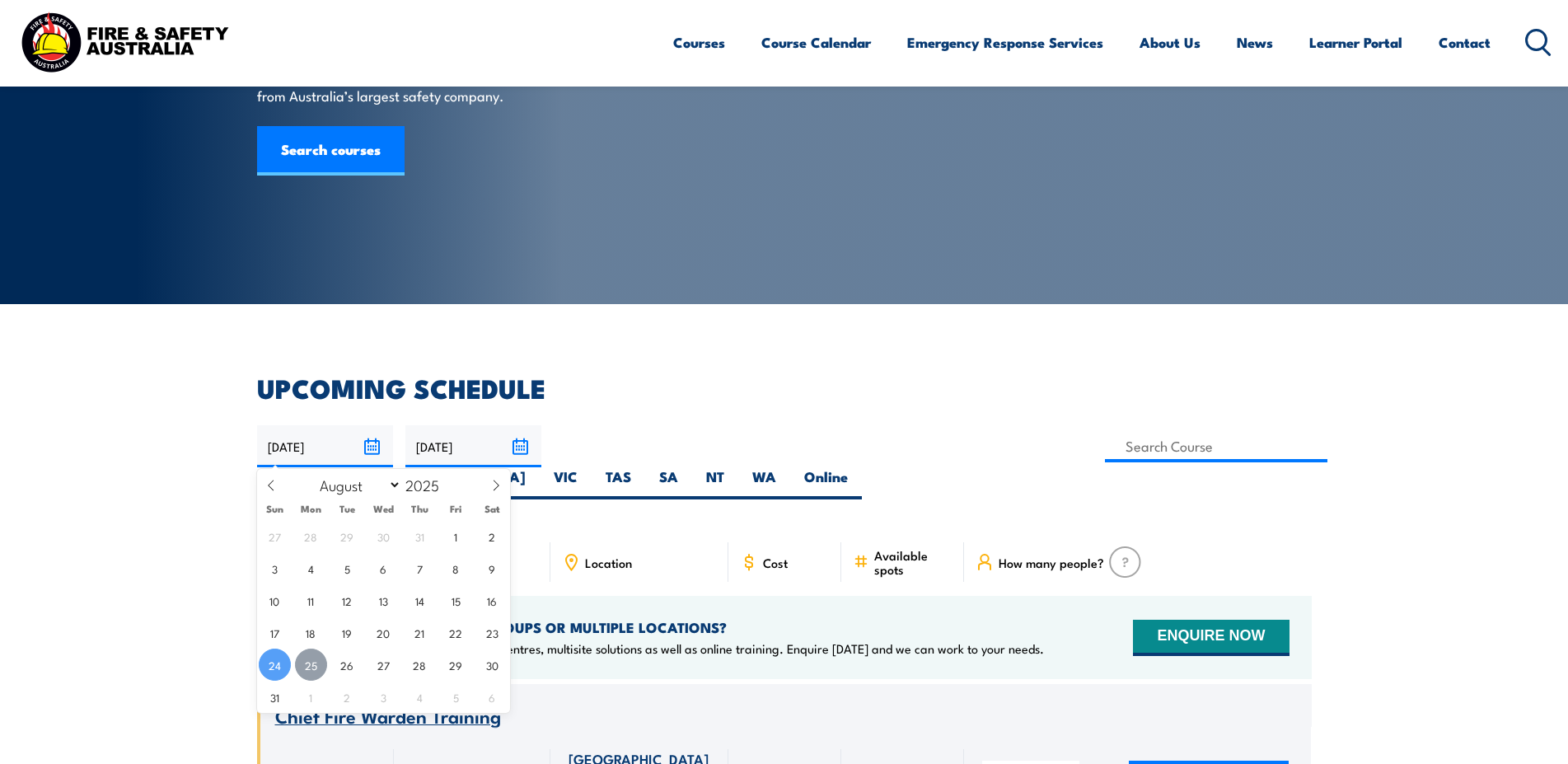
scroll to position [168, 0]
click at [278, 705] on span "31" at bounding box center [274, 697] width 32 height 32
type input "31/08/2025"
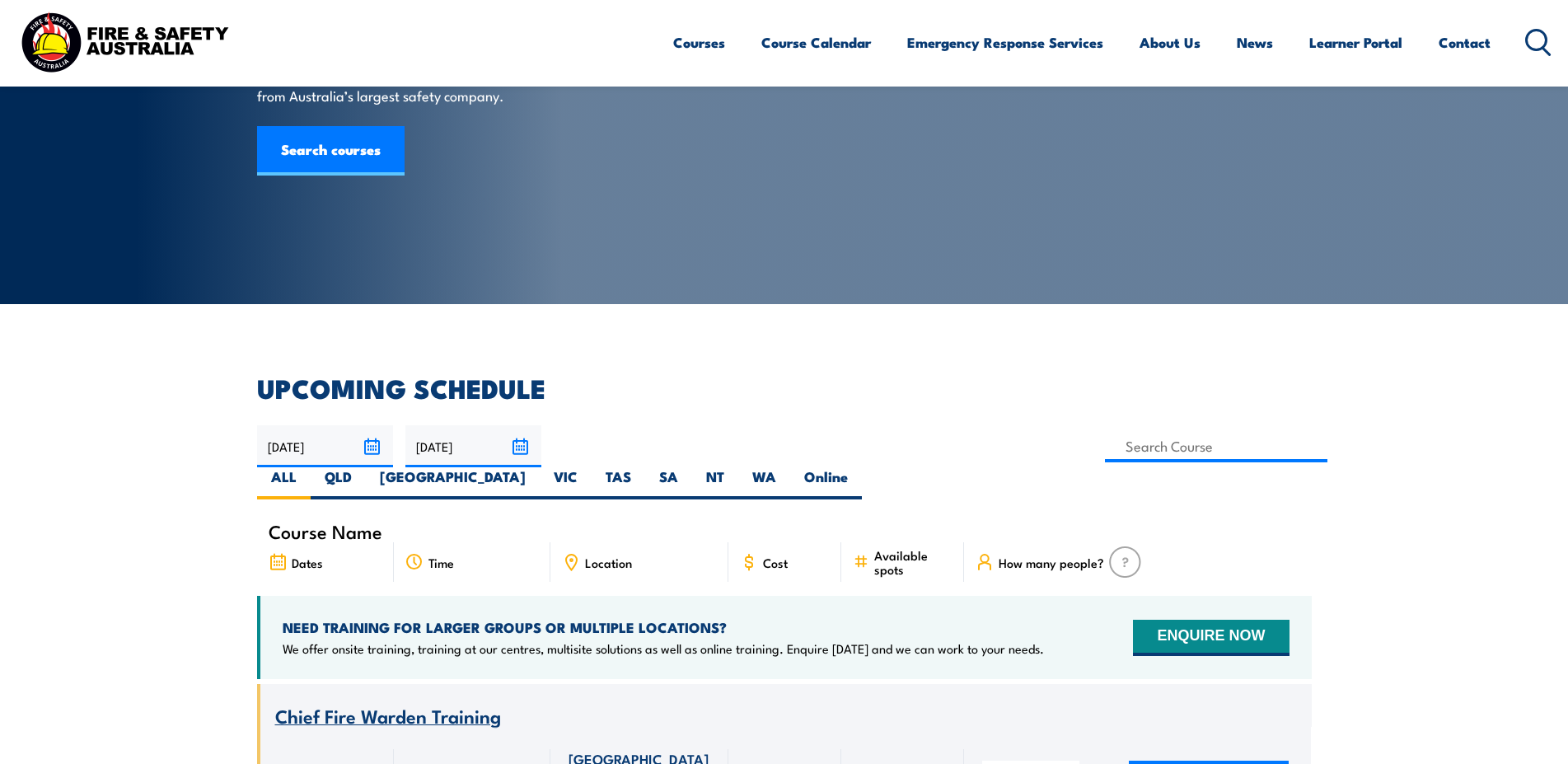
click at [524, 449] on input "23/10/2025" at bounding box center [473, 446] width 136 height 42
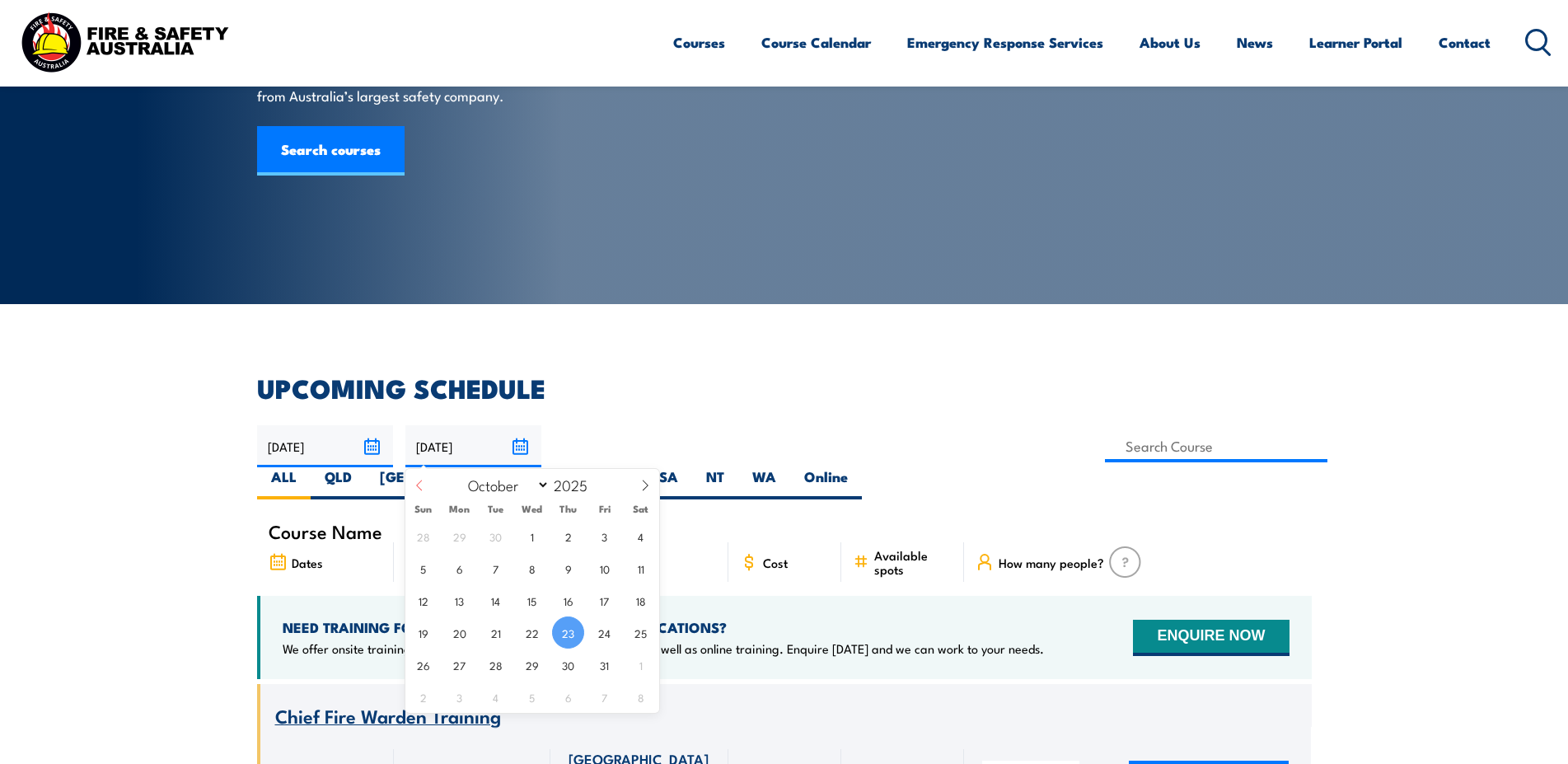
click at [414, 485] on icon at bounding box center [419, 485] width 12 height 12
select select "8"
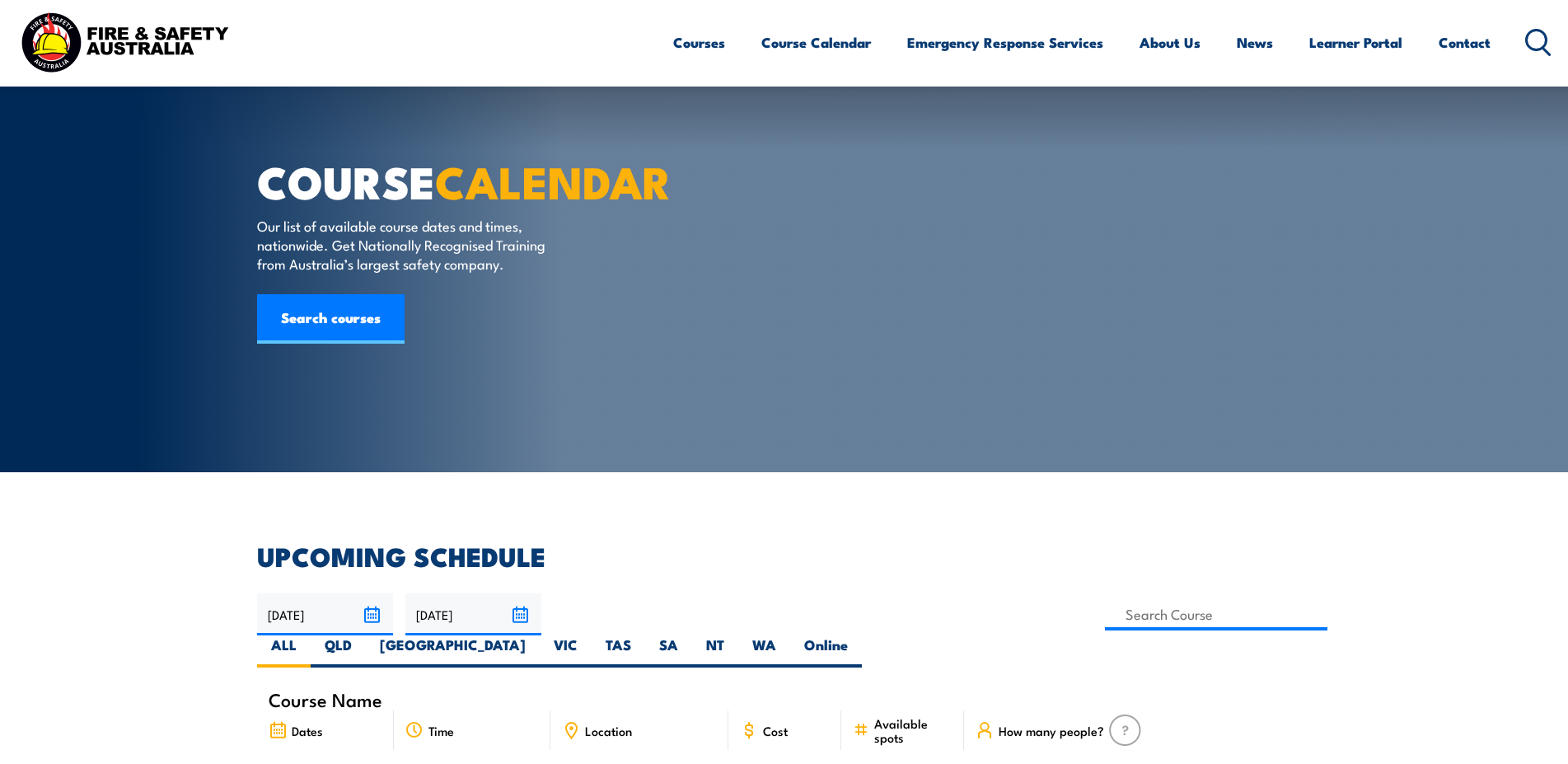
click at [924, 717] on span "Available spots" at bounding box center [913, 730] width 78 height 28
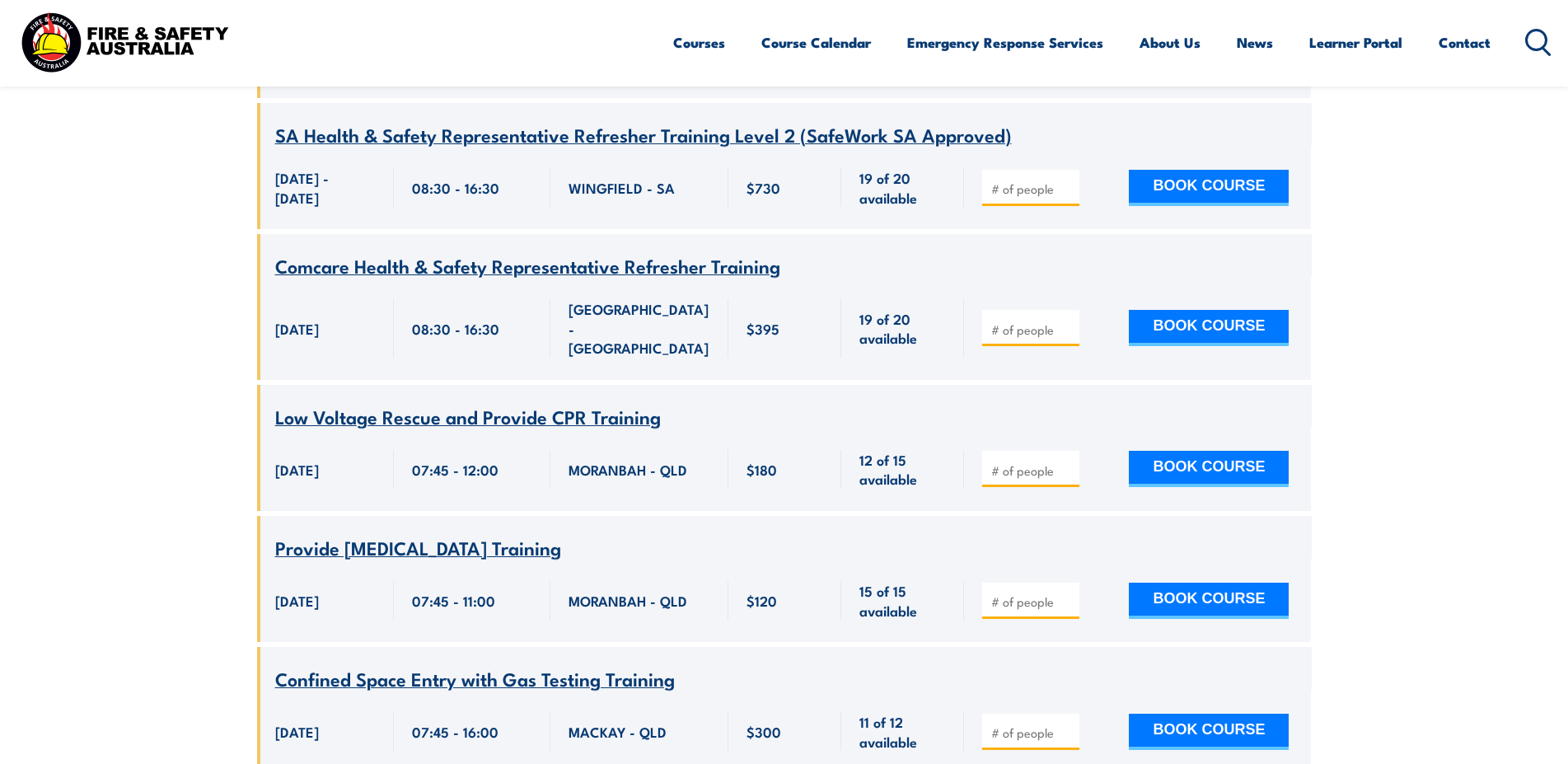
scroll to position [3318, 0]
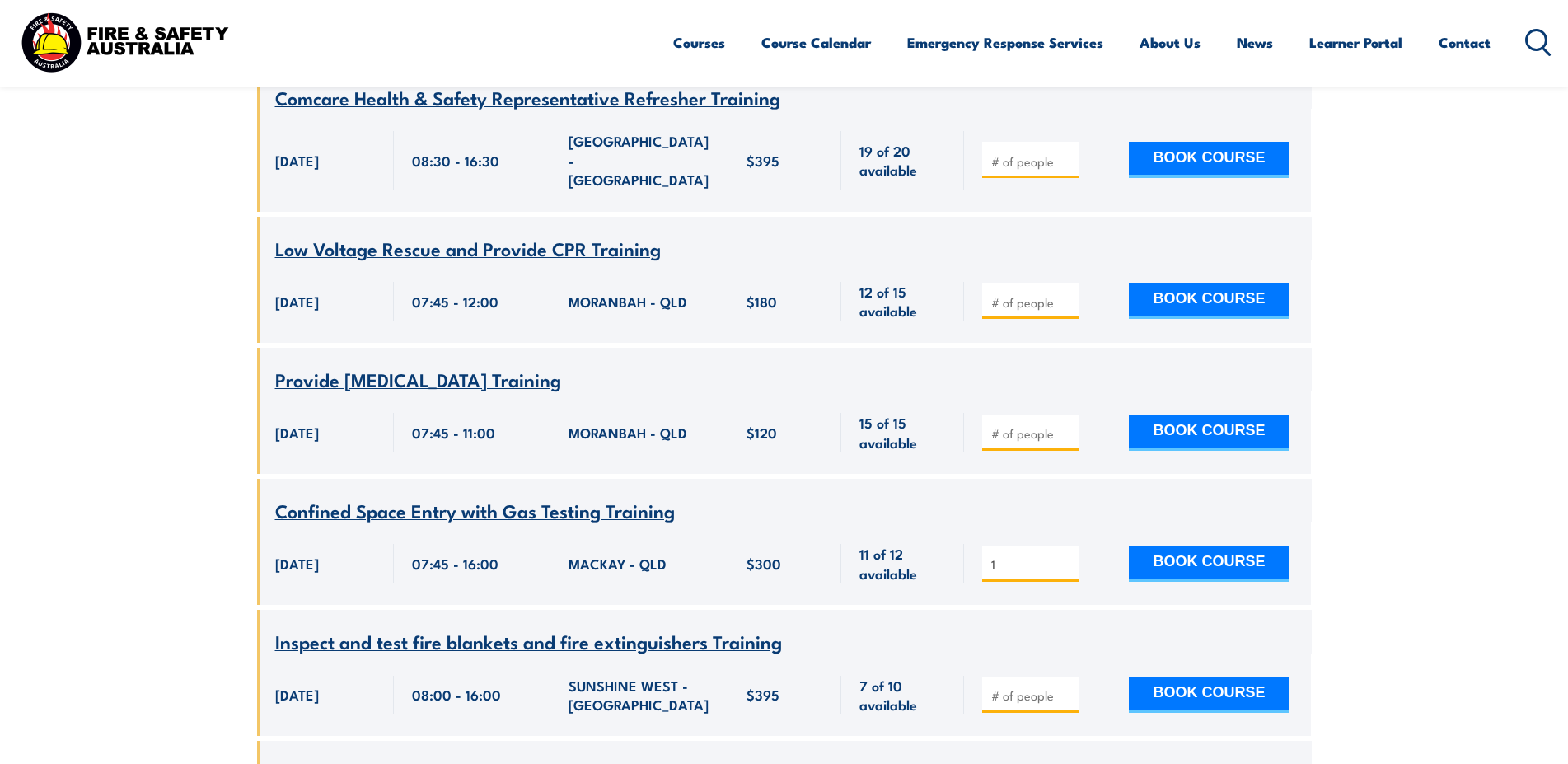
type input "1"
click at [1068, 556] on input "1" at bounding box center [1032, 564] width 82 height 16
click at [1206, 545] on button "BOOK COURSE" at bounding box center [1208, 563] width 160 height 36
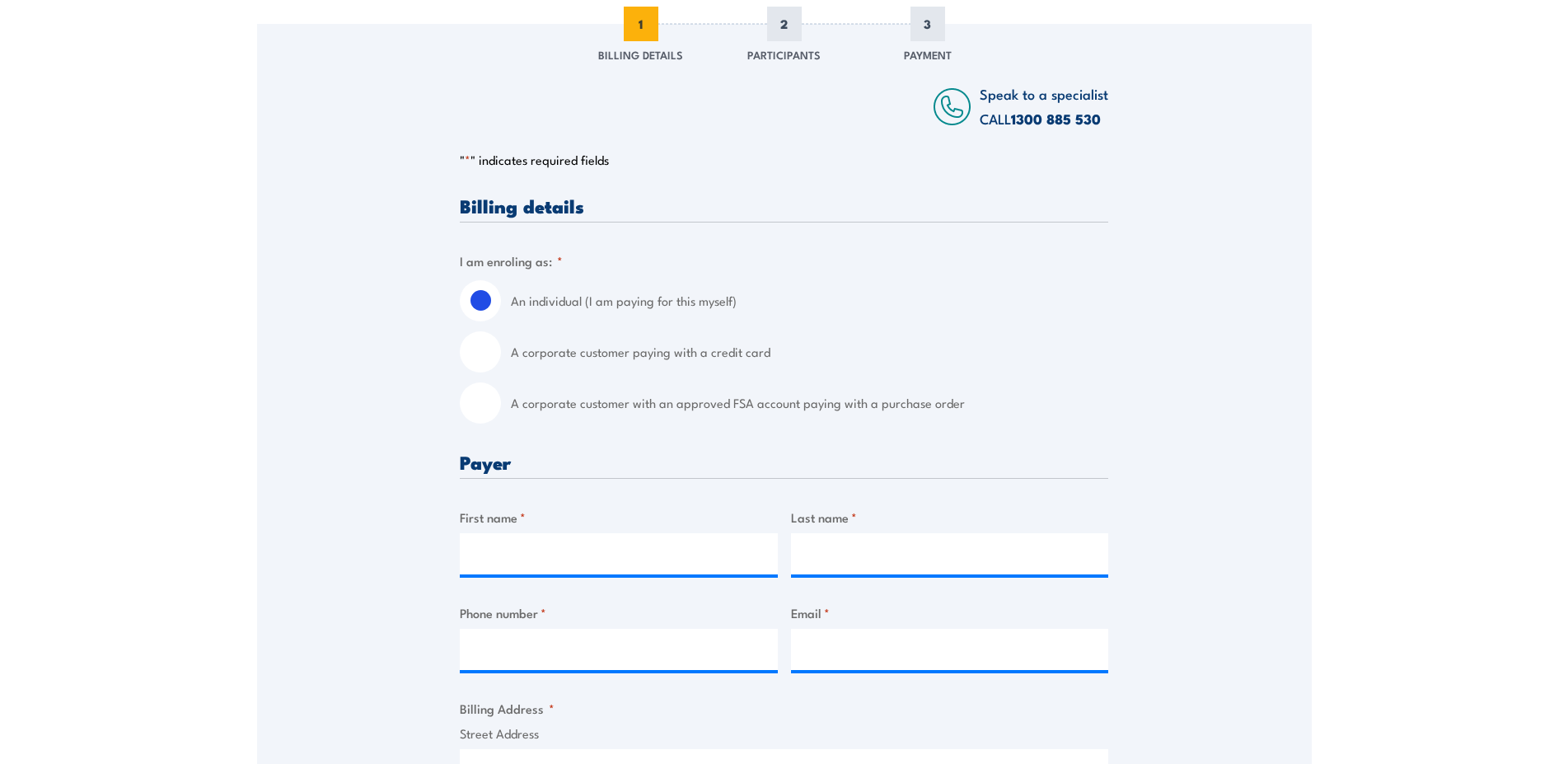
scroll to position [253, 0]
click at [481, 411] on input "A corporate customer with an approved FSA account paying with a purchase order" at bounding box center [480, 402] width 41 height 41
radio input "true"
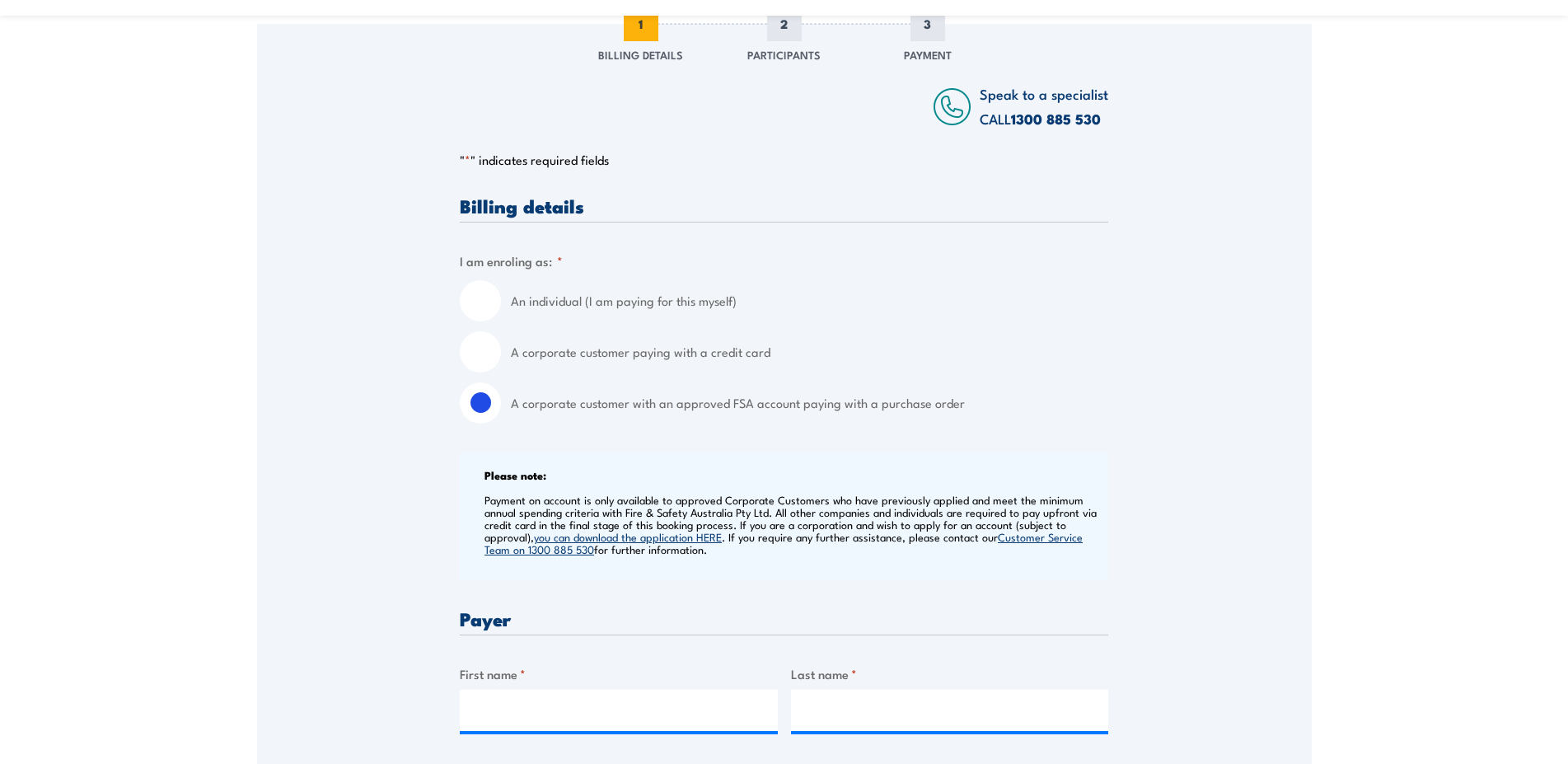
scroll to position [504, 0]
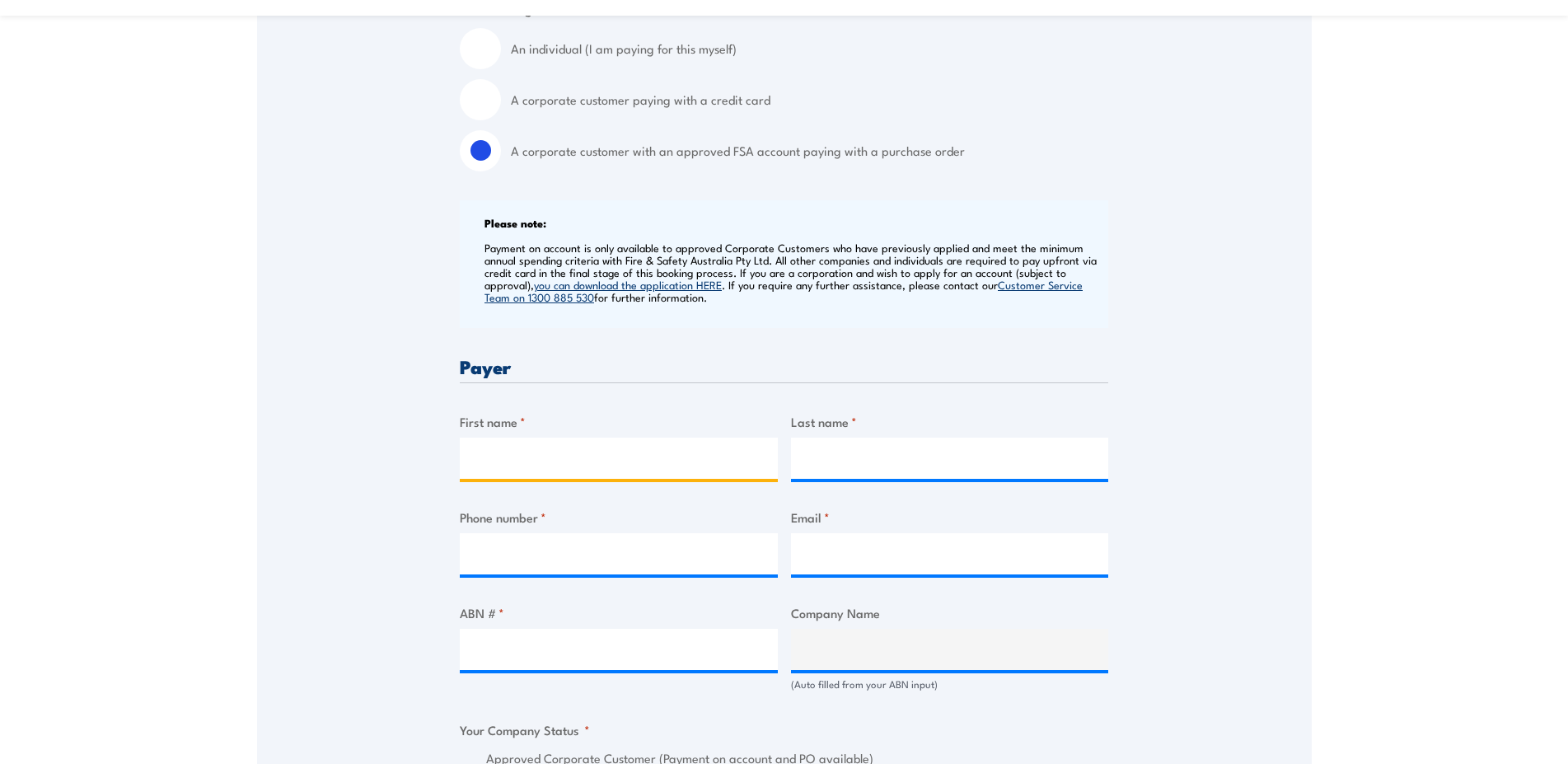
click at [575, 462] on input "First name *" at bounding box center [618, 458] width 318 height 41
type input "[PERSON_NAME]"
click at [871, 467] on input "Last name *" at bounding box center [950, 458] width 318 height 41
type input "[PERSON_NAME]"
click at [724, 571] on input "Phone number *" at bounding box center [618, 553] width 318 height 41
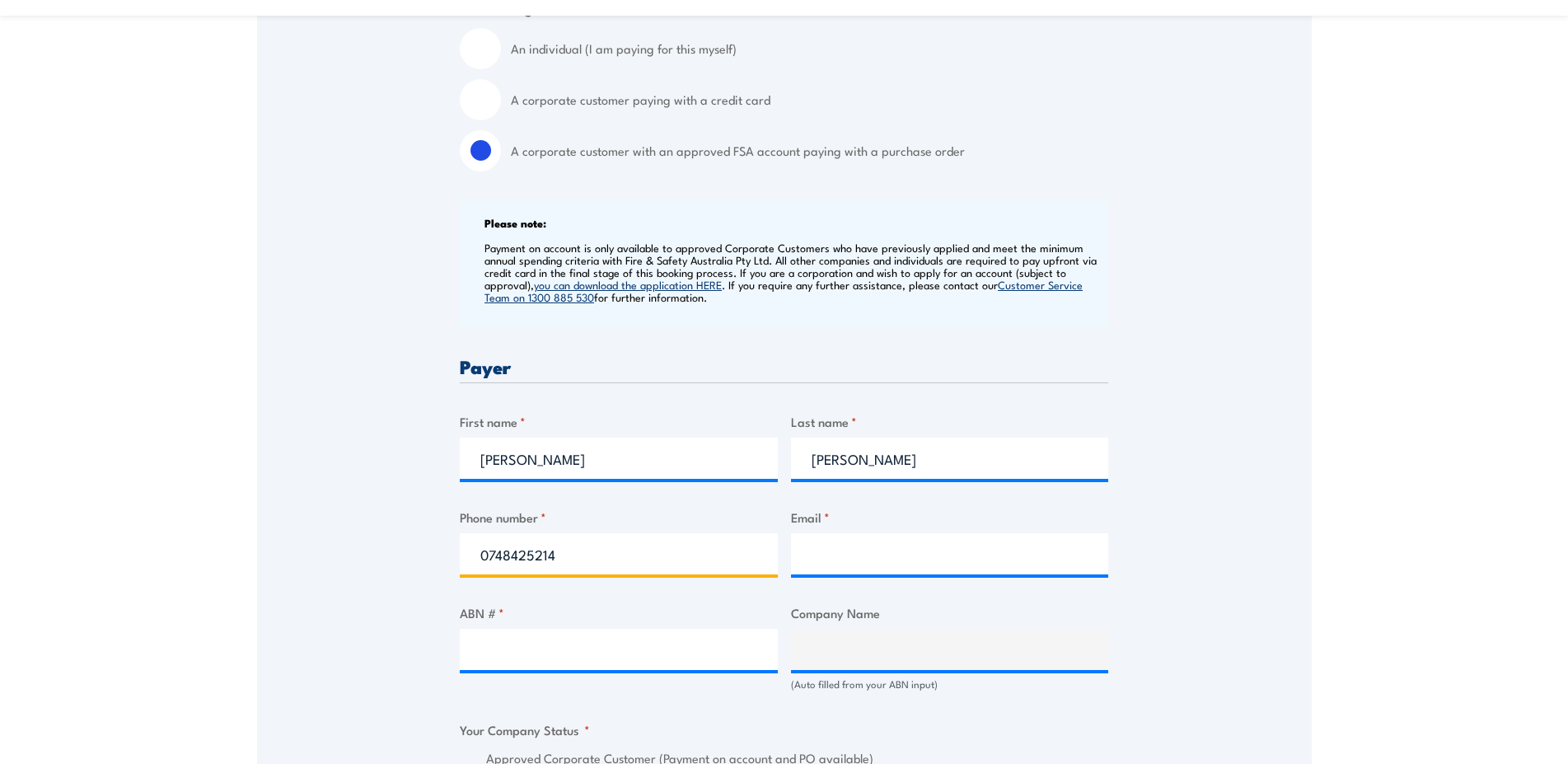
type input "0748425214"
click at [817, 556] on input "Email *" at bounding box center [950, 553] width 318 height 41
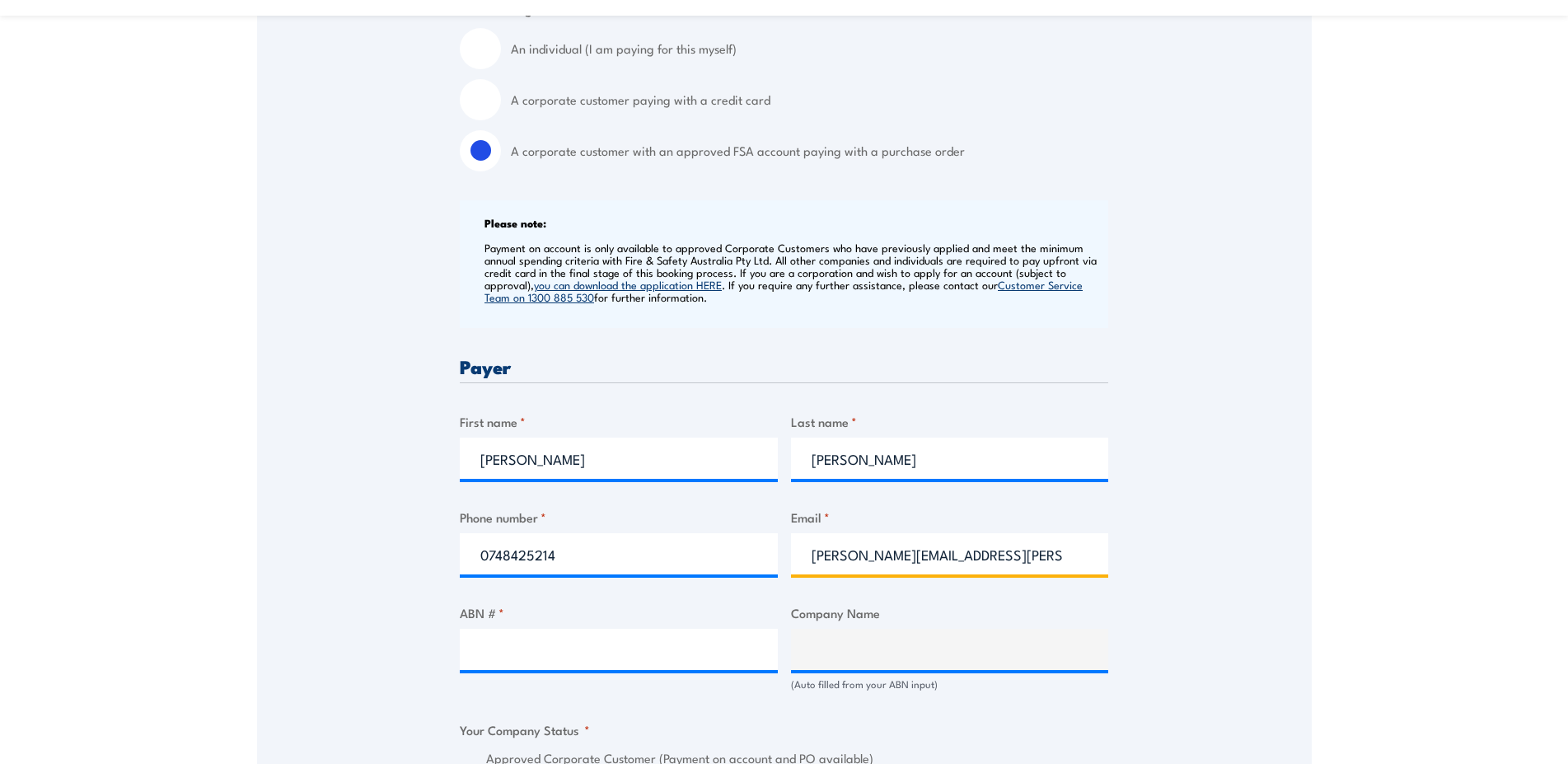
type input "[PERSON_NAME][EMAIL_ADDRESS][PERSON_NAME][DOMAIN_NAME]"
click at [658, 666] on input "ABN # *" at bounding box center [618, 649] width 318 height 41
click at [642, 691] on div "ABN # * 5" at bounding box center [618, 647] width 318 height 88
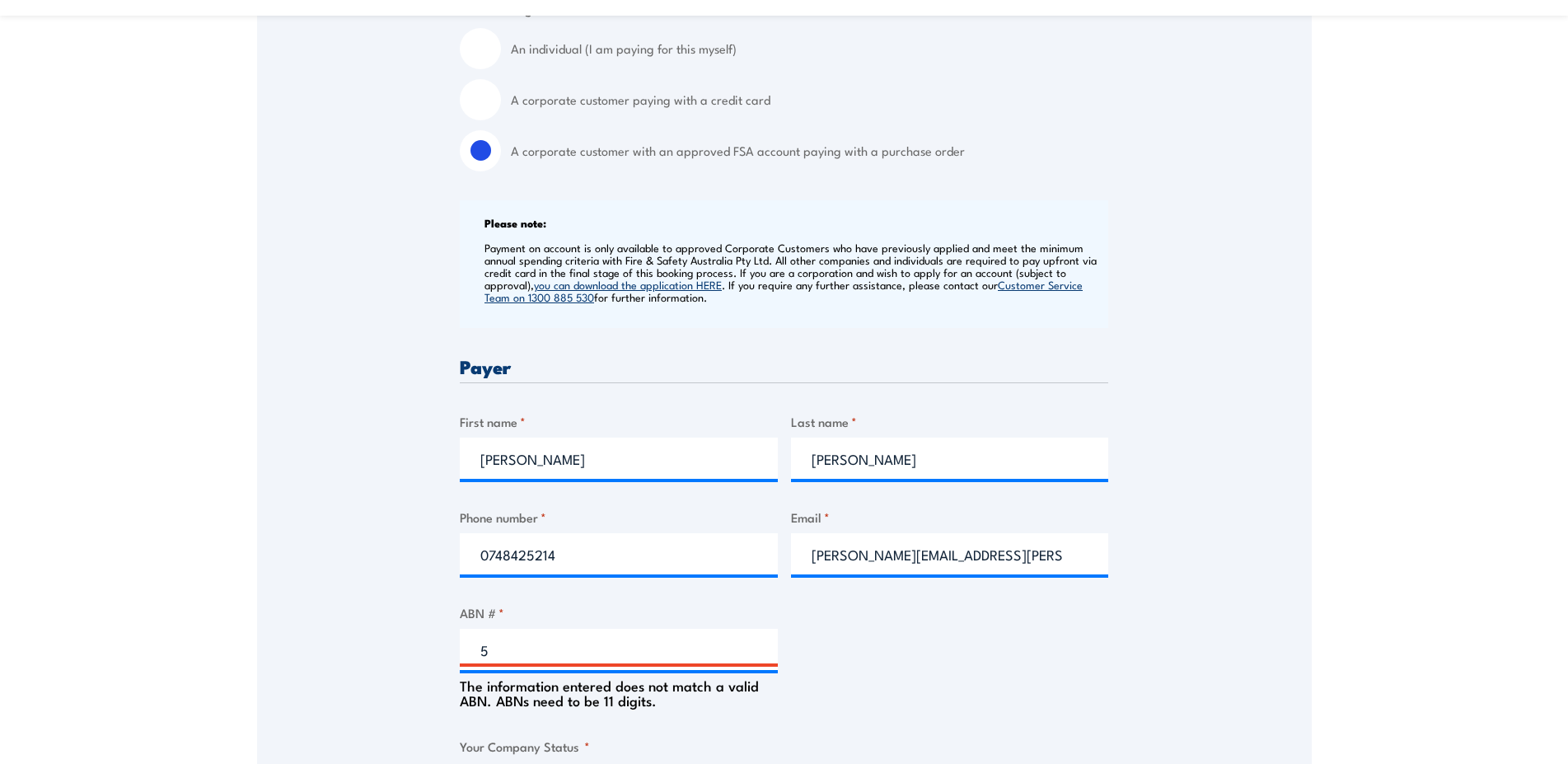
scroll to position [588, 0]
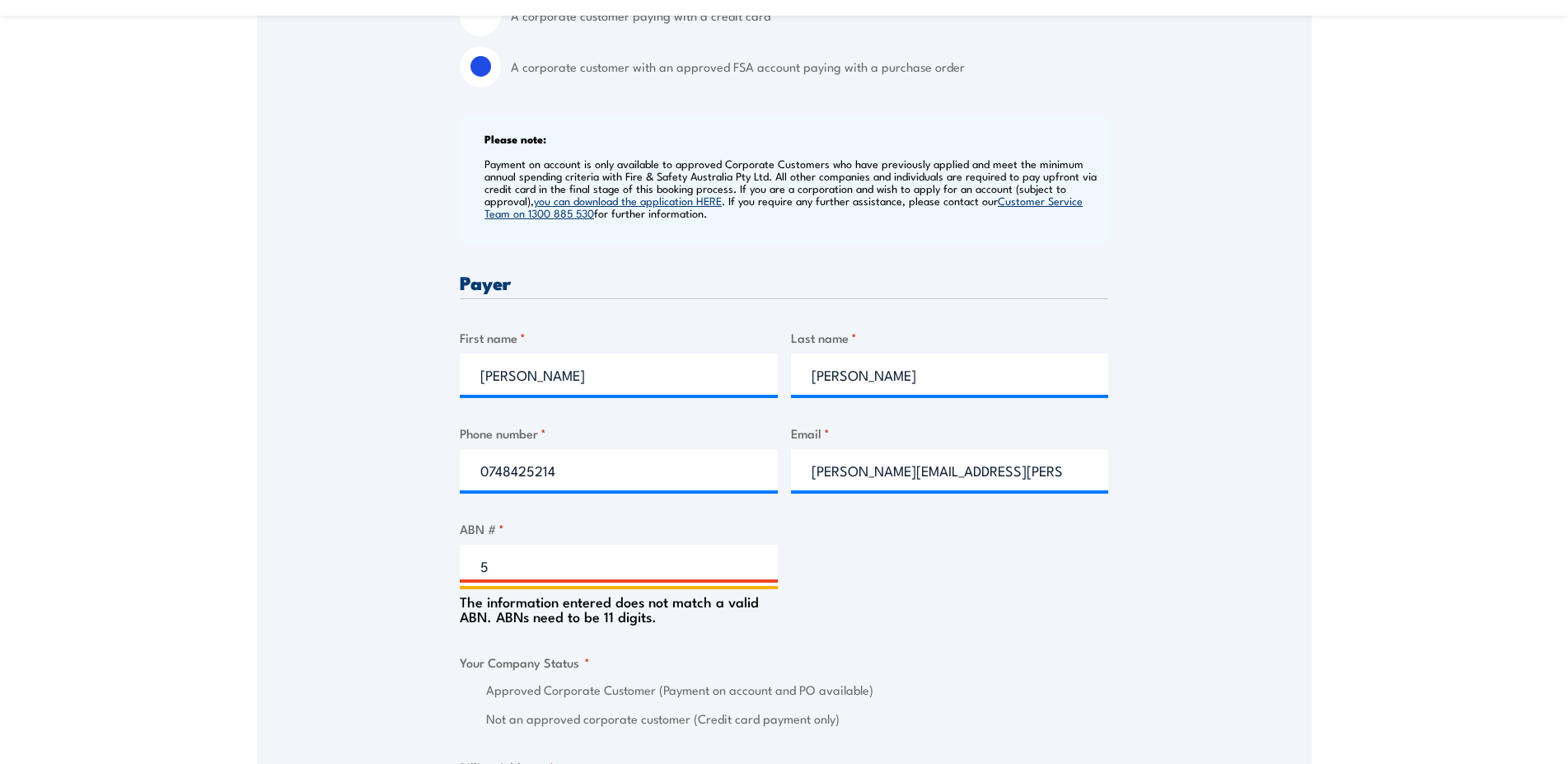
click at [572, 574] on input "5" at bounding box center [618, 565] width 318 height 41
type input "51078624281"
click at [632, 477] on input "0748425214" at bounding box center [618, 470] width 318 height 41
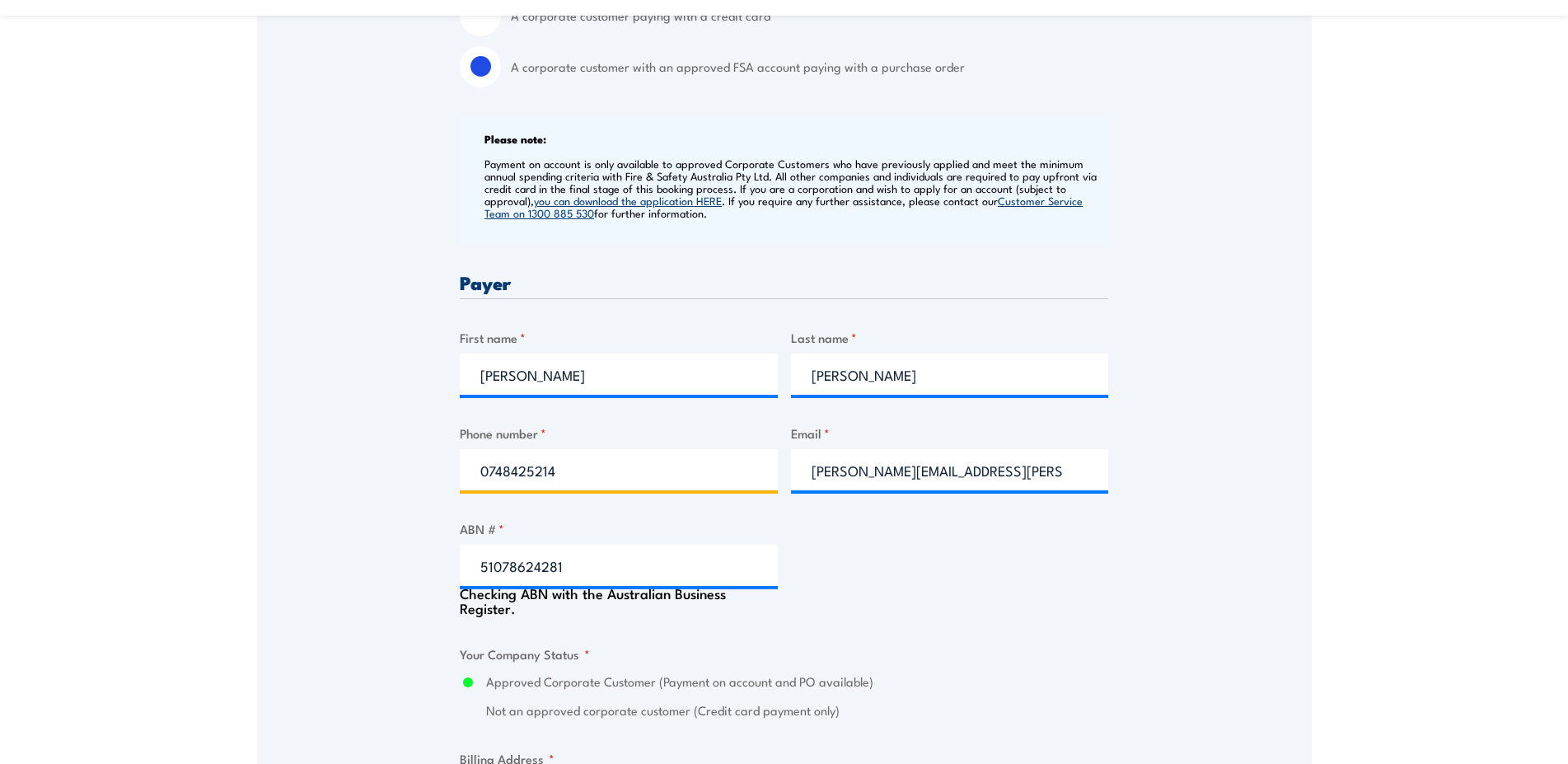
type input "EMECO INTERNATIONAL PTY LIMITED"
radio input "true"
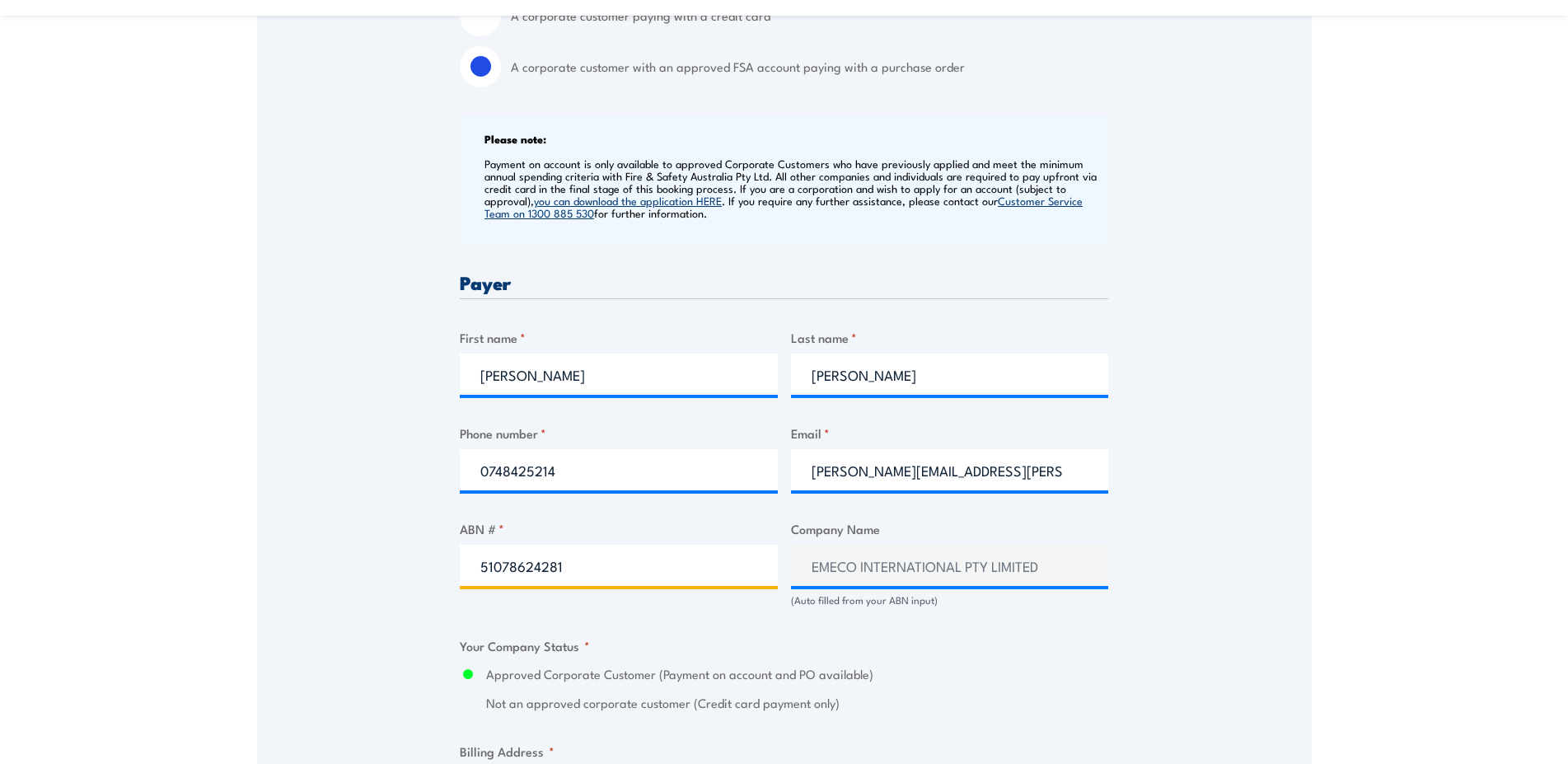
click at [479, 580] on input "51078624281" at bounding box center [618, 565] width 318 height 41
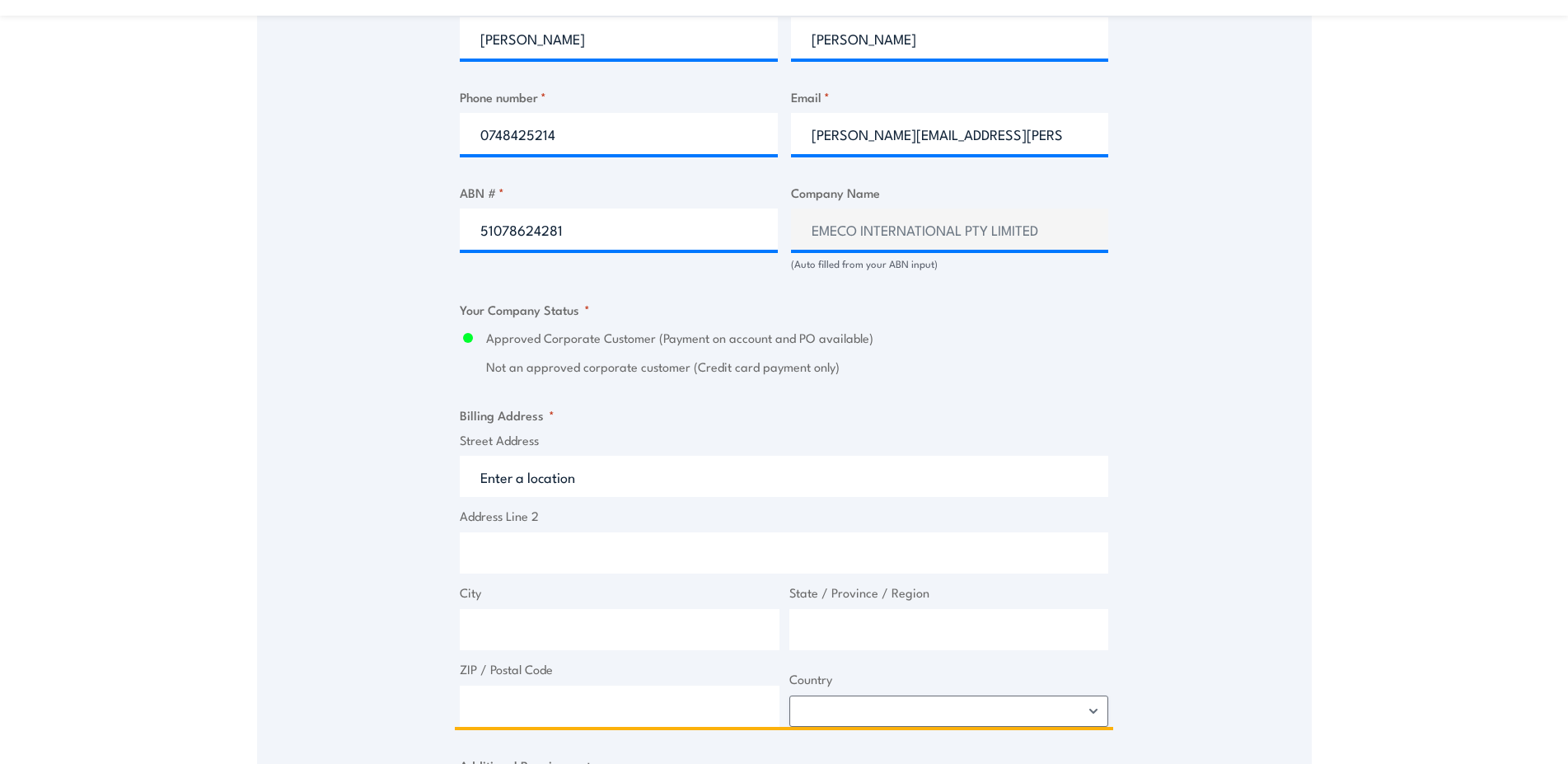
click at [580, 479] on input "Street Address" at bounding box center [783, 476] width 648 height 41
type input "o"
type input "O"
type input "[STREET_ADDRESS][PERSON_NAME]"
click at [589, 571] on input "Address Line 2" at bounding box center [783, 552] width 648 height 41
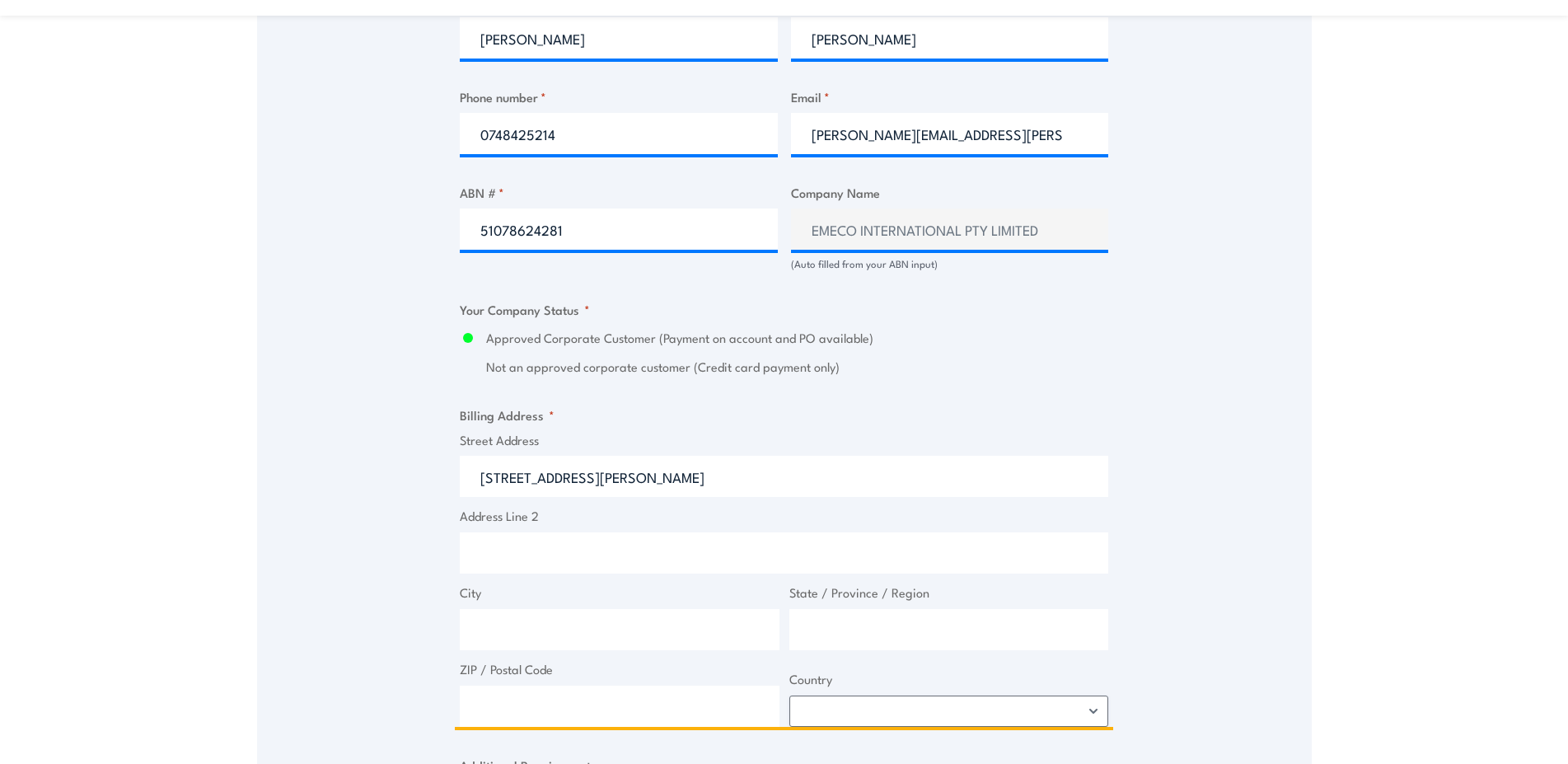
paste input "[STREET_ADDRESS][PERSON_NAME]"
type input "[STREET_ADDRESS][PERSON_NAME]"
click at [623, 648] on input "City" at bounding box center [619, 629] width 320 height 41
type input "[PERSON_NAME][GEOGRAPHIC_DATA]"
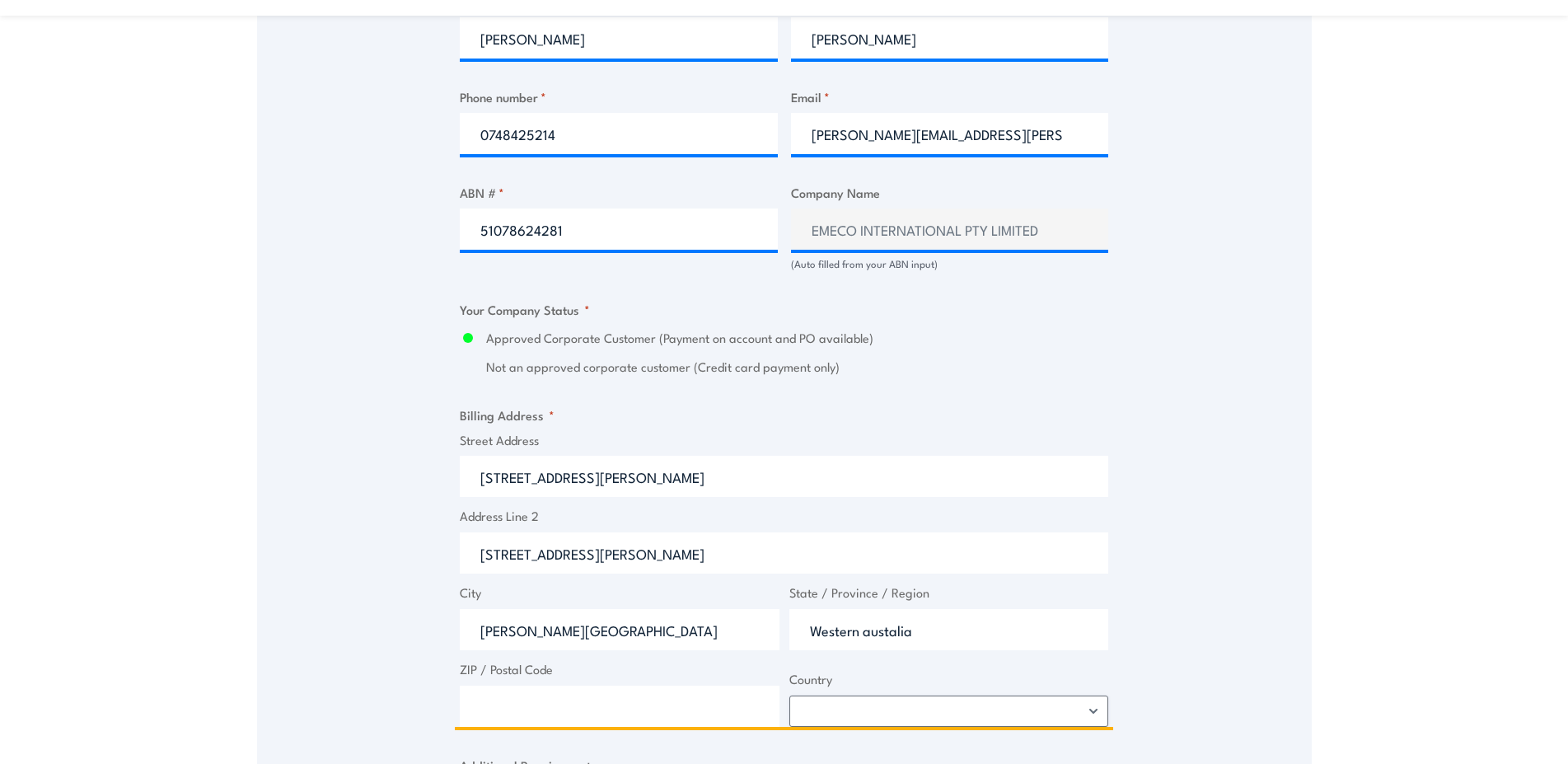
type input "Western austalia"
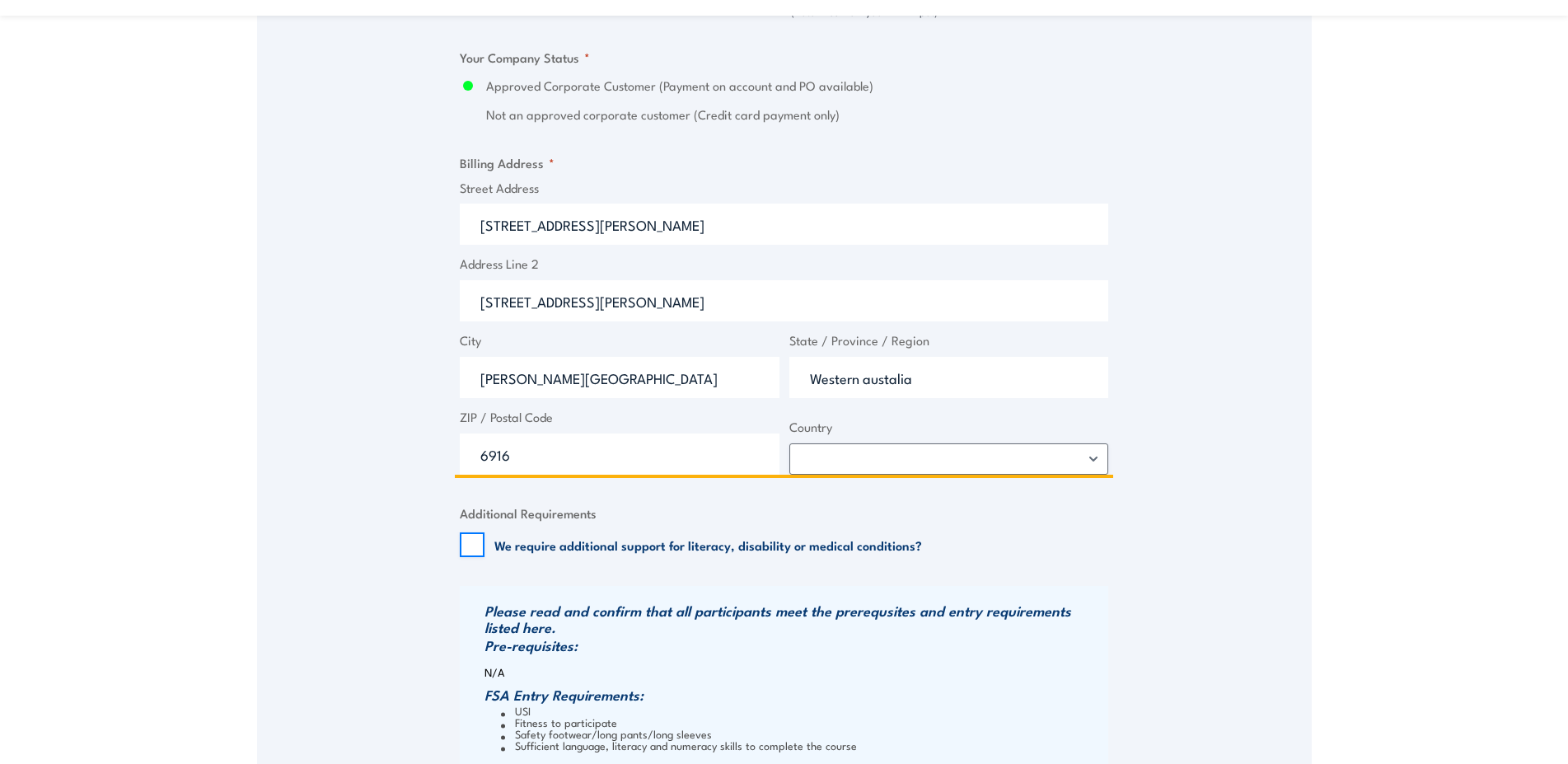
type input "6916"
click at [789, 443] on select "[GEOGRAPHIC_DATA] [GEOGRAPHIC_DATA] [GEOGRAPHIC_DATA] [US_STATE] [GEOGRAPHIC_DA…" at bounding box center [949, 459] width 320 height 31
select select "[GEOGRAPHIC_DATA]"
click option "[GEOGRAPHIC_DATA]" at bounding box center [0, 0] width 0 height 0
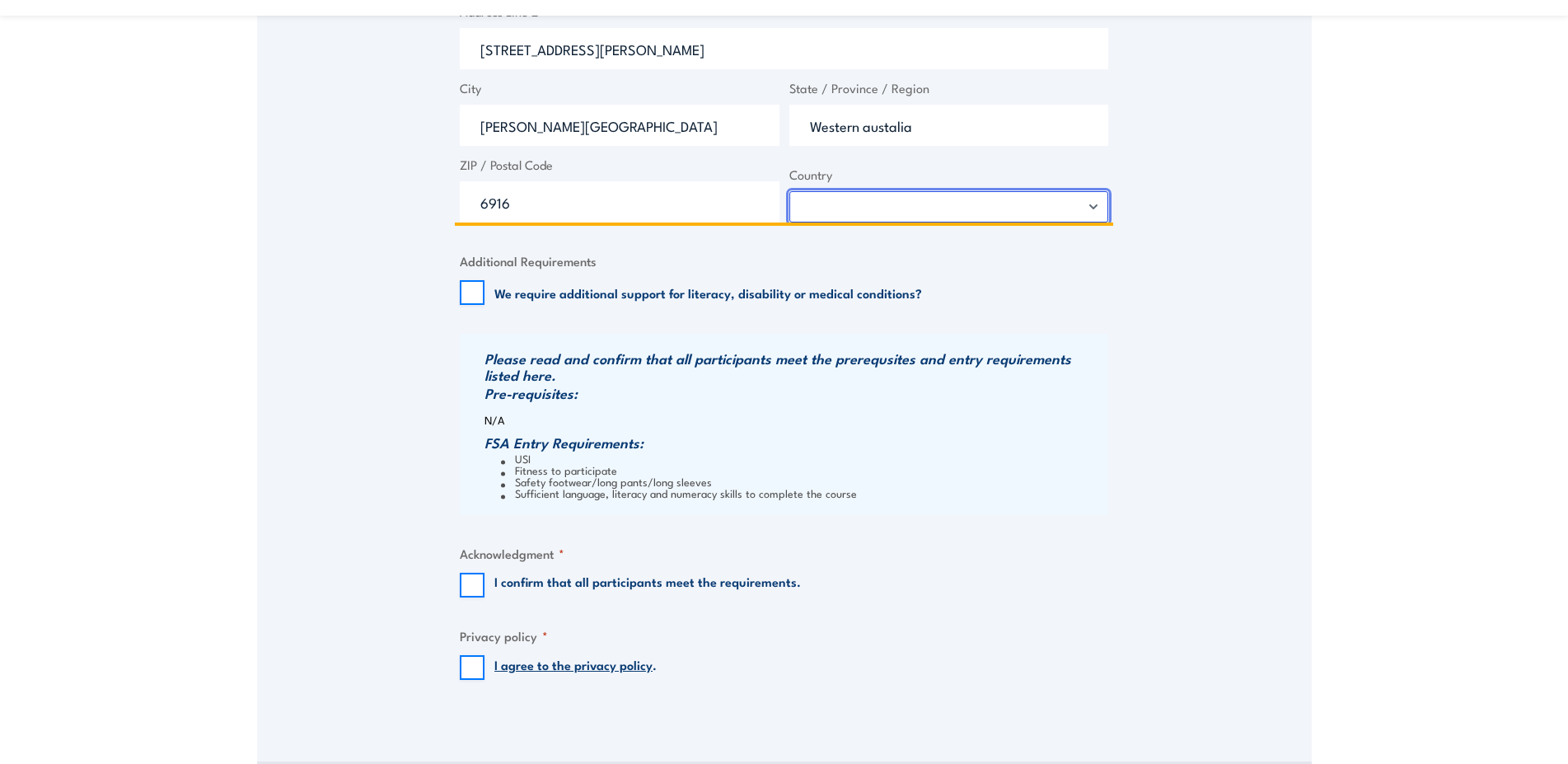
scroll to position [1513, 0]
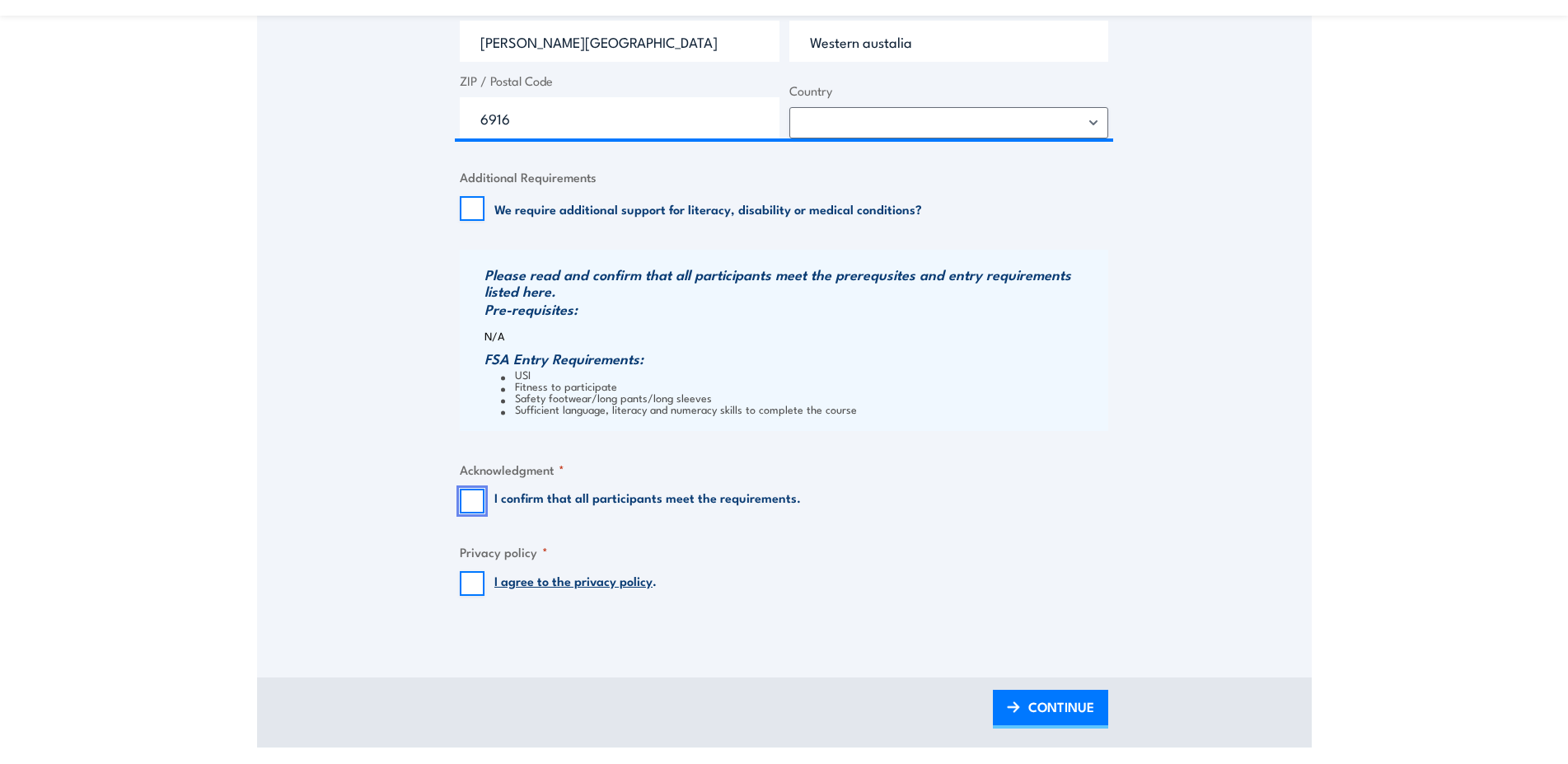
click at [477, 513] on input "I confirm that all participants meet the requirements." at bounding box center [471, 501] width 25 height 25
checkbox input "true"
click at [466, 583] on input "I agree to the privacy policy ." at bounding box center [471, 583] width 25 height 25
checkbox input "true"
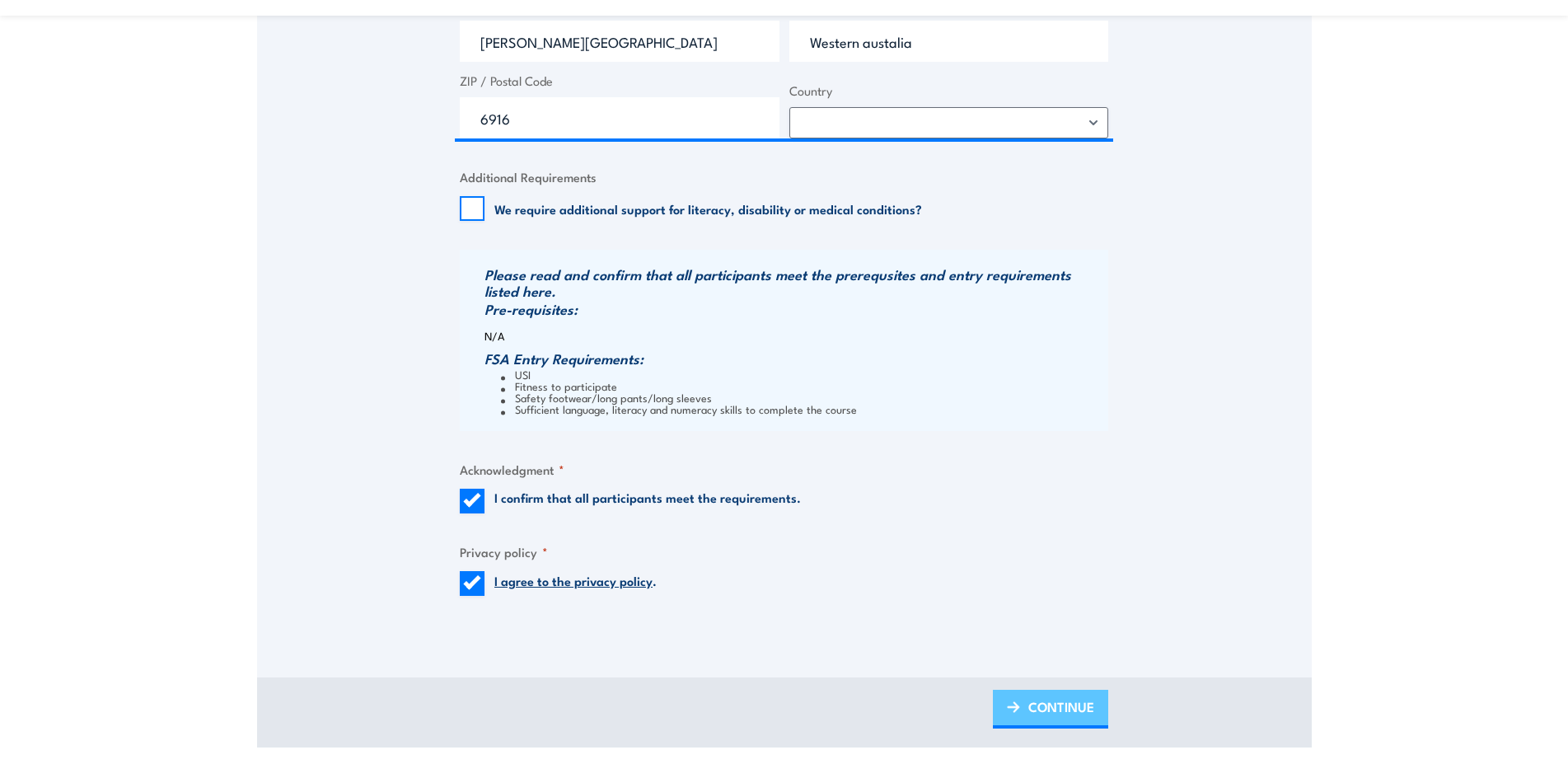
click at [1074, 718] on span "CONTINUE" at bounding box center [1061, 707] width 66 height 44
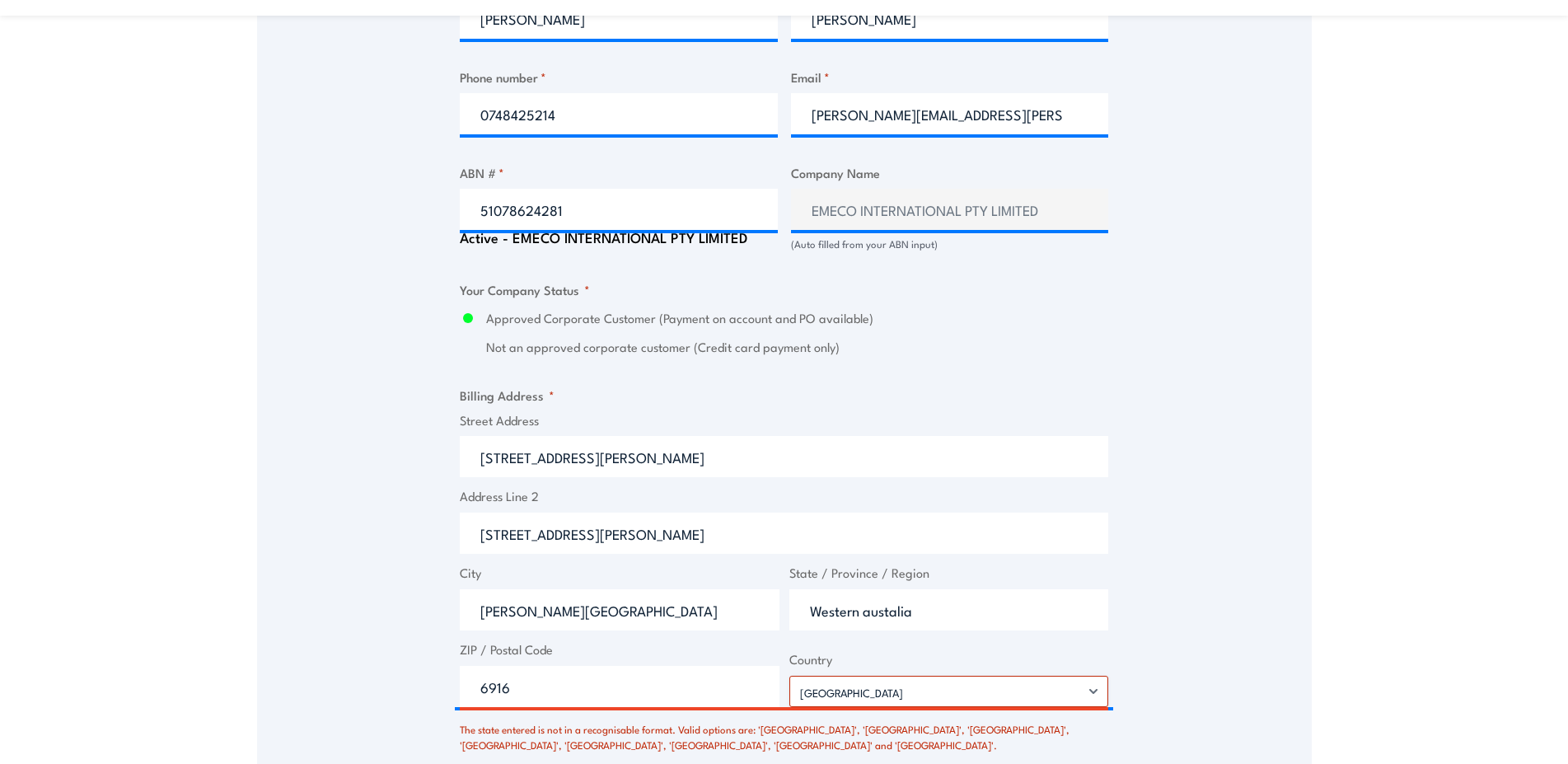
scroll to position [1177, 0]
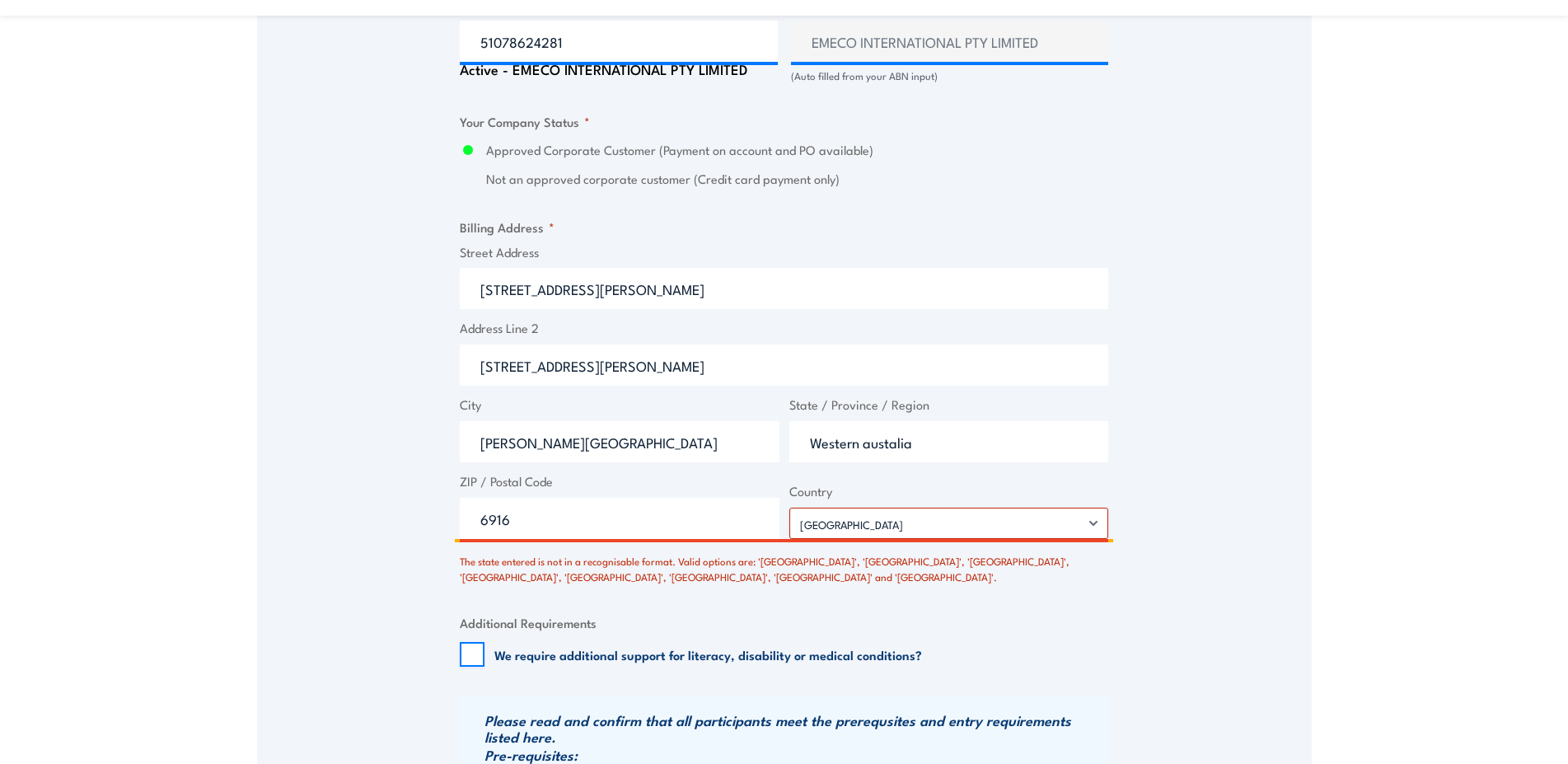
click at [944, 451] on input "Western austalia" at bounding box center [949, 441] width 320 height 41
type input "W"
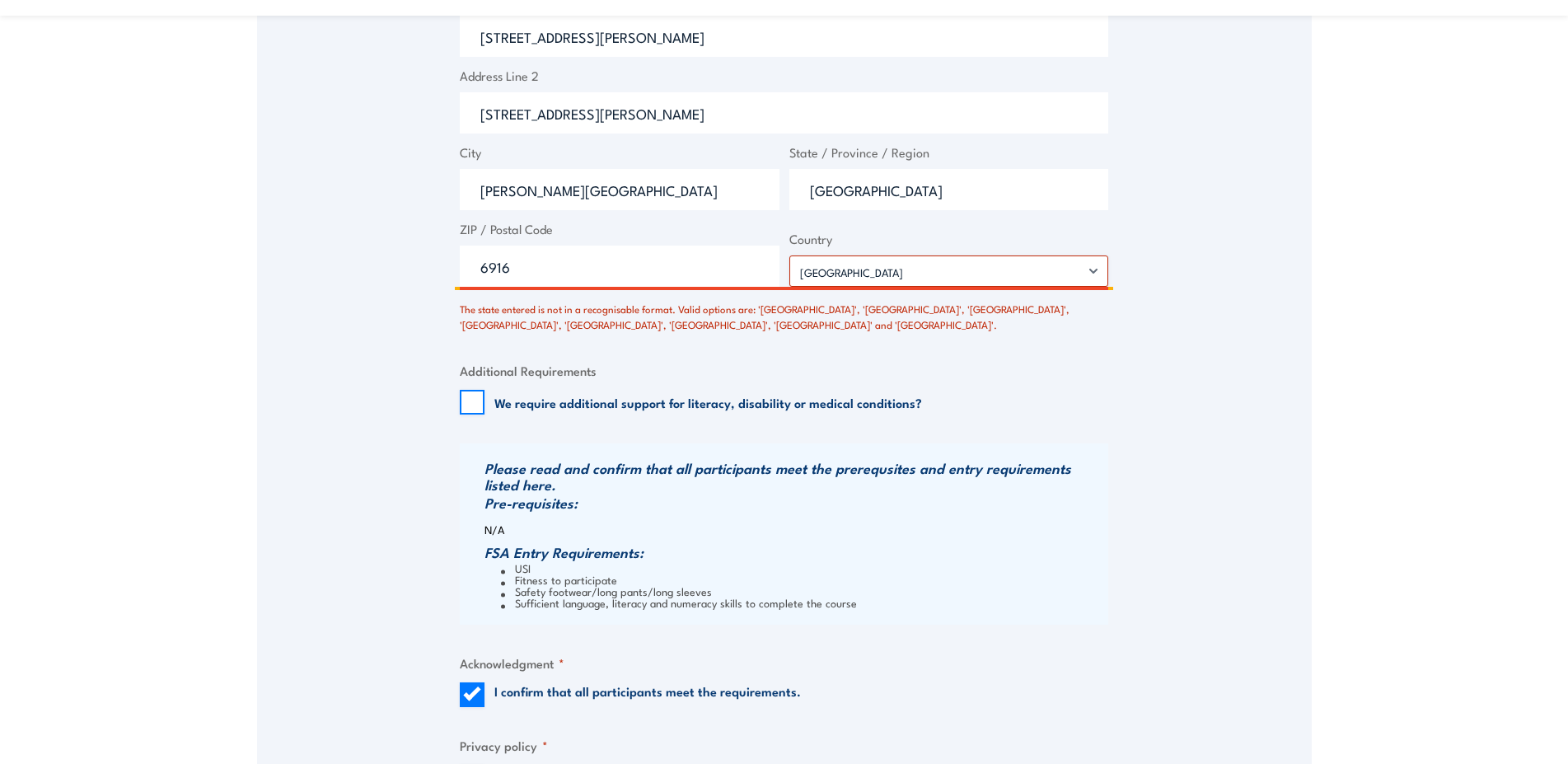
scroll to position [1597, 0]
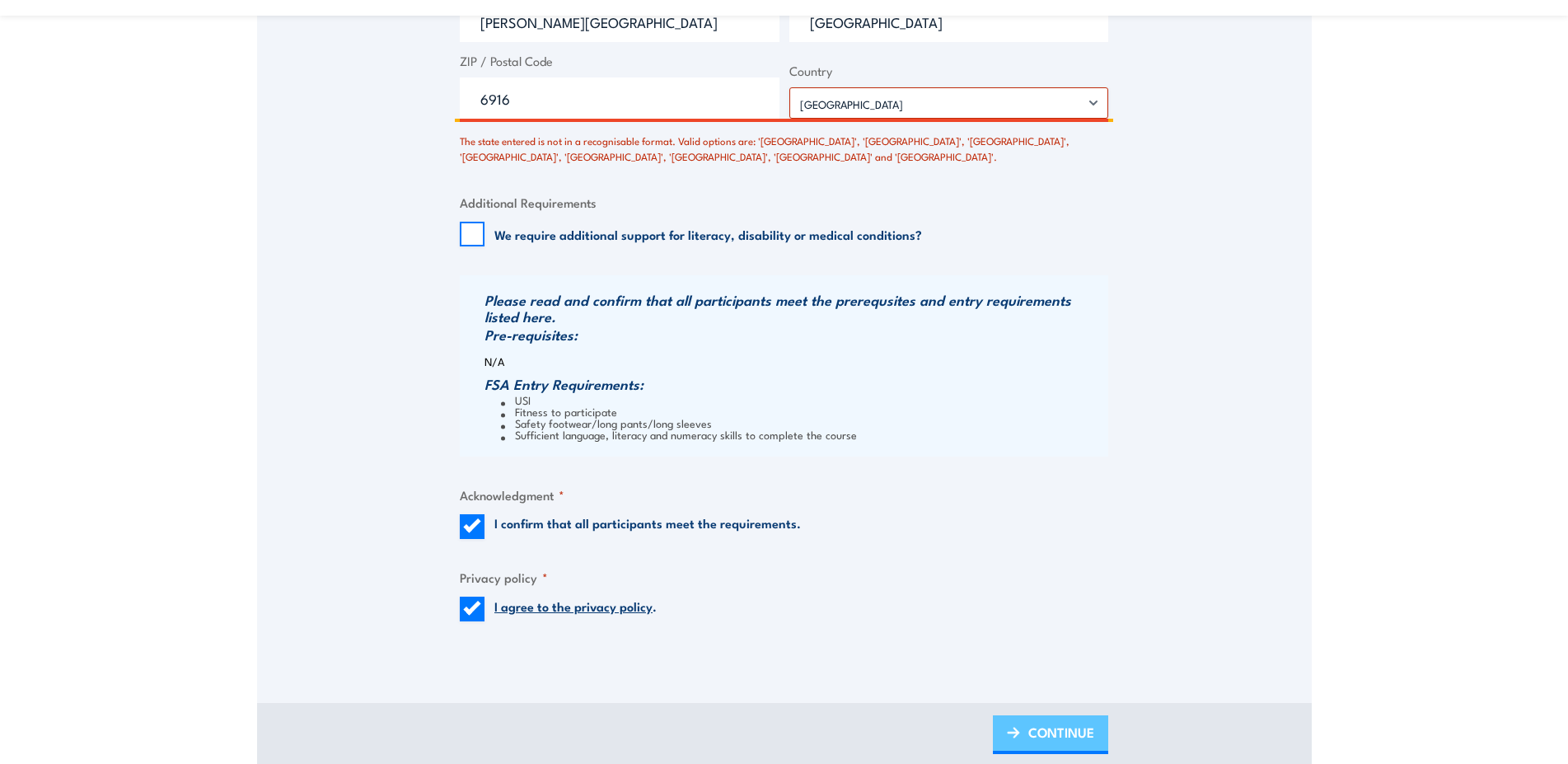
type input "[GEOGRAPHIC_DATA]"
click at [1018, 734] on link "CONTINUE" at bounding box center [1050, 735] width 116 height 38
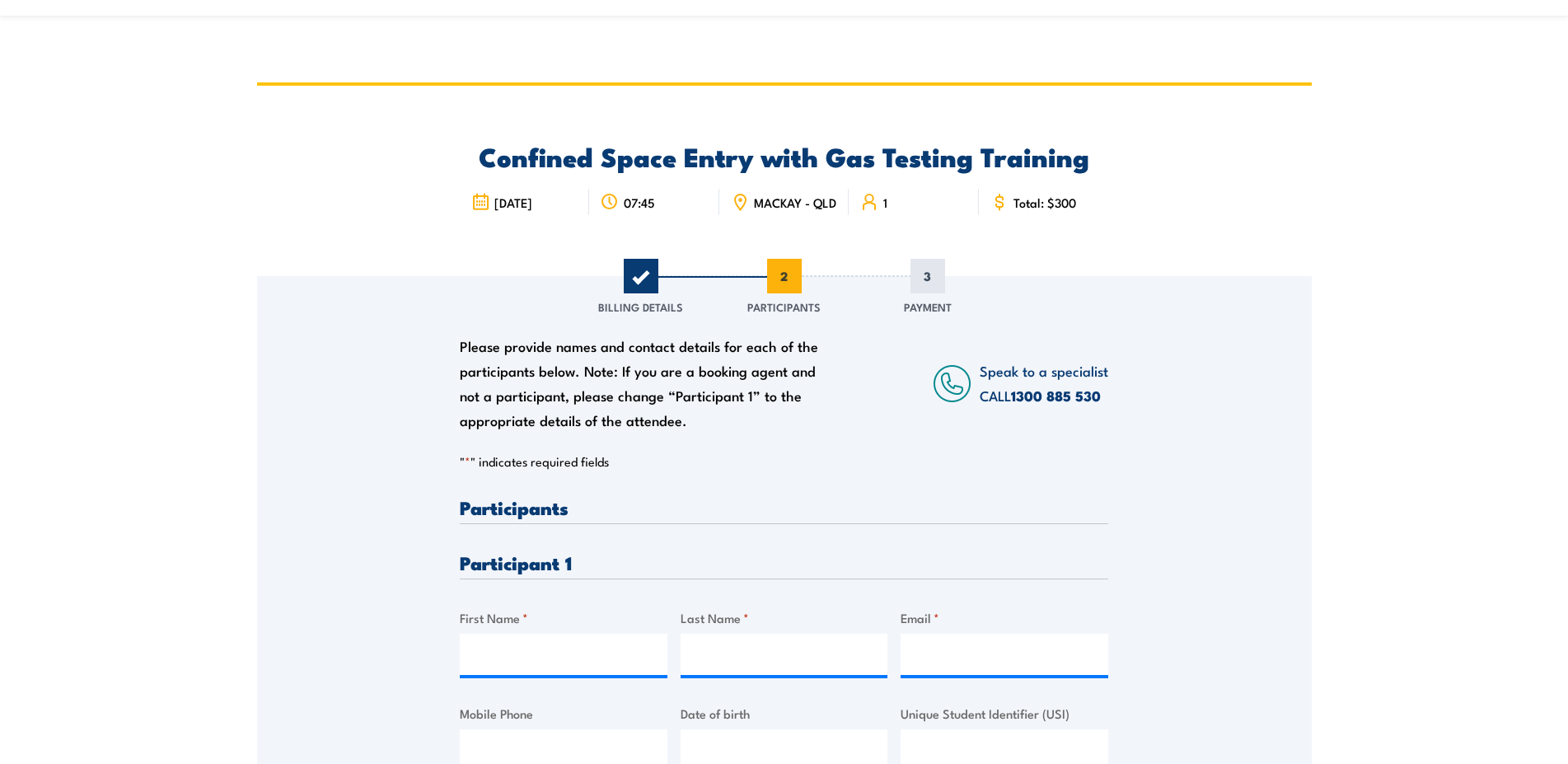
scroll to position [253, 0]
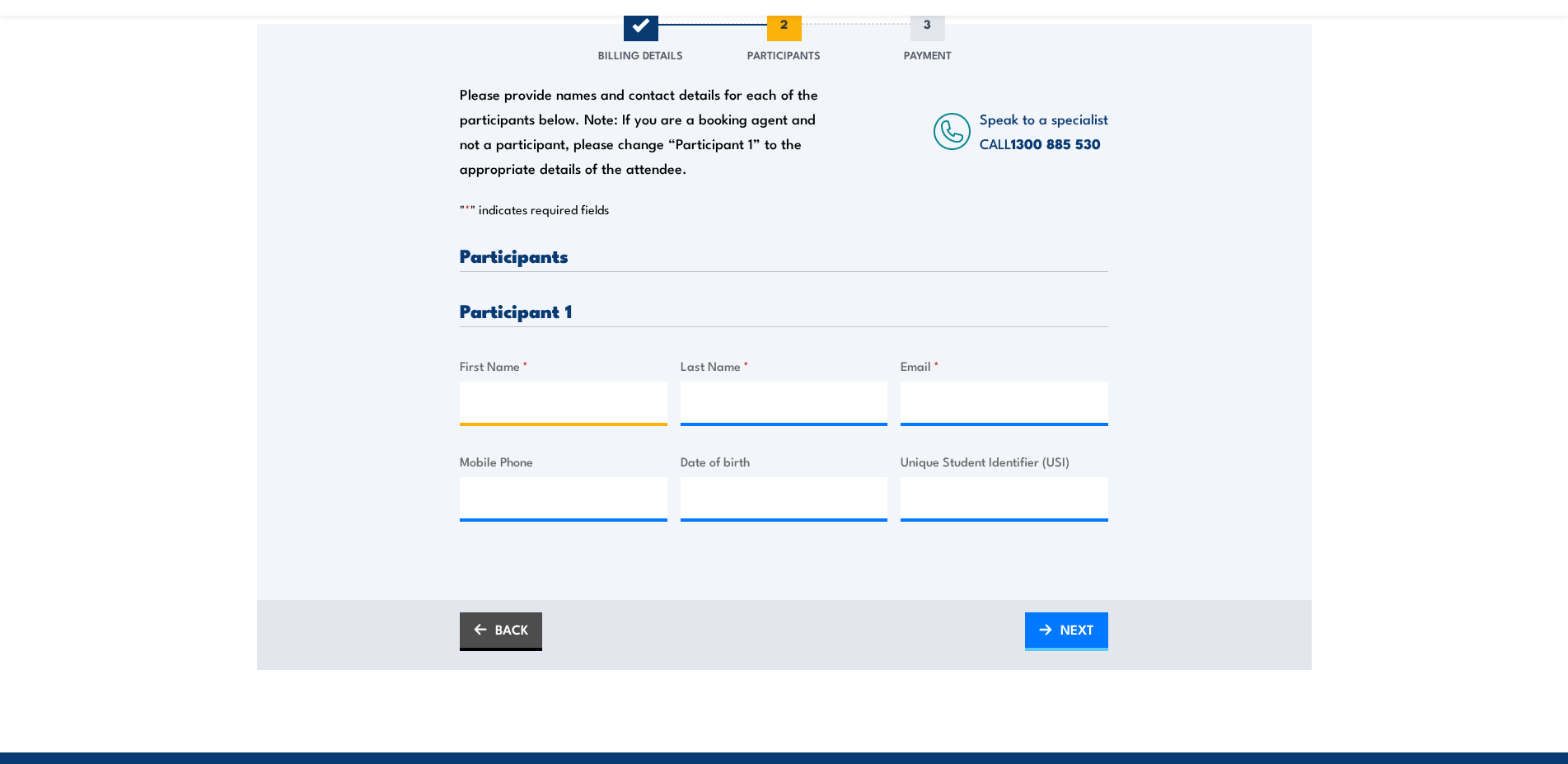
click at [573, 404] on input "First Name *" at bounding box center [563, 402] width 208 height 41
type input "[PERSON_NAME]"
click at [734, 406] on input "Last Name *" at bounding box center [785, 402] width 208 height 41
type input "Sauvage"
click at [977, 417] on input "Email *" at bounding box center [1005, 402] width 208 height 41
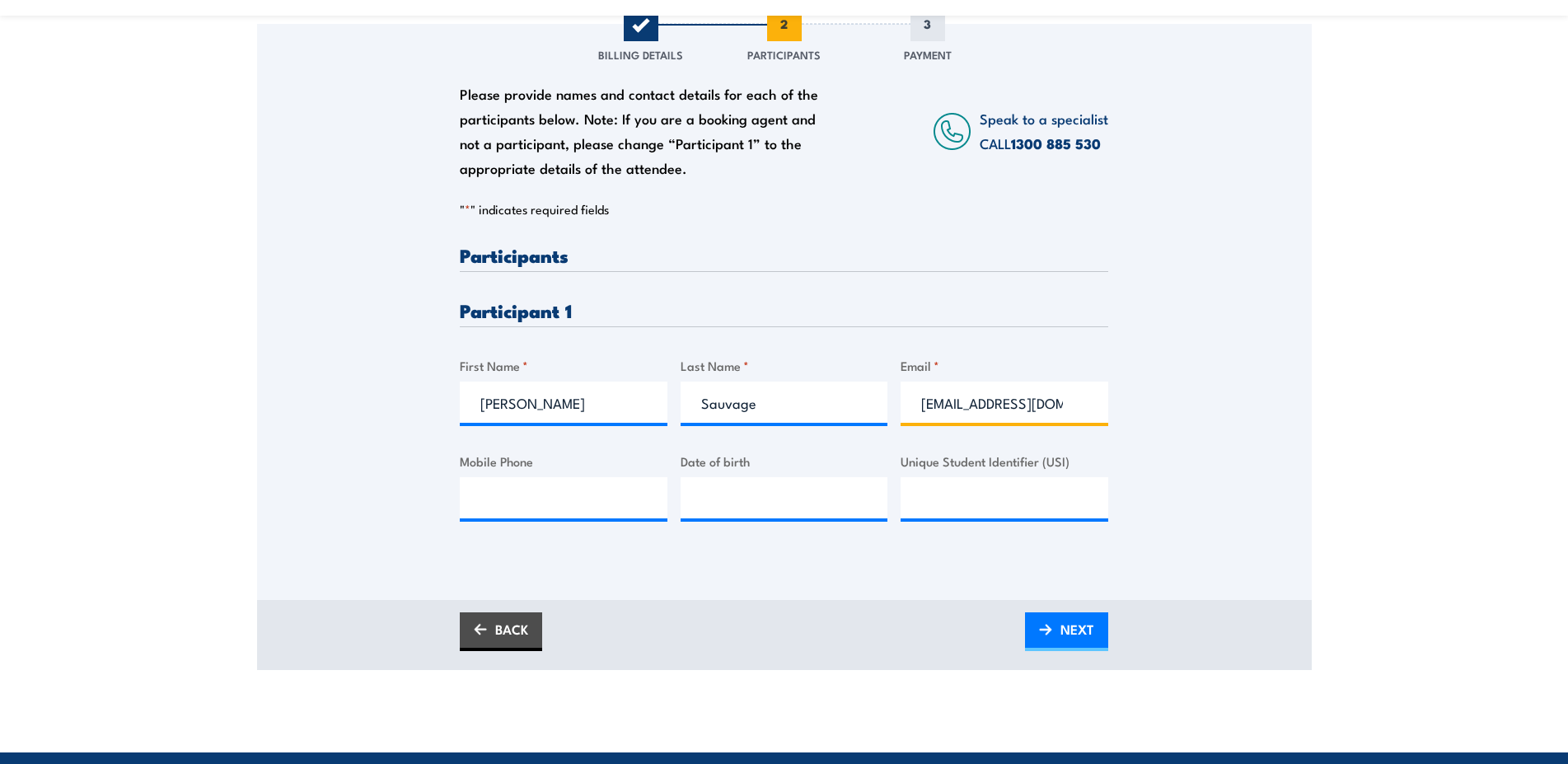
scroll to position [0, 61]
type input "[EMAIL_ADDRESS][DOMAIN_NAME]"
click at [639, 511] on input "Mobile Phone" at bounding box center [563, 497] width 208 height 41
type input "0456582141"
click at [738, 518] on input "__/__/____" at bounding box center [785, 497] width 208 height 41
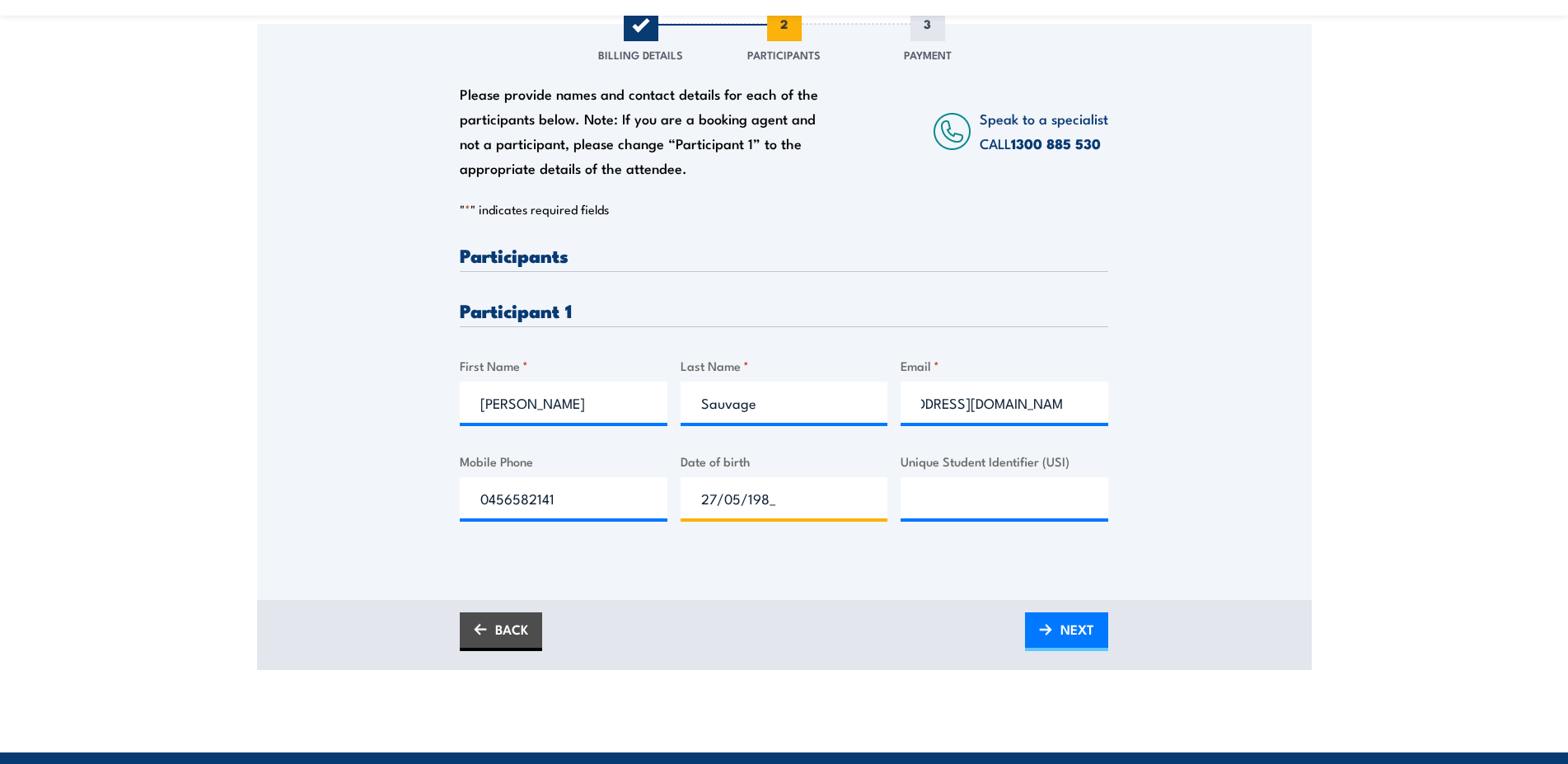
type input "[DATE]"
click at [975, 505] on input "Unique Student Identifier (USI)" at bounding box center [1005, 497] width 208 height 41
click at [1075, 632] on span "NEXT" at bounding box center [1077, 629] width 34 height 44
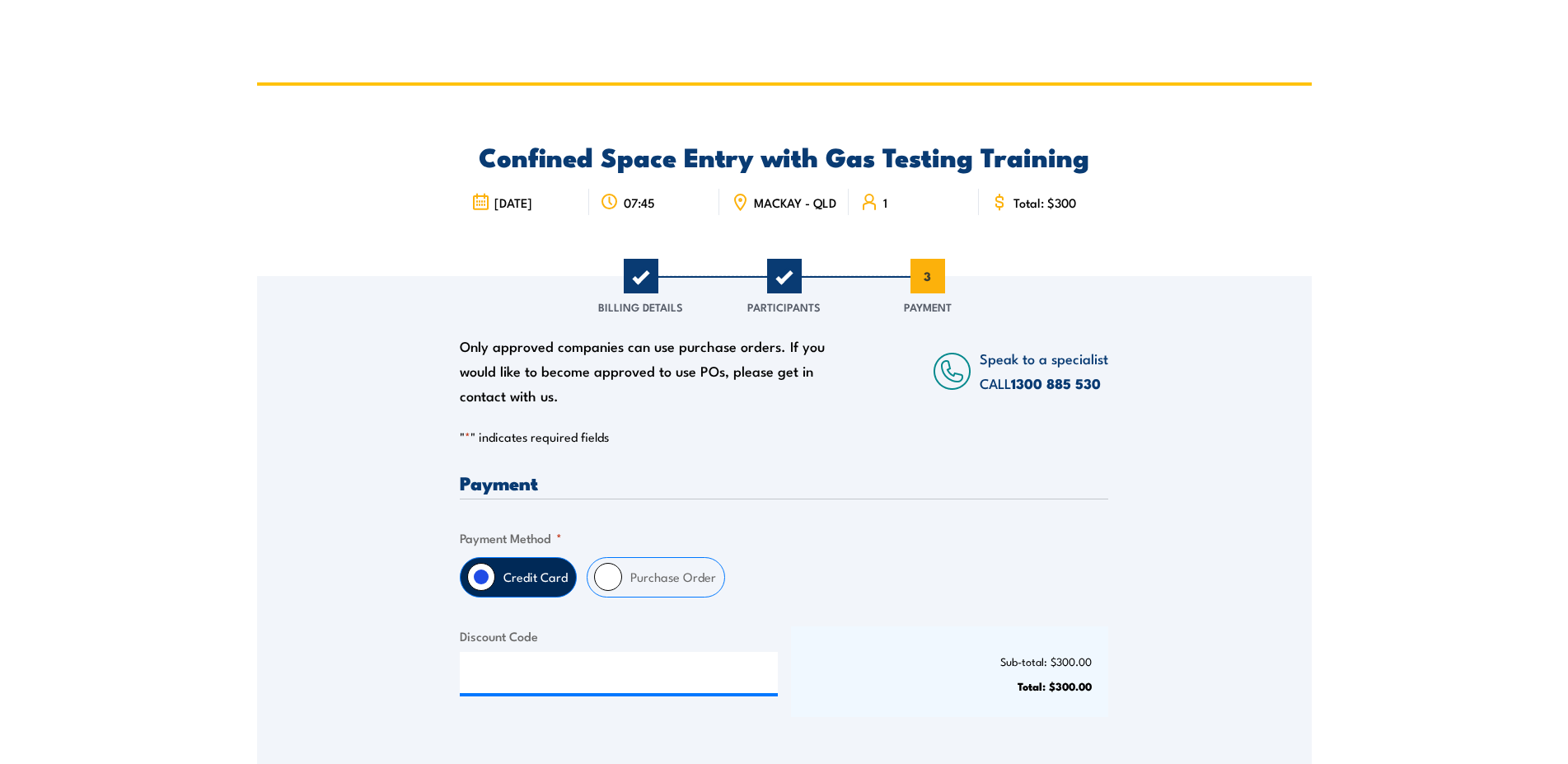
scroll to position [336, 0]
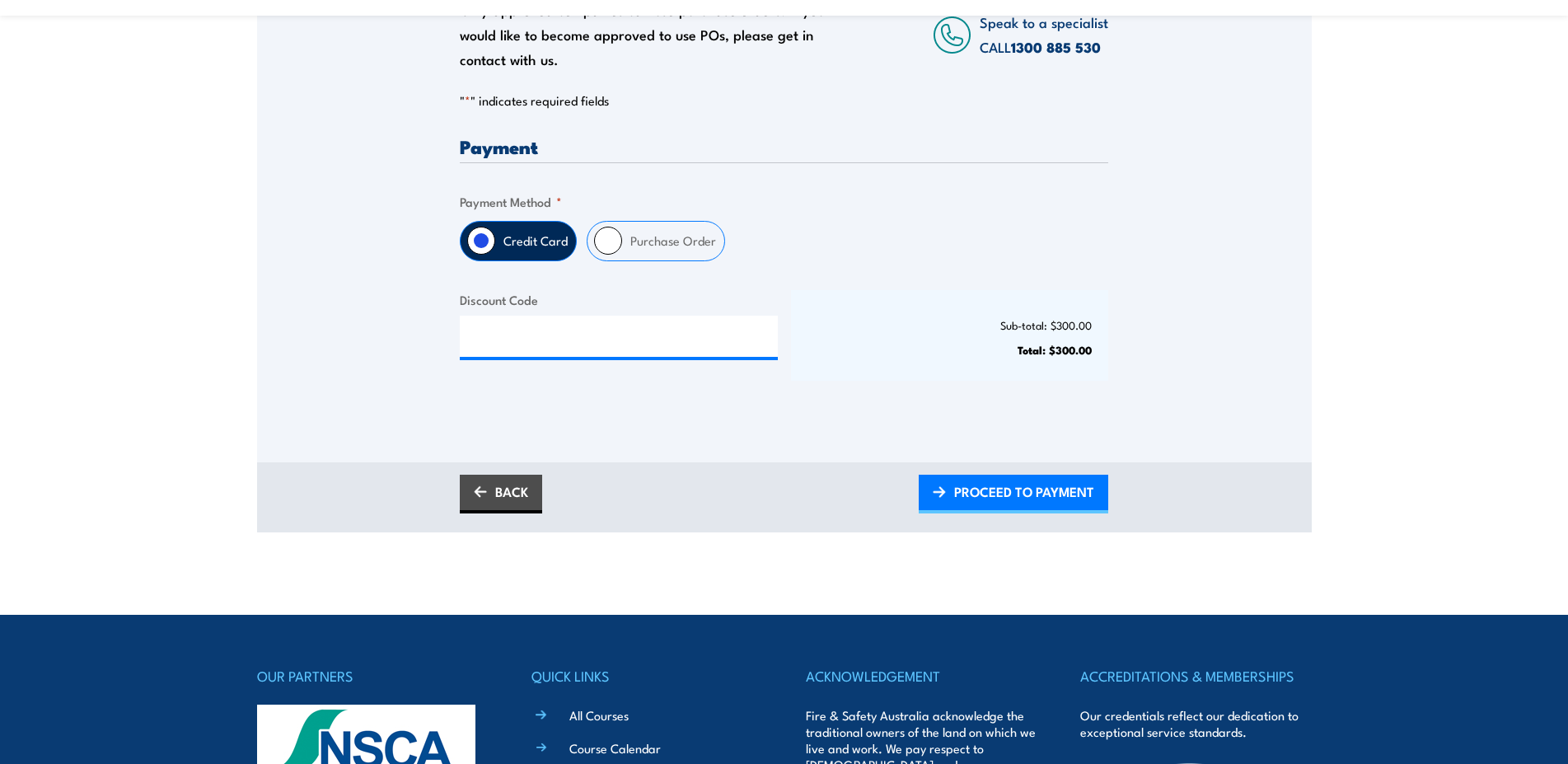
click at [604, 243] on input "Purchase Order" at bounding box center [608, 241] width 28 height 28
radio input "true"
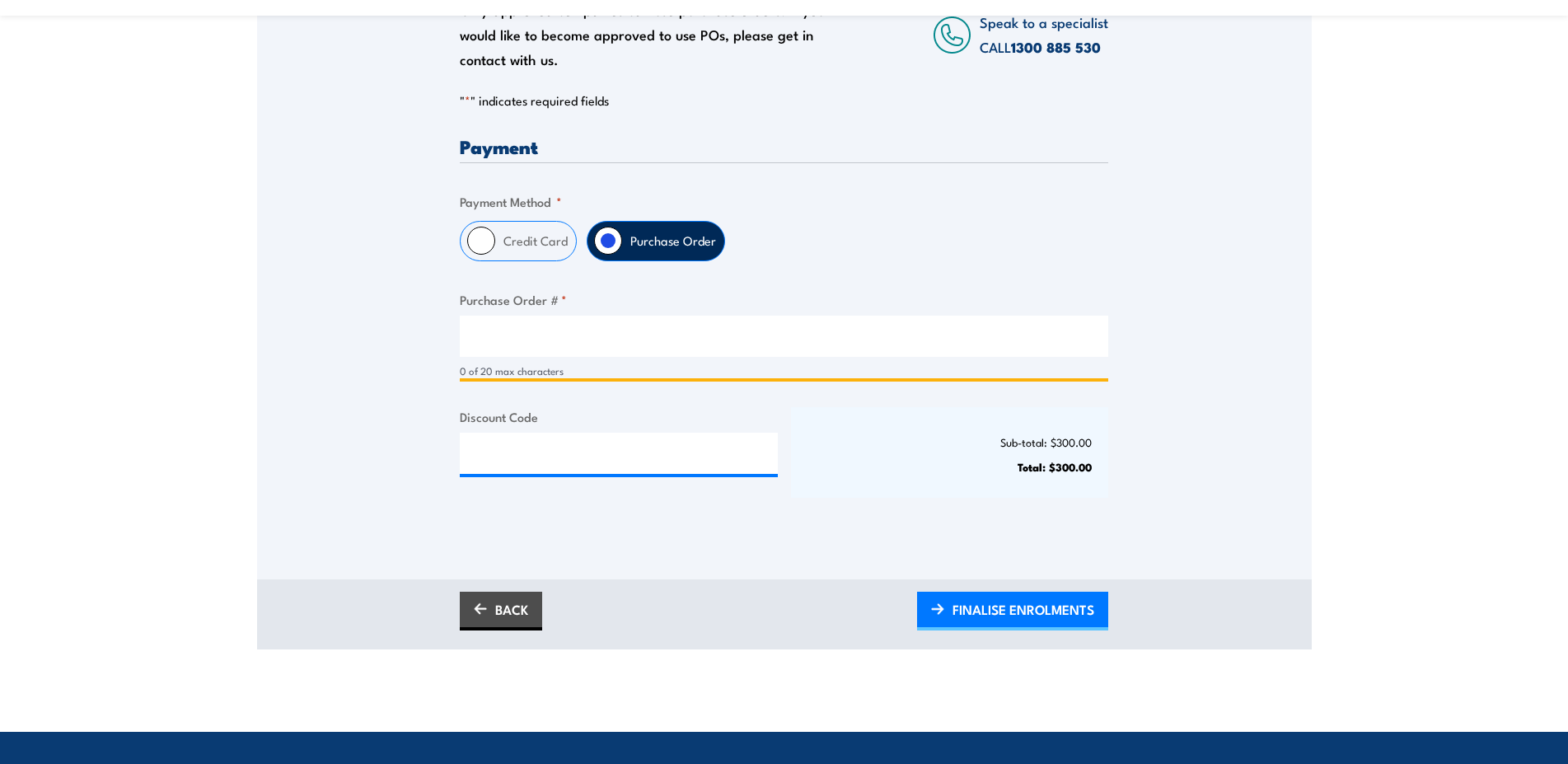
click at [580, 346] on input "Purchase Order # *" at bounding box center [783, 336] width 648 height 41
paste input "FOXLM953269"
type input "FOXLM953269"
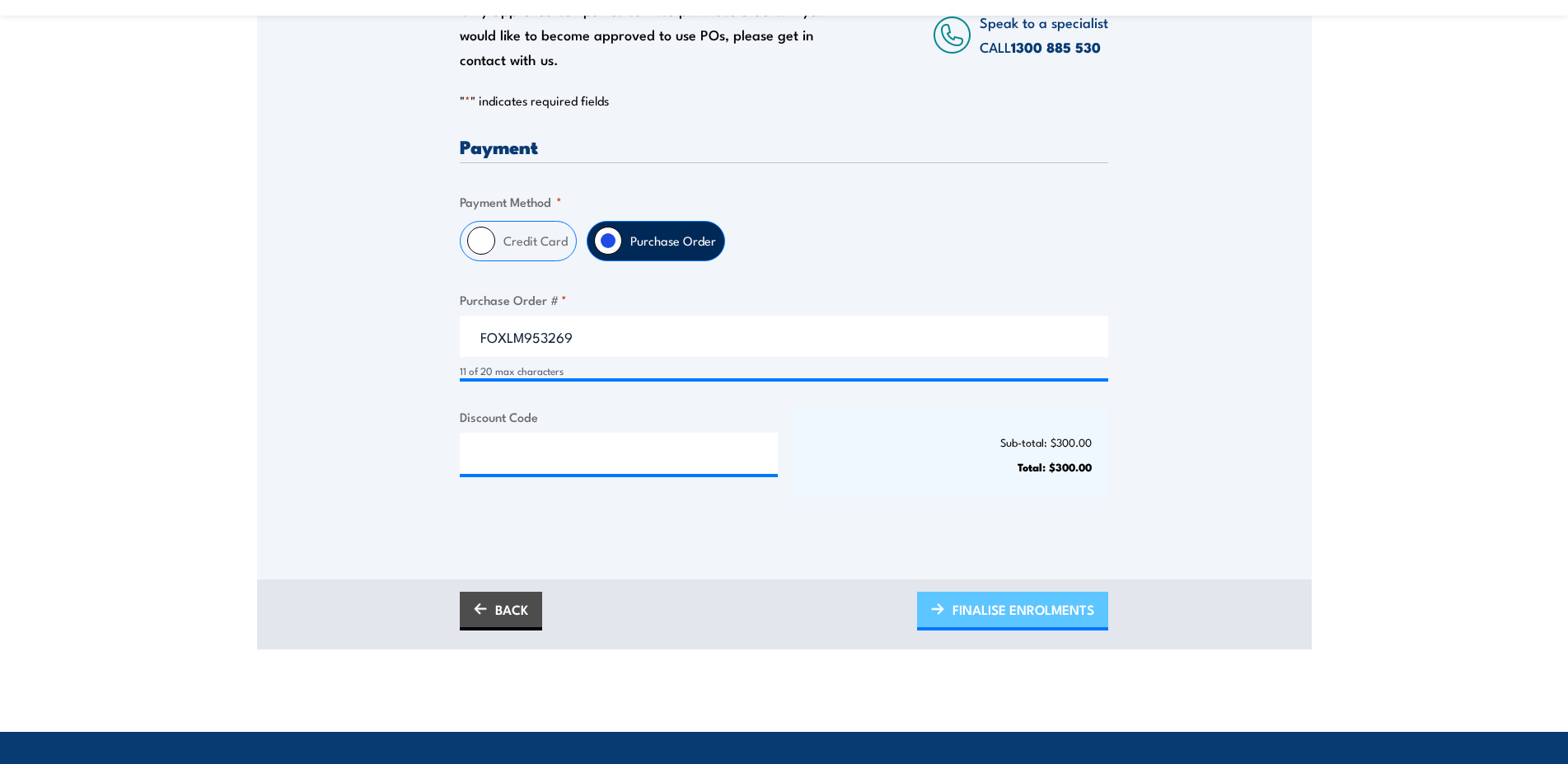
click at [1031, 624] on span "FINALISE ENROLMENTS" at bounding box center [1023, 610] width 141 height 44
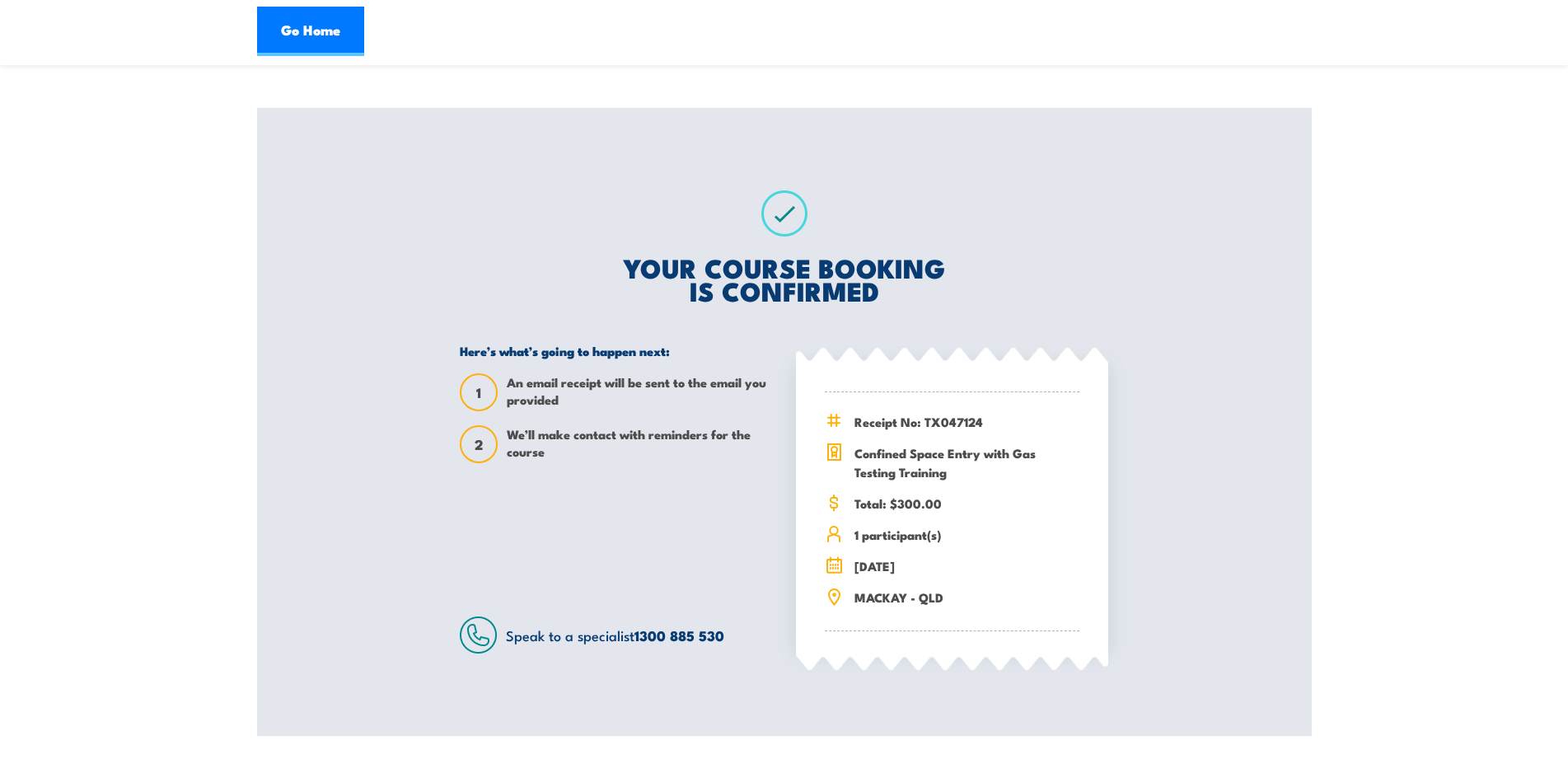
scroll to position [84, 0]
